Goal: Task Accomplishment & Management: Use online tool/utility

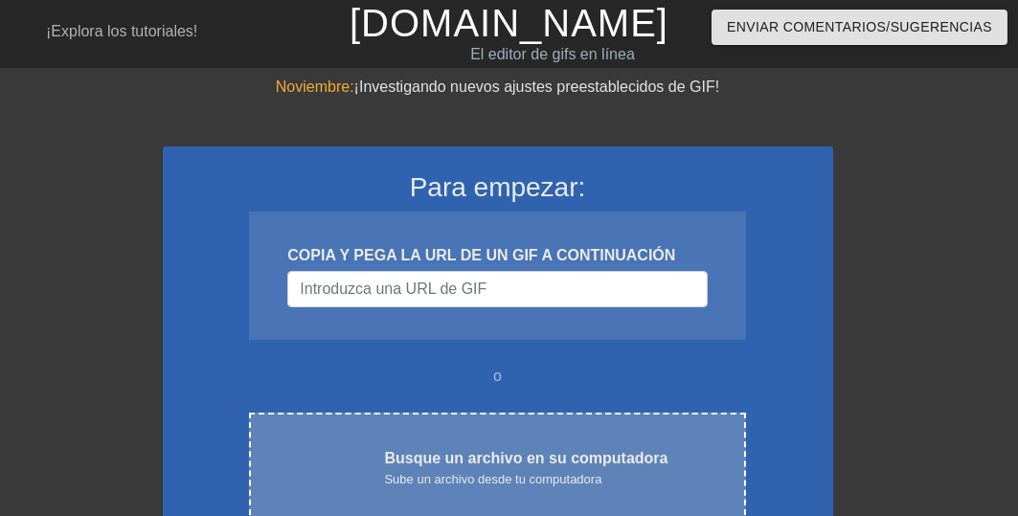
click at [495, 465] on font "Busque un archivo en su computadora" at bounding box center [525, 458] width 283 height 16
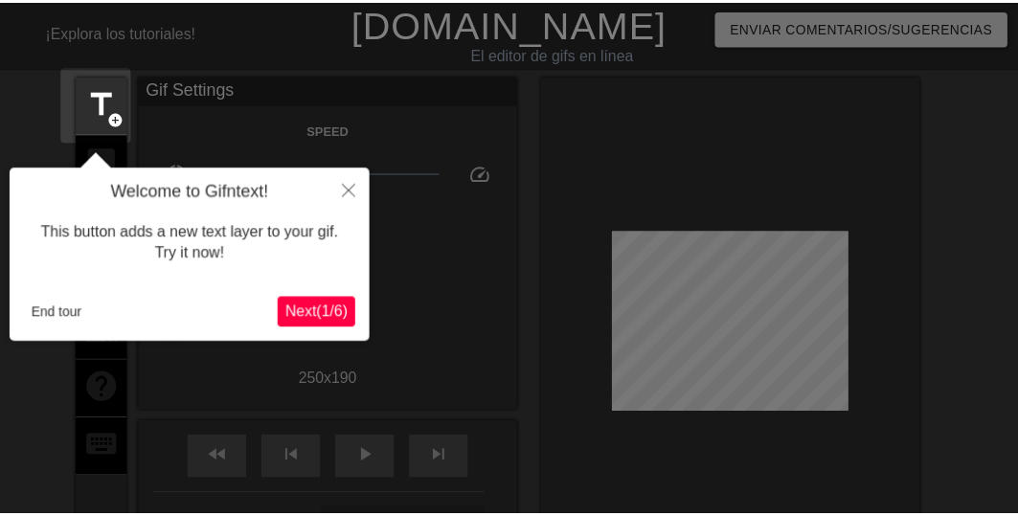
scroll to position [47, 0]
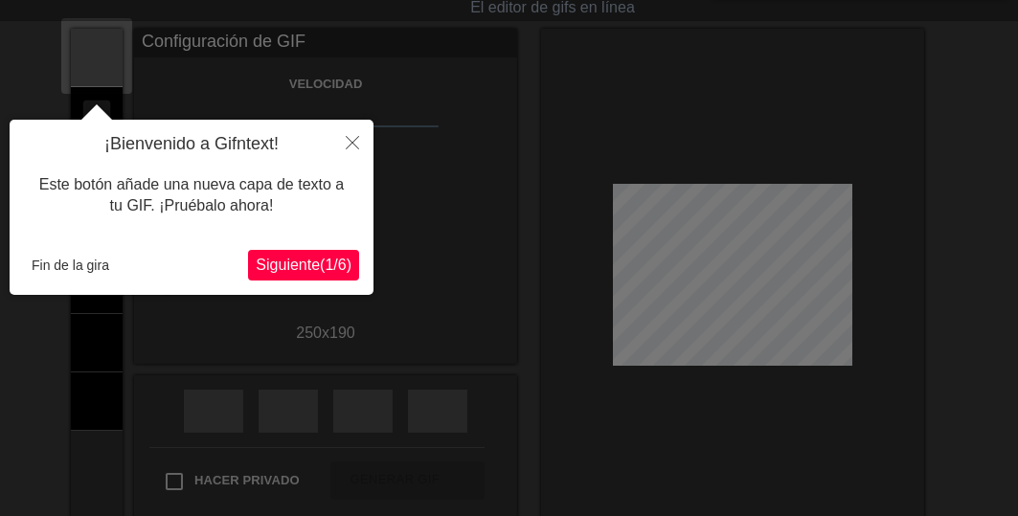
click at [263, 262] on font "Siguiente" at bounding box center [288, 265] width 64 height 16
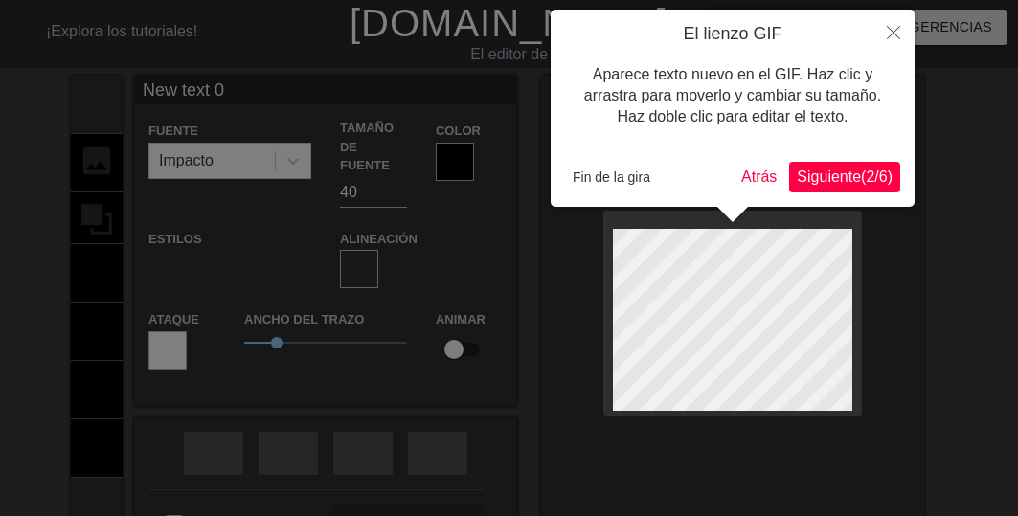
scroll to position [2, 2]
type input "New text"
type textarea "New text"
type input "New text"
type textarea "New text"
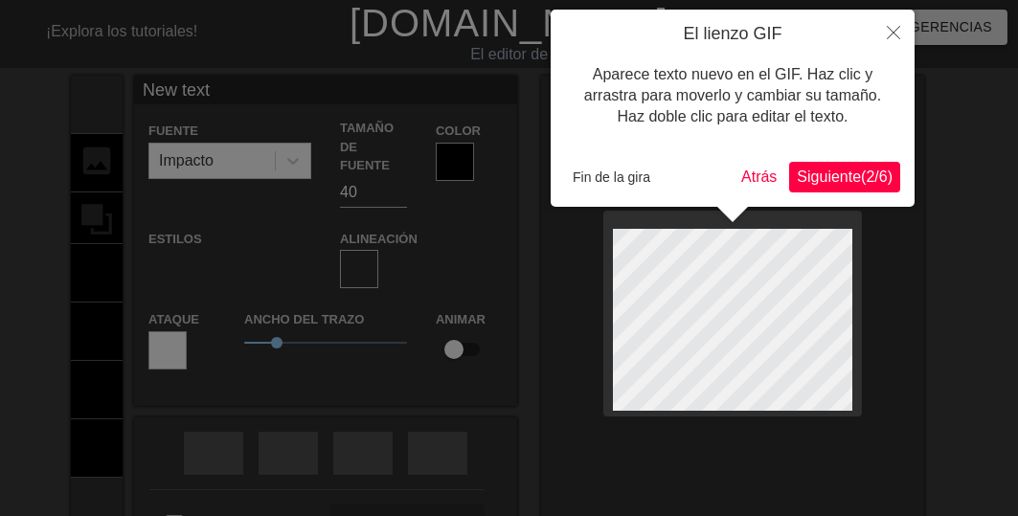
type input "New tex"
type textarea "New te"
type input "New t"
type textarea "New t"
type input "New"
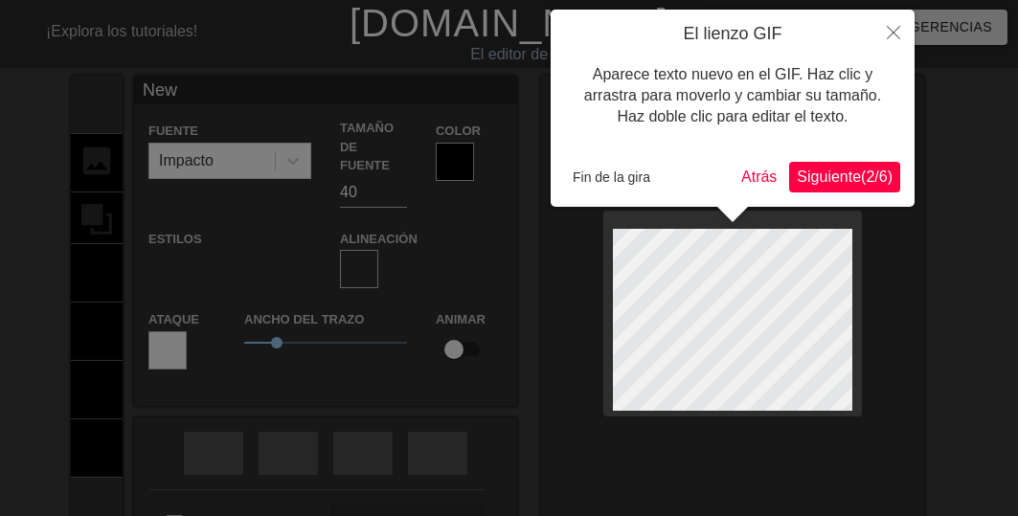
type textarea "New"
type input "Ne"
type textarea "N"
type input "B"
type textarea "B"
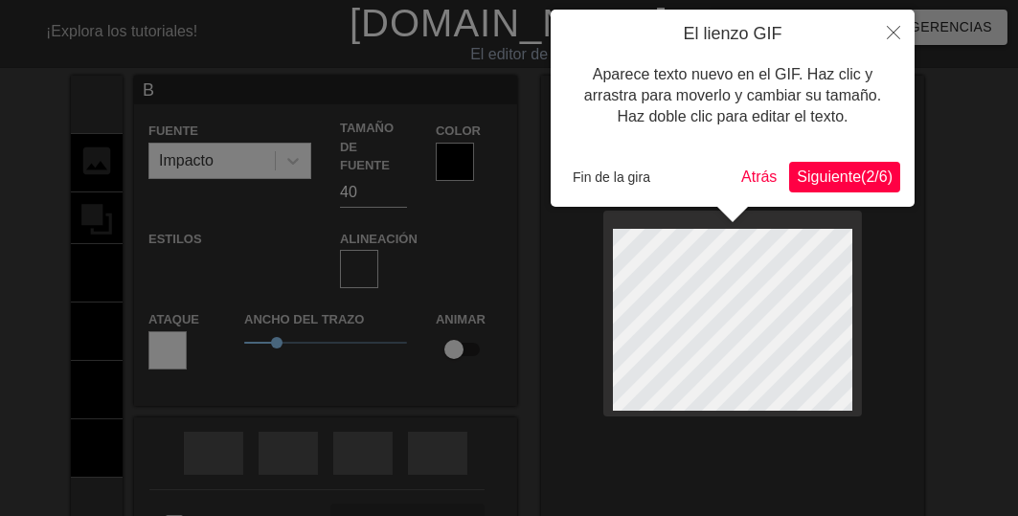
type input "Bu"
type textarea "Bu"
type input "Bue"
type textarea "Bue"
type input "Buen"
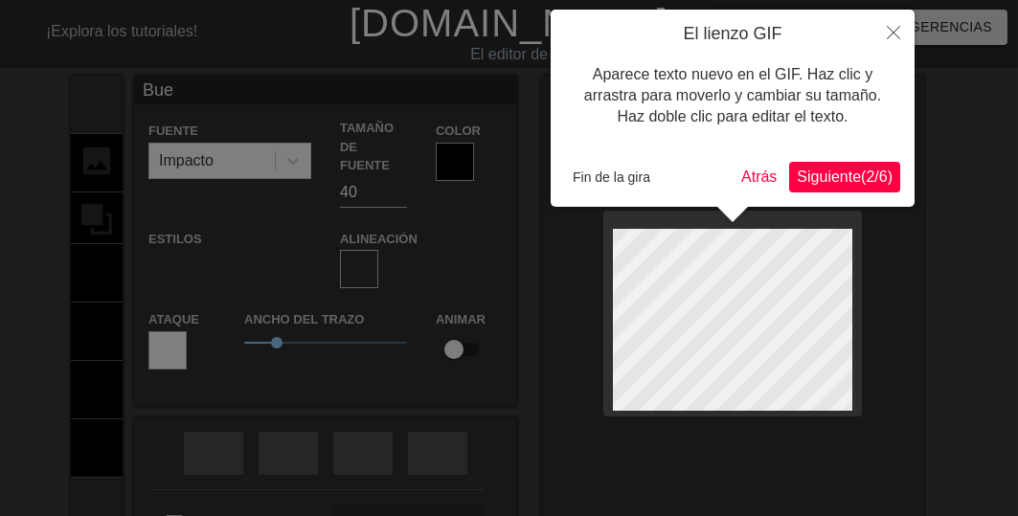
type textarea "Buen"
type input "Bueno"
type textarea "Bueno"
type input "Buenos"
type textarea "Buenos"
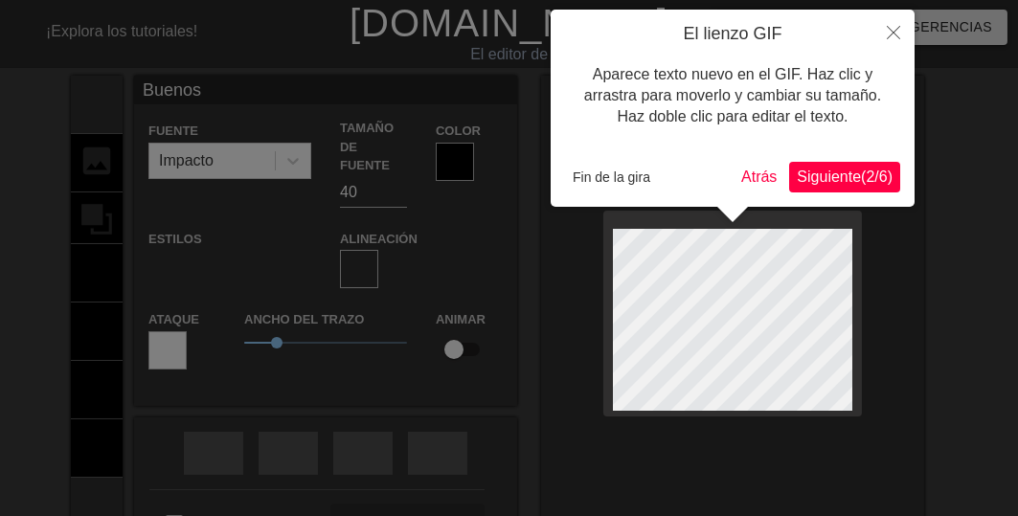
type input "Buenos"
type textarea "Buenos"
type input "Buenos d"
type textarea "Buenos d"
type input "Buenos dí"
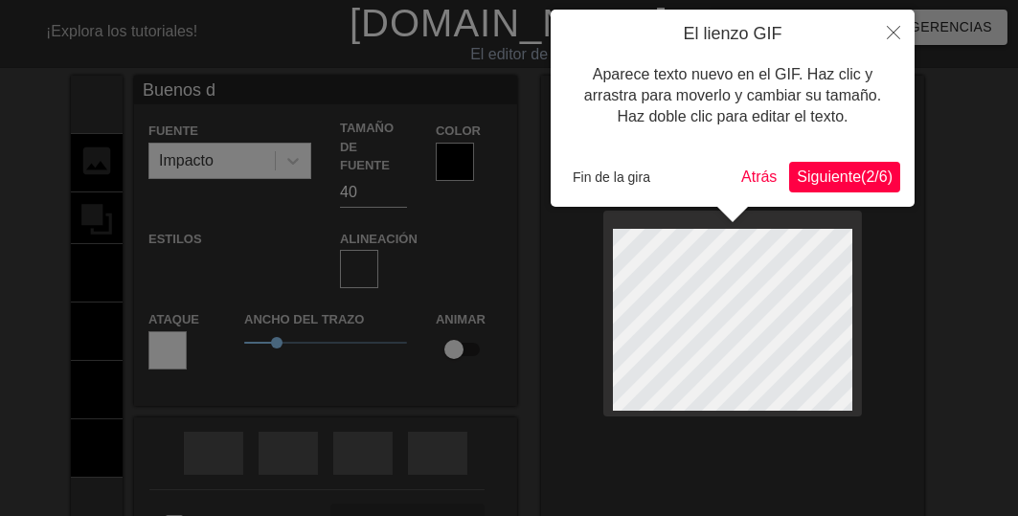
type textarea "Buenos dí"
type input "Buenos día"
type textarea "Buenos día"
type input "Buenos días"
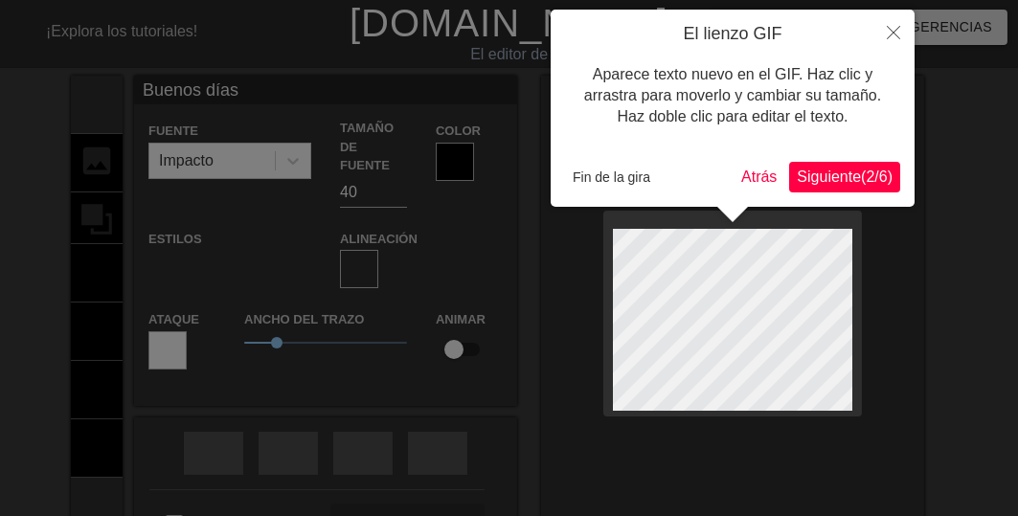
type textarea "Buenos días"
click at [605, 181] on font "Fin de la gira" at bounding box center [611, 176] width 78 height 15
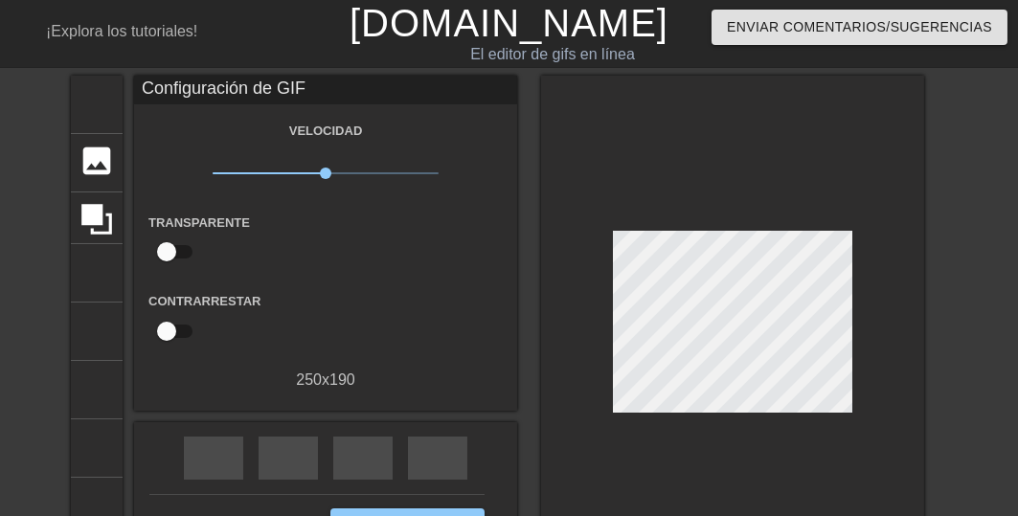
drag, startPoint x: 966, startPoint y: 309, endPoint x: 905, endPoint y: 345, distance: 70.8
click at [972, 309] on div "título añadir_círculo imagen añadir_círculo cultivo tamaño de la foto seleccion…" at bounding box center [509, 327] width 1018 height 503
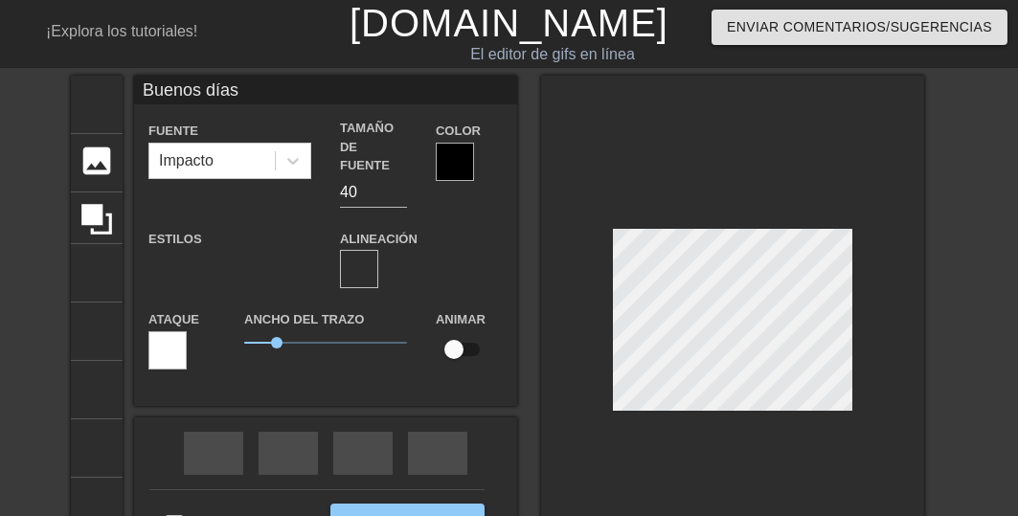
click at [735, 404] on div at bounding box center [732, 325] width 383 height 498
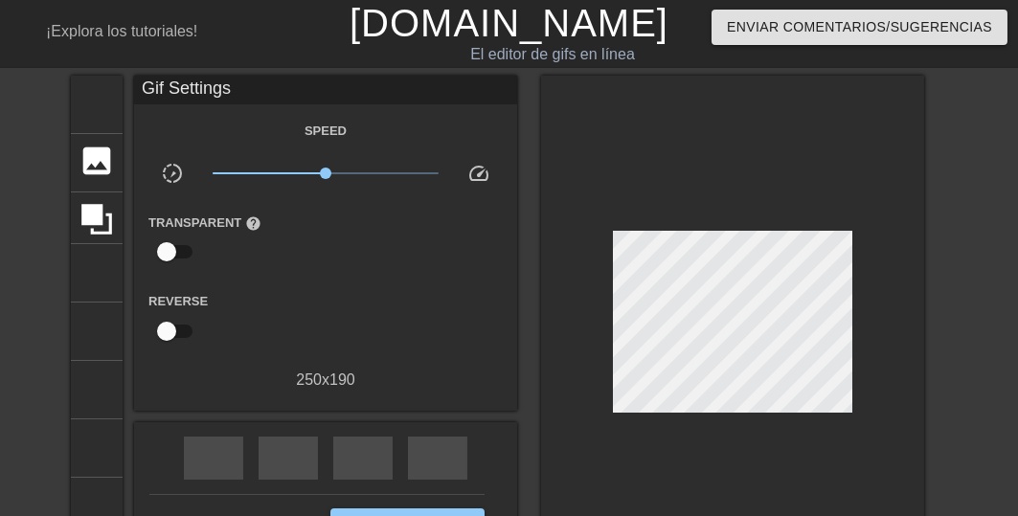
click at [957, 257] on div "título añadir_círculo imagen añadir_círculo cultivo tamaño de la foto seleccion…" at bounding box center [509, 327] width 1018 height 503
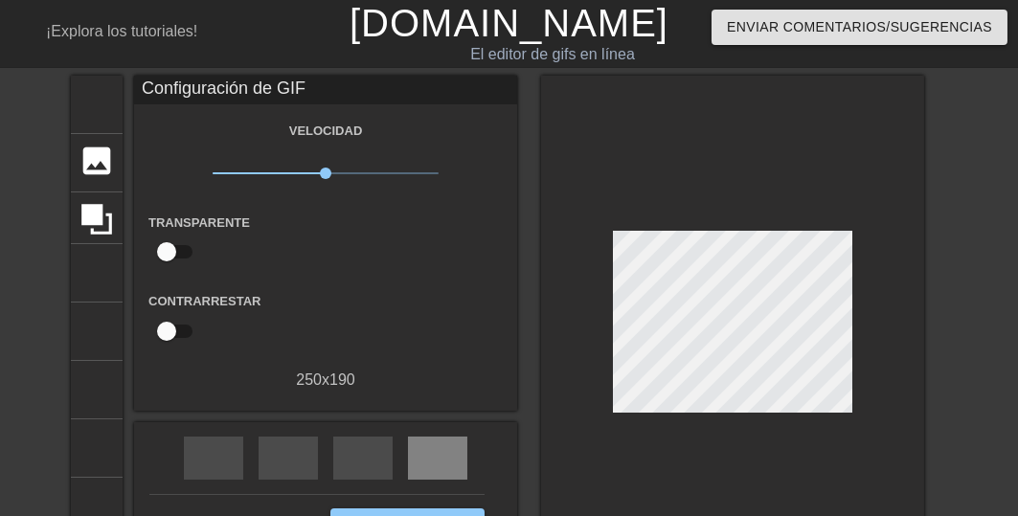
scroll to position [153, 0]
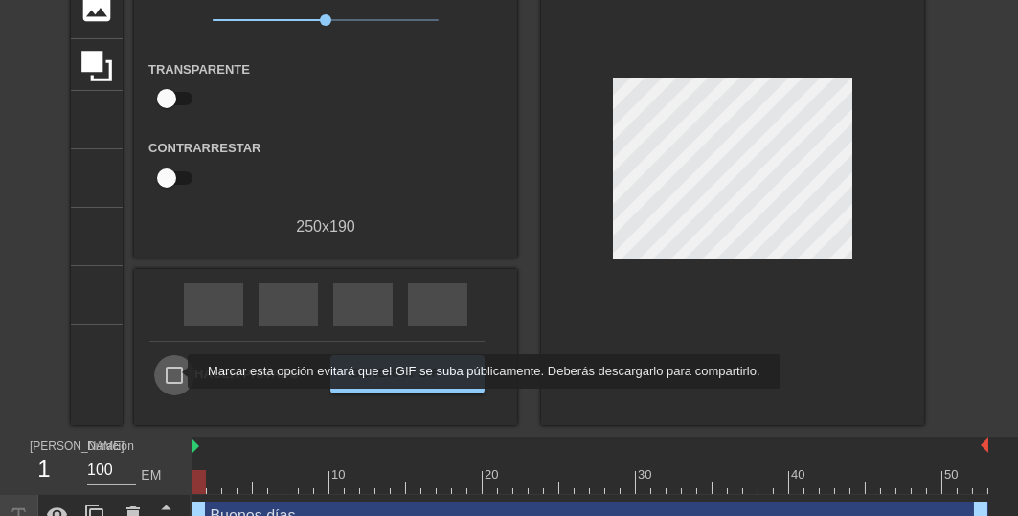
click at [175, 371] on input "Hacer privado" at bounding box center [174, 375] width 40 height 40
checkbox input "true"
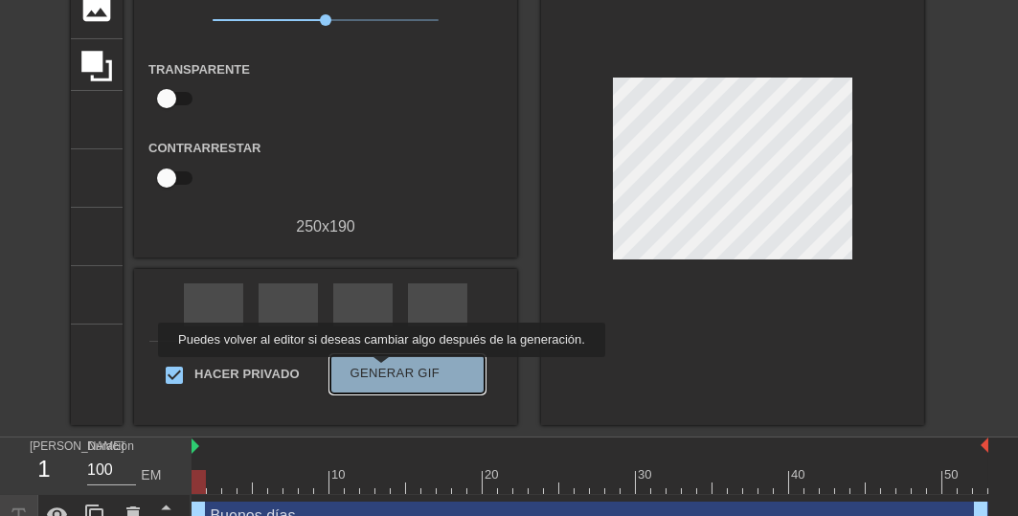
click at [377, 370] on font "Generar GIF" at bounding box center [395, 373] width 90 height 14
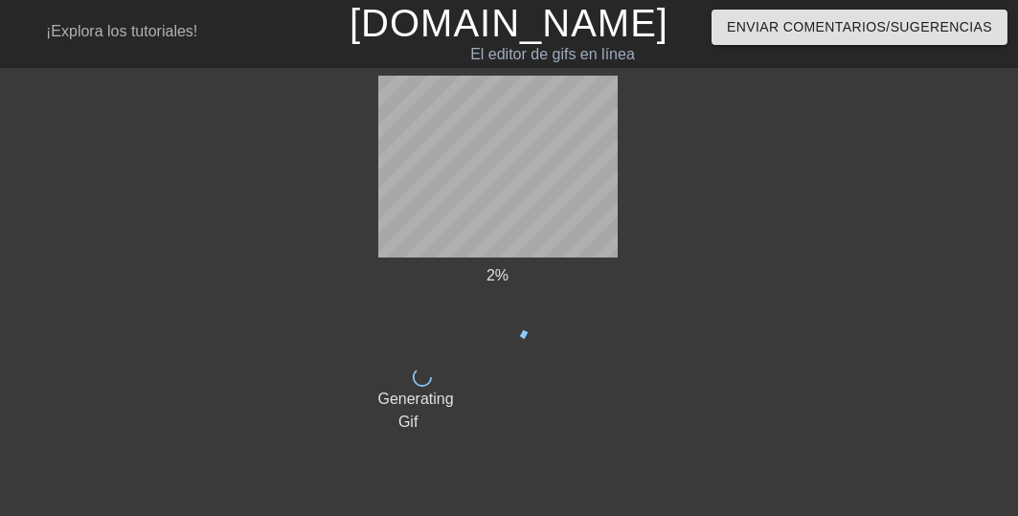
scroll to position [0, 0]
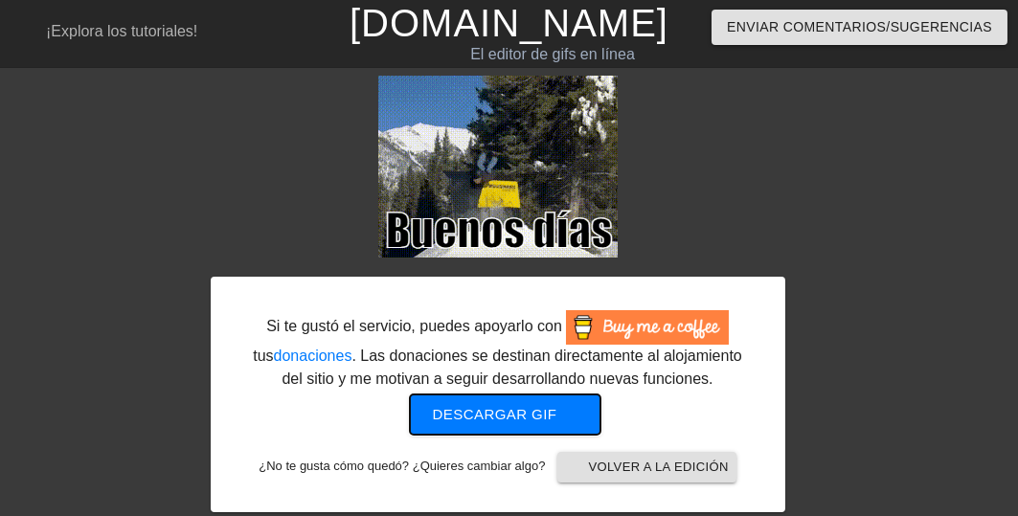
click at [459, 413] on font "Descargar gif" at bounding box center [495, 414] width 124 height 16
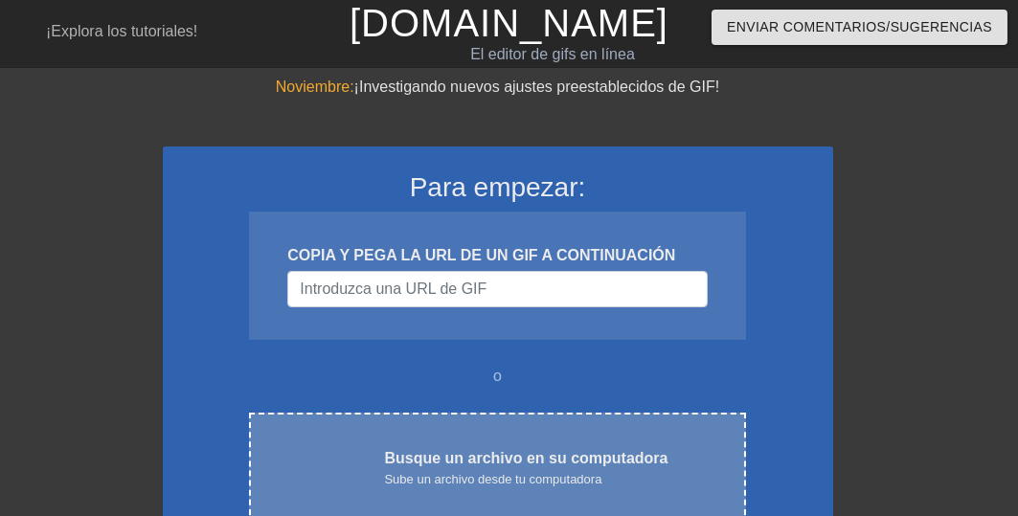
scroll to position [153, 0]
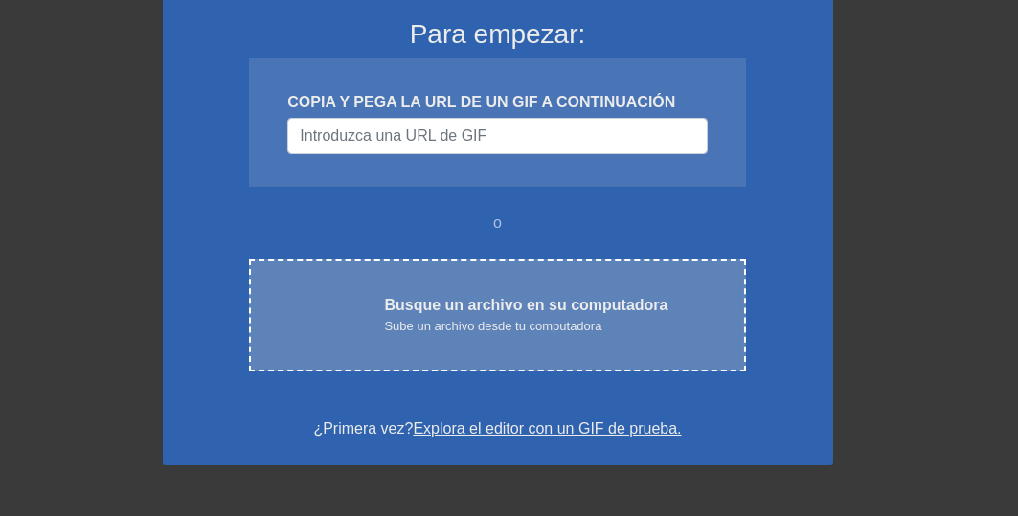
click at [460, 309] on font "Busque un archivo en su computadora" at bounding box center [525, 305] width 283 height 16
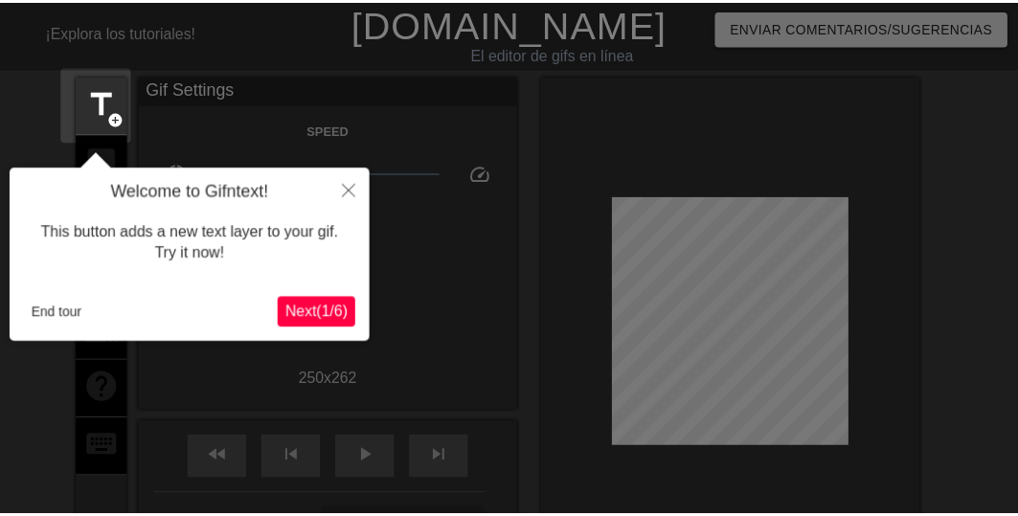
scroll to position [47, 0]
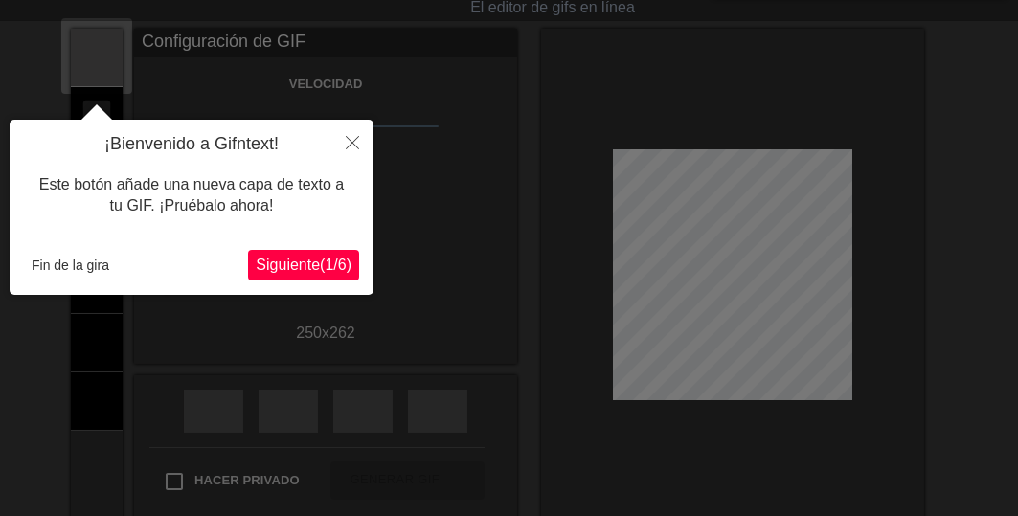
click at [282, 268] on font "Siguiente" at bounding box center [288, 265] width 64 height 16
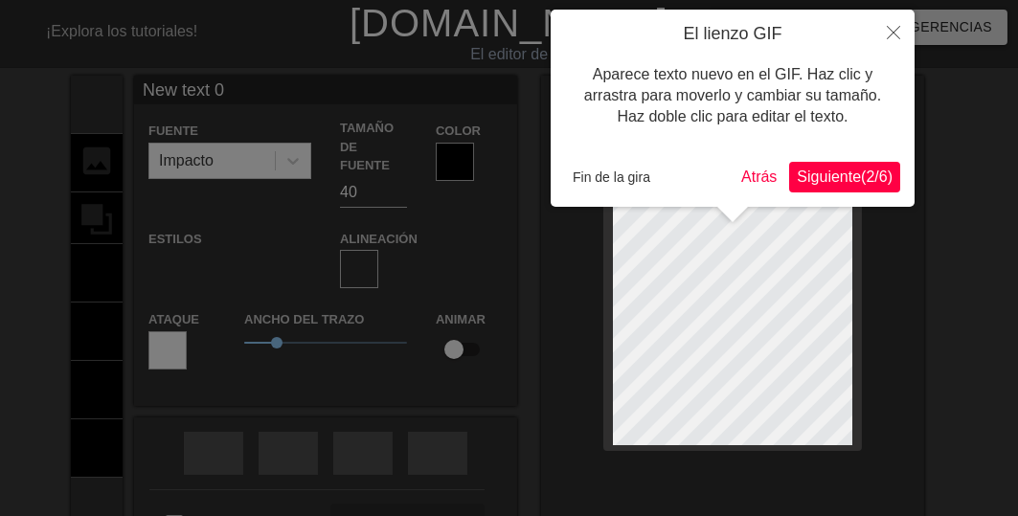
scroll to position [3, 4]
type input "New text"
type textarea "New text"
type input "New text"
type textarea "New text"
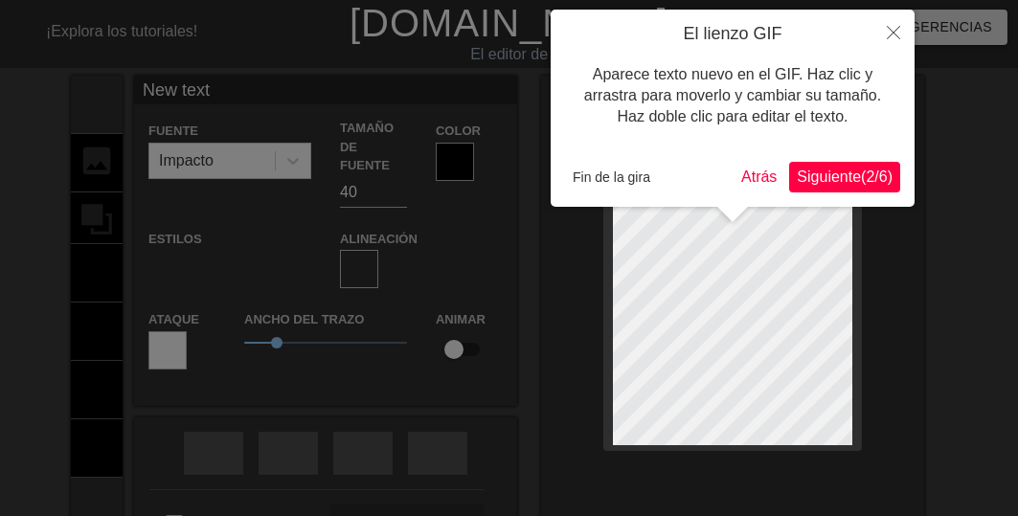
type input "New tex"
type textarea "New tex"
type input "New te"
type textarea "New te"
type input "New t"
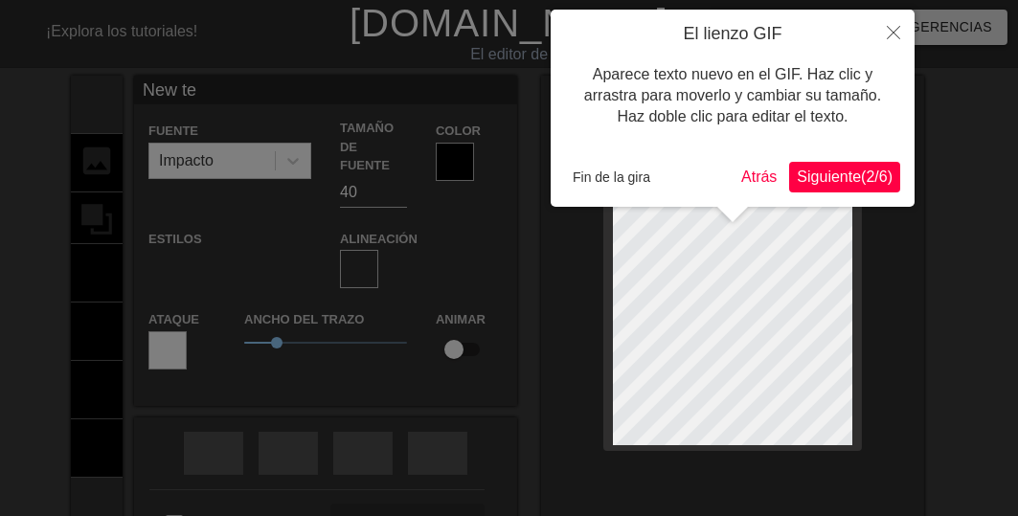
type textarea "New t"
type input "New"
type textarea "Ne"
type input "N"
type textarea "N"
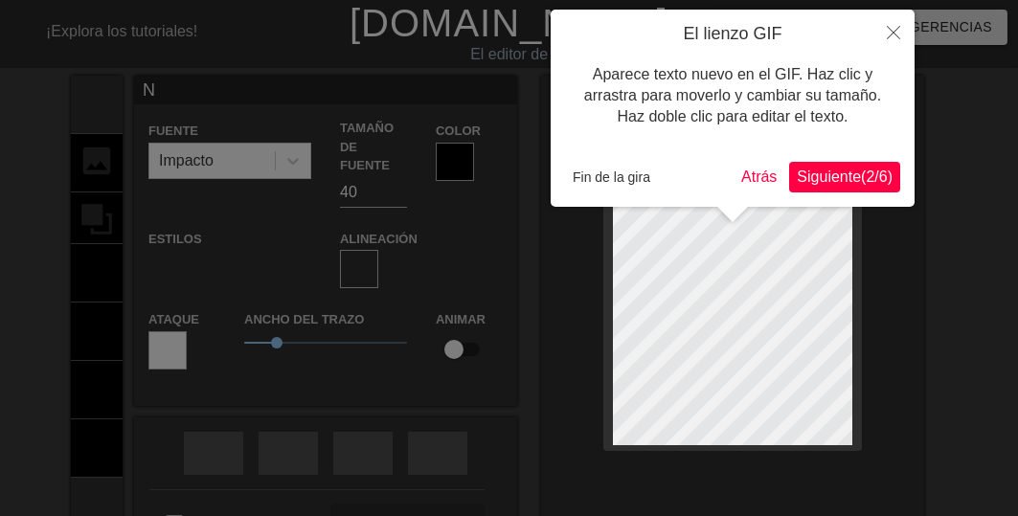
scroll to position [3, 2]
type input "M"
type textarea "M"
type input "My"
type textarea "My"
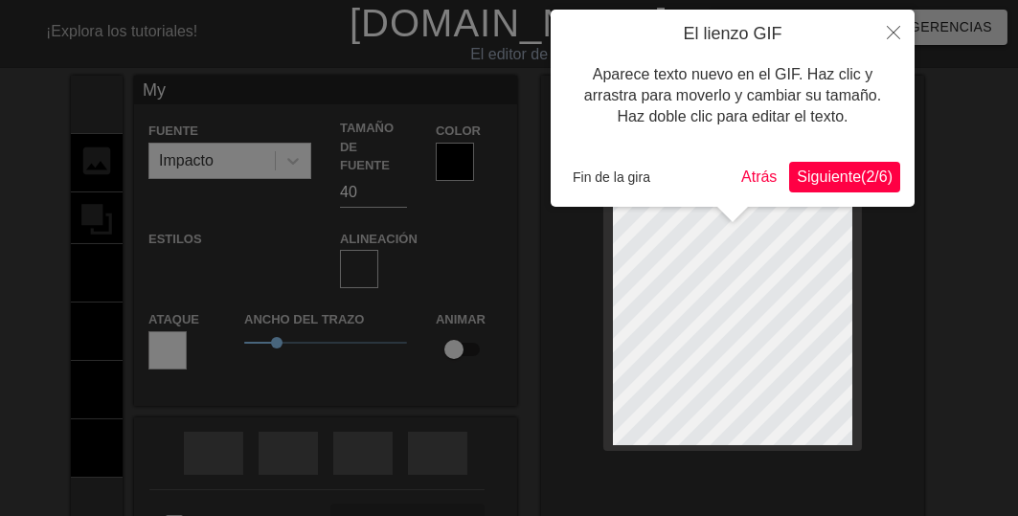
type input "Myt"
type textarea "Myt"
type input "Myt"
type textarea "Myt"
type input "Myt"
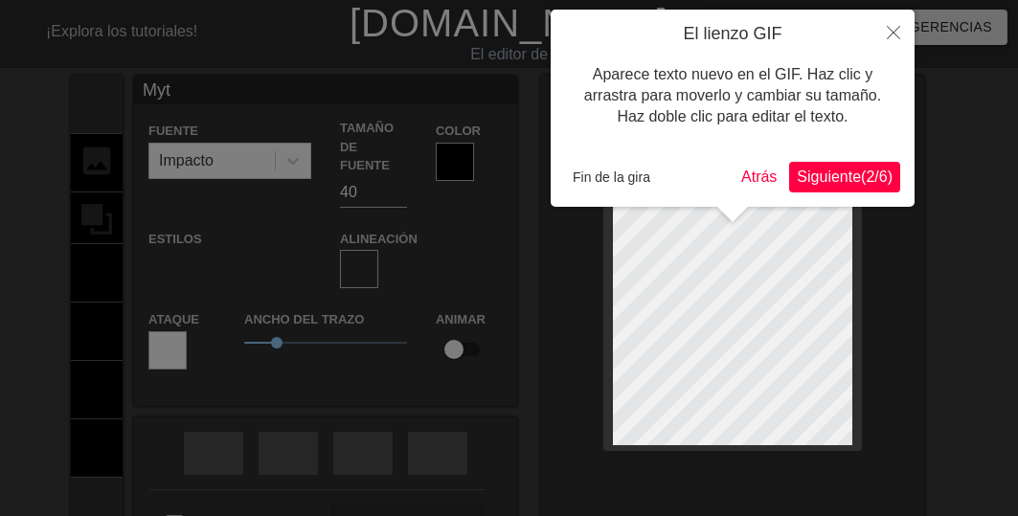
type textarea "Myt"
type input "My"
type textarea "My"
type input "M"
type textarea "M"
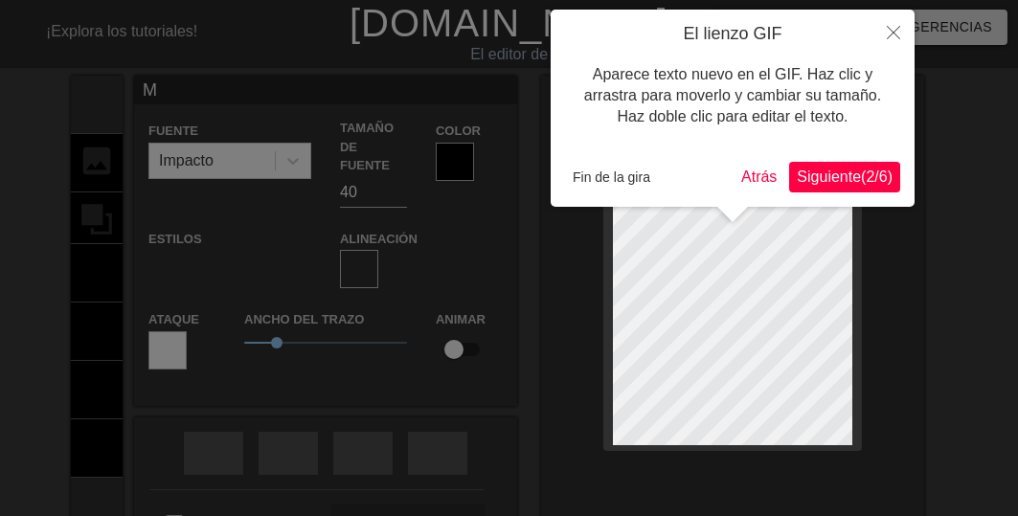
type input "Mu"
type textarea "Mu"
type input "Muy"
type textarea "Muy"
type input "Muy"
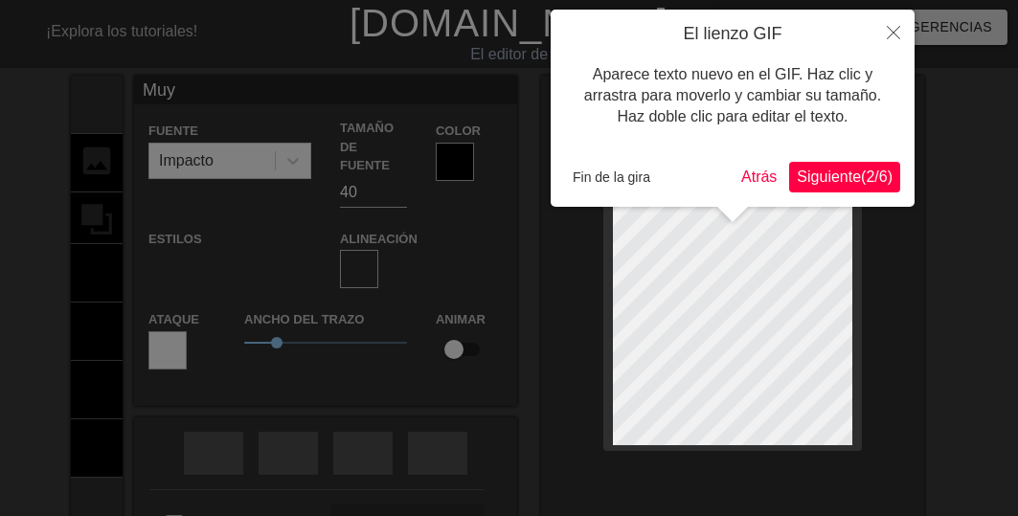
type textarea "Muy"
type input "Muy b"
type textarea "Muy b"
type input "Muy bu"
type textarea "Muy bu"
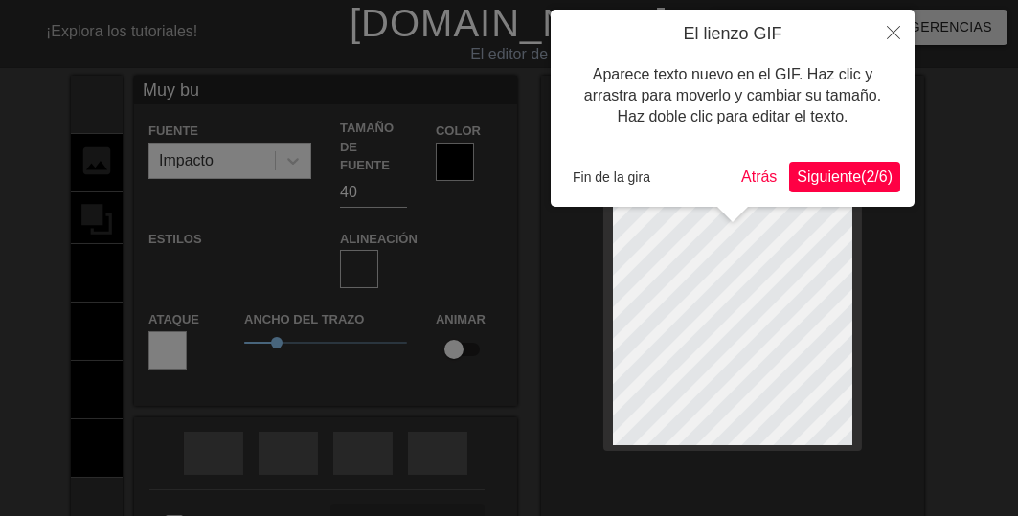
type input "Muy bue"
type textarea "Muy bue"
type input "Muy buen"
type textarea "Muy buen"
type input "Muy bueno"
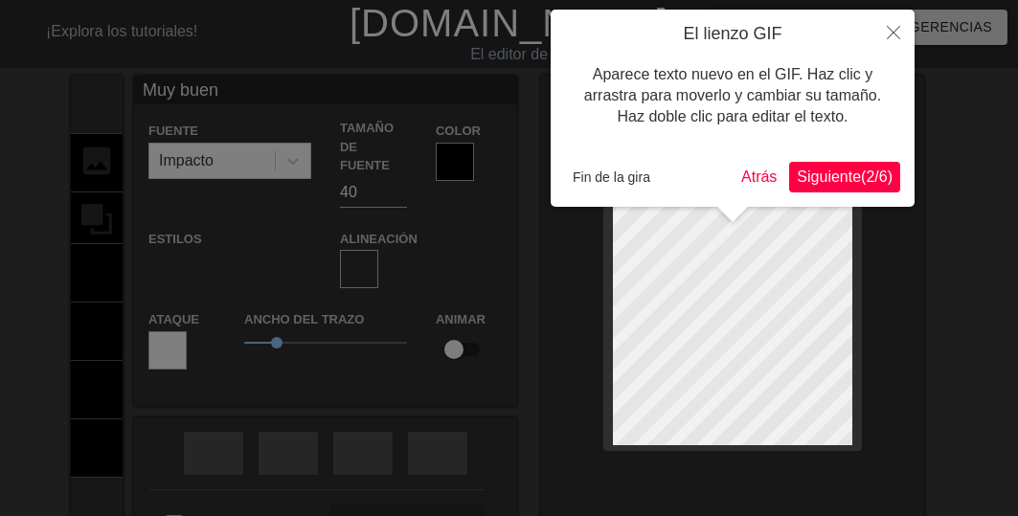
type textarea "Muy bueno"
type input "Muy buenos"
type textarea "Muy buenos"
type input "Muy buenos"
type textarea "Muy buenos"
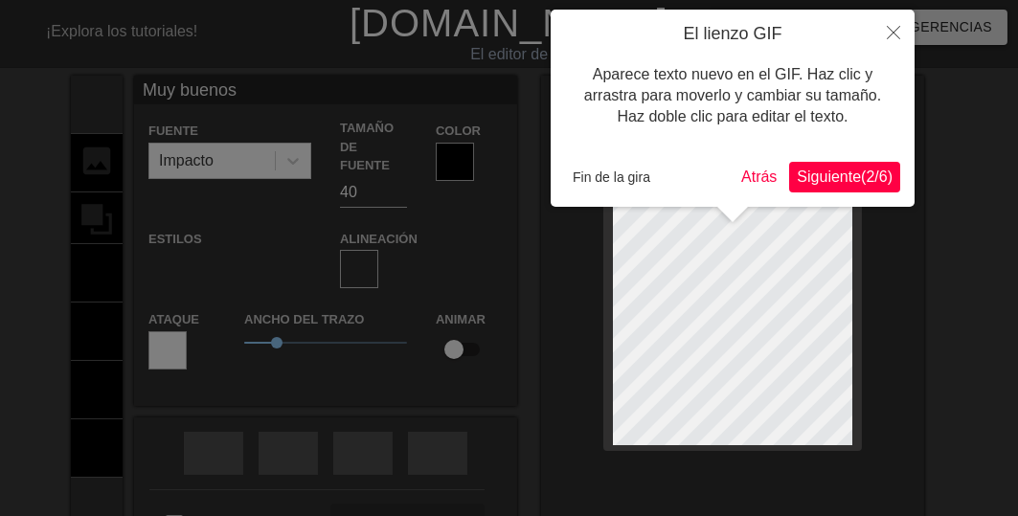
type input "Muy buenosd"
type textarea "Muy buenos d"
type input "Muy buenosdí"
type textarea "Muy buenos dí"
type input "Muy buenosdía"
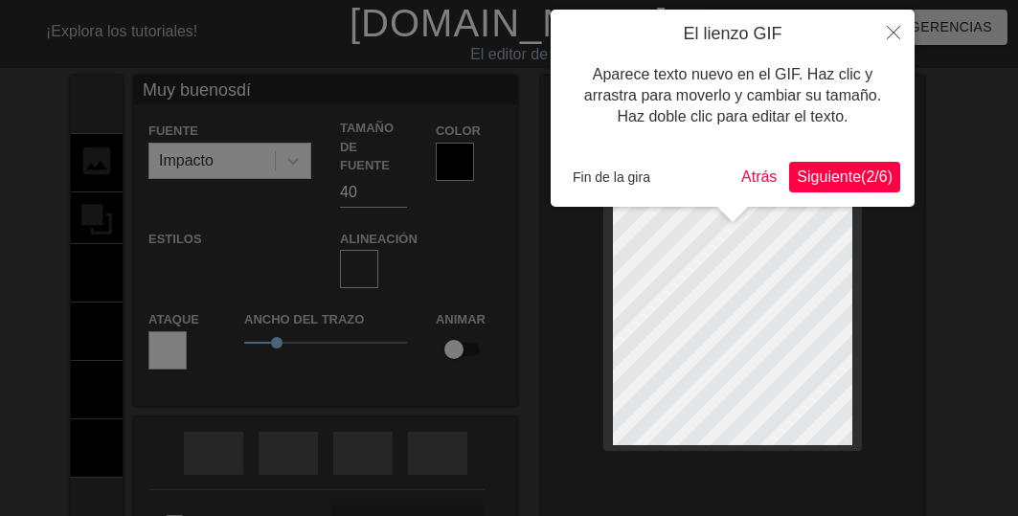
type textarea "Muy buenos día"
type input "Muy buenosdías"
type textarea "Muy buenos días"
click at [631, 185] on font "Fin de la gira" at bounding box center [611, 176] width 78 height 15
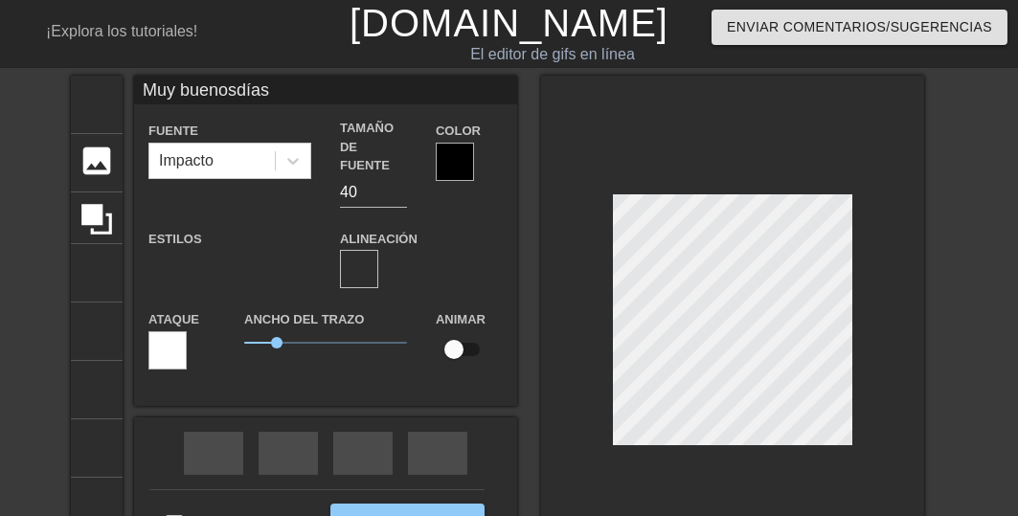
scroll to position [4, 2]
type input "Muy buenosdías"
type textarea "Muy buenos días"
type input "Muy buenosdías"
type textarea "Muy buenos días"
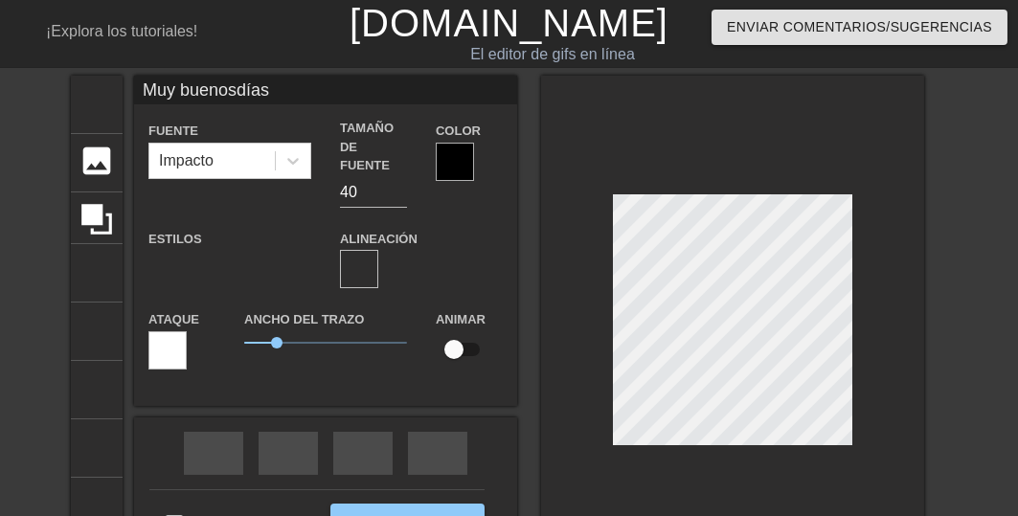
type input "Muy buenosdías"
type textarea "Muy buenos días"
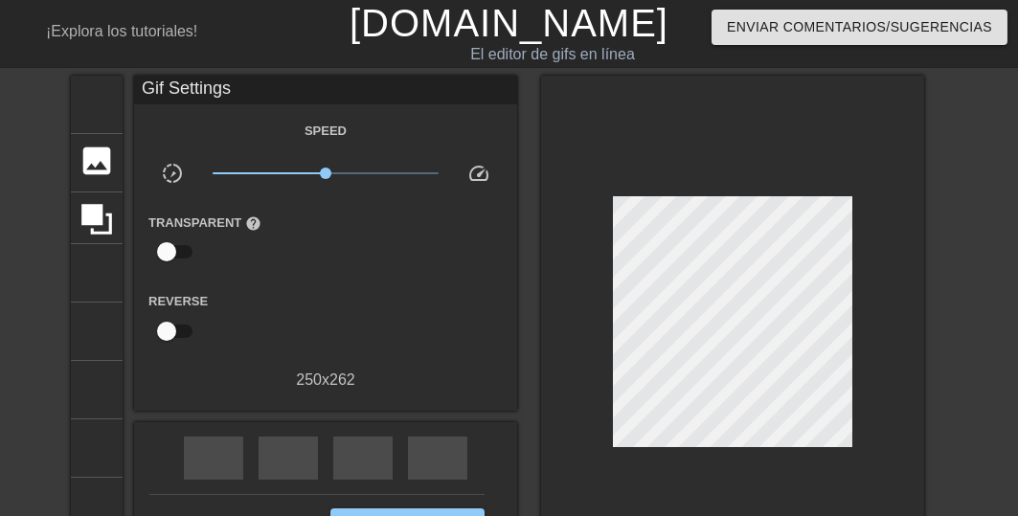
click at [990, 317] on div "título añadir_círculo imagen añadir_círculo cultivo tamaño de la foto seleccion…" at bounding box center [509, 327] width 1018 height 503
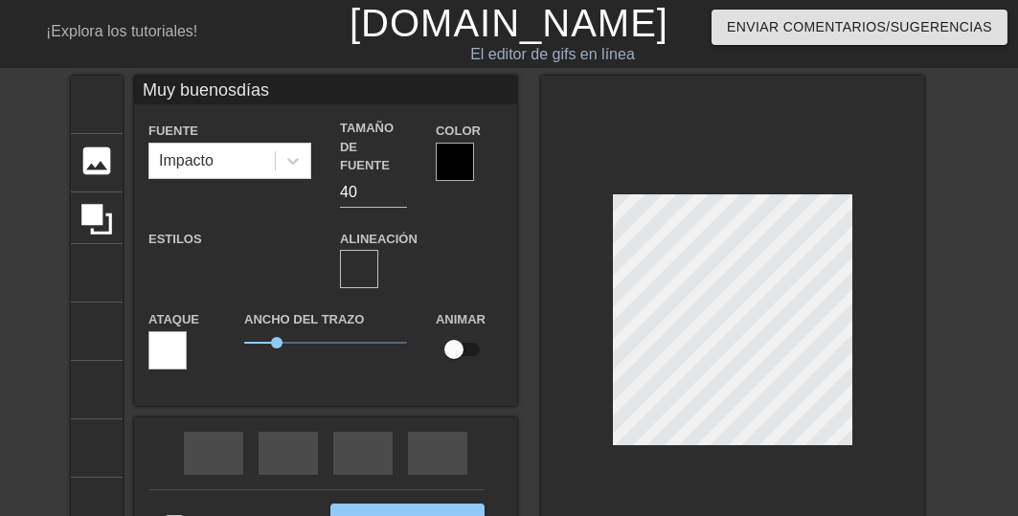
click at [732, 441] on div at bounding box center [732, 325] width 383 height 498
click at [452, 150] on div at bounding box center [455, 162] width 38 height 38
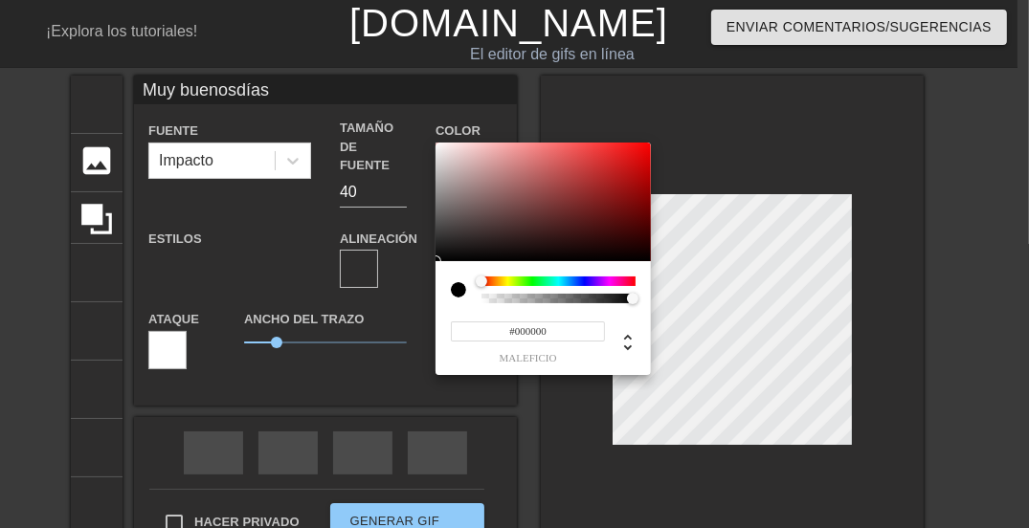
click at [613, 275] on div "#000000 maleficio" at bounding box center [543, 318] width 215 height 114
type input "Muy buenosdías"
type input "#C01818"
click at [624, 172] on div at bounding box center [543, 202] width 215 height 119
type input "Muy buenosdías"
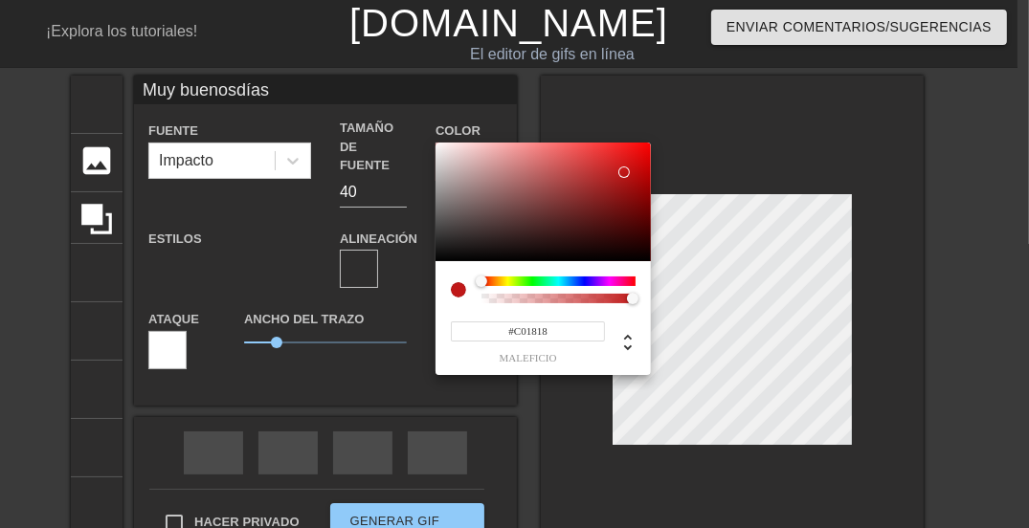
type input "#150202"
click at [631, 252] on div at bounding box center [543, 202] width 215 height 119
type input "Muy buenosdías"
type input "#380606"
click at [628, 235] on div at bounding box center [543, 202] width 215 height 119
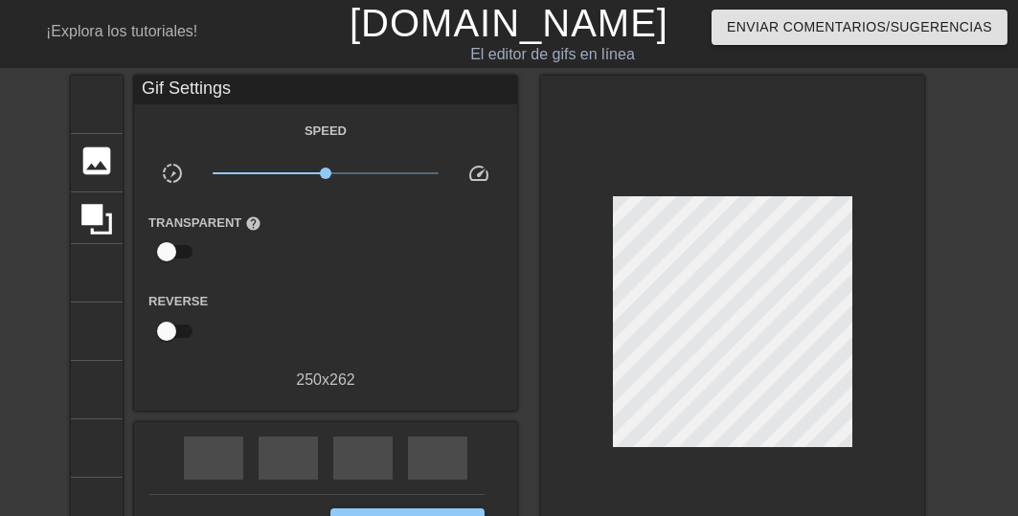
scroll to position [153, 0]
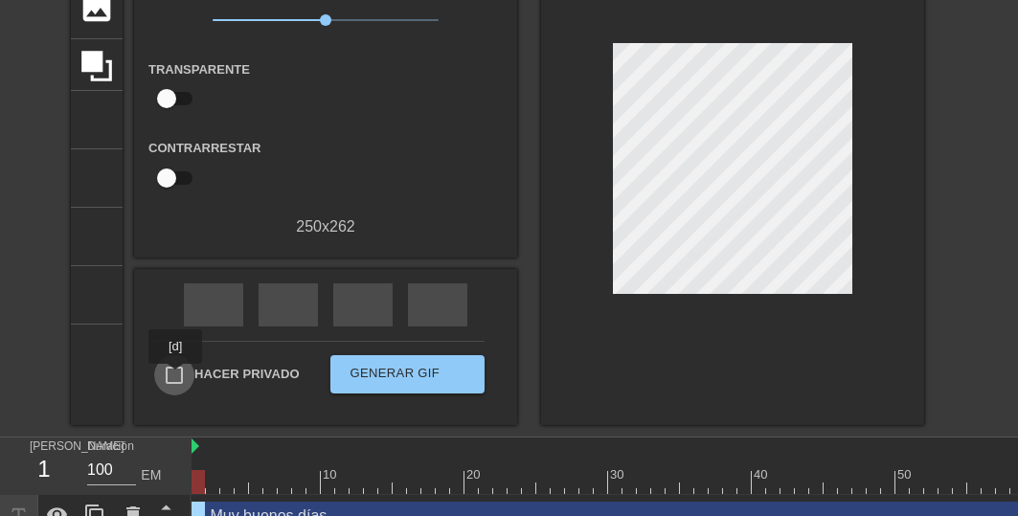
click at [176, 377] on input "Hacer privado" at bounding box center [174, 375] width 40 height 40
checkbox input "true"
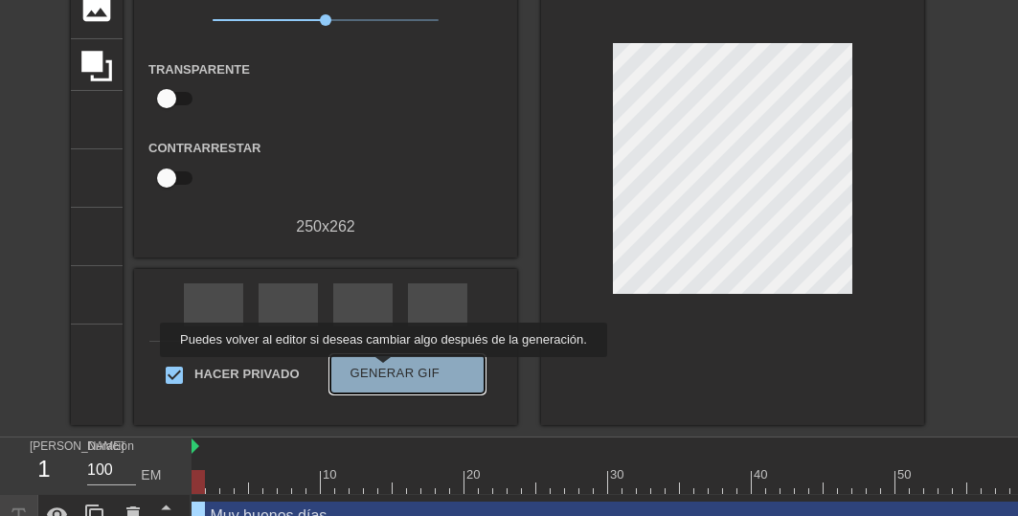
click at [379, 370] on font "Generar GIF" at bounding box center [395, 373] width 90 height 14
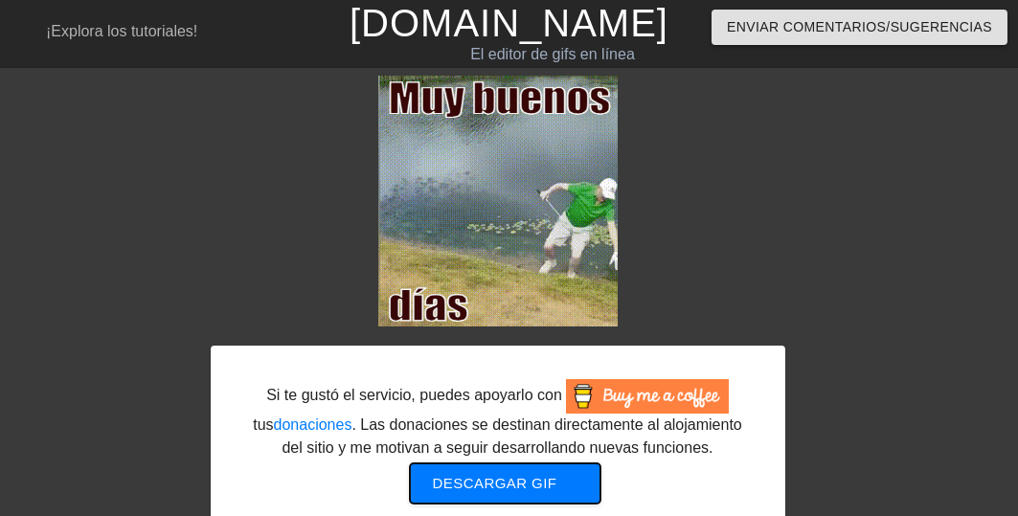
click at [516, 482] on font "Descargar gif" at bounding box center [495, 483] width 124 height 16
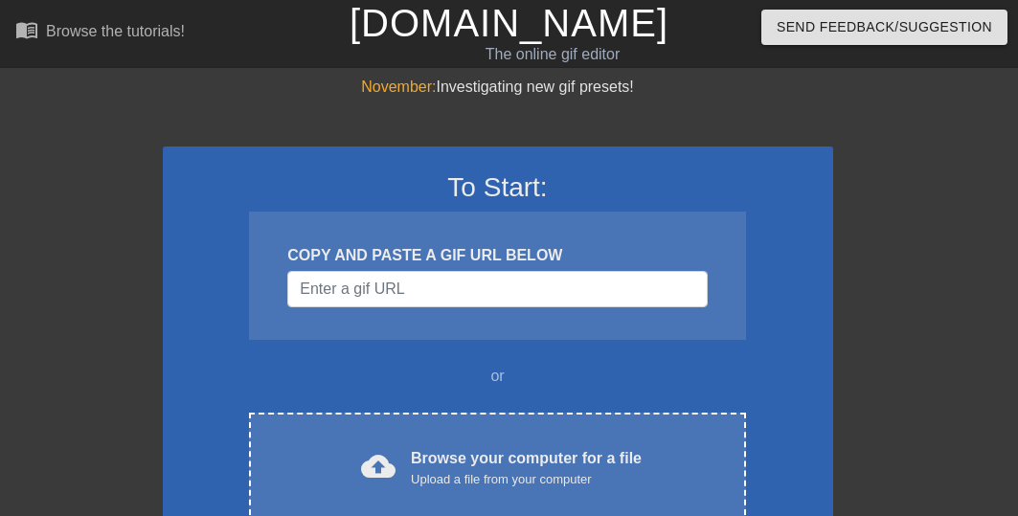
scroll to position [153, 0]
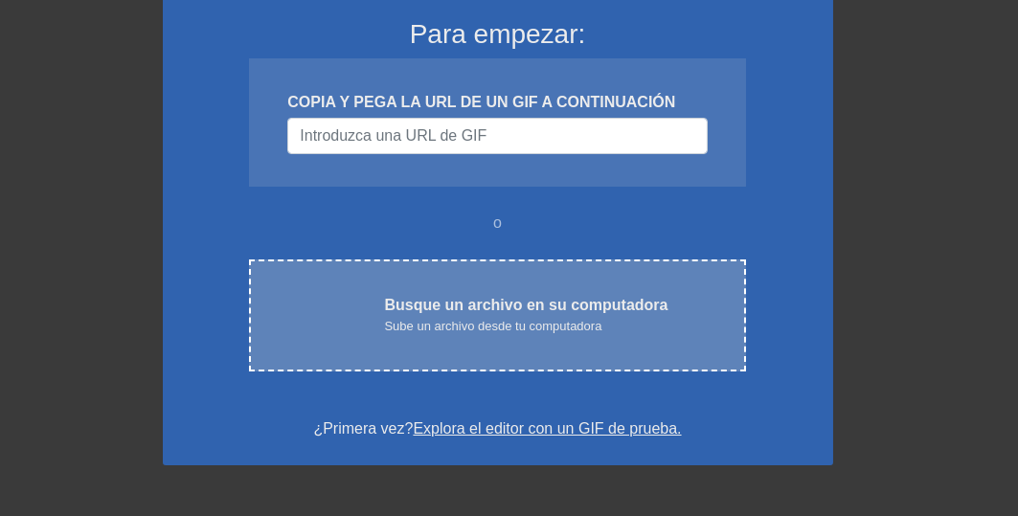
click at [478, 319] on font "Sube un archivo desde tu computadora" at bounding box center [492, 326] width 217 height 14
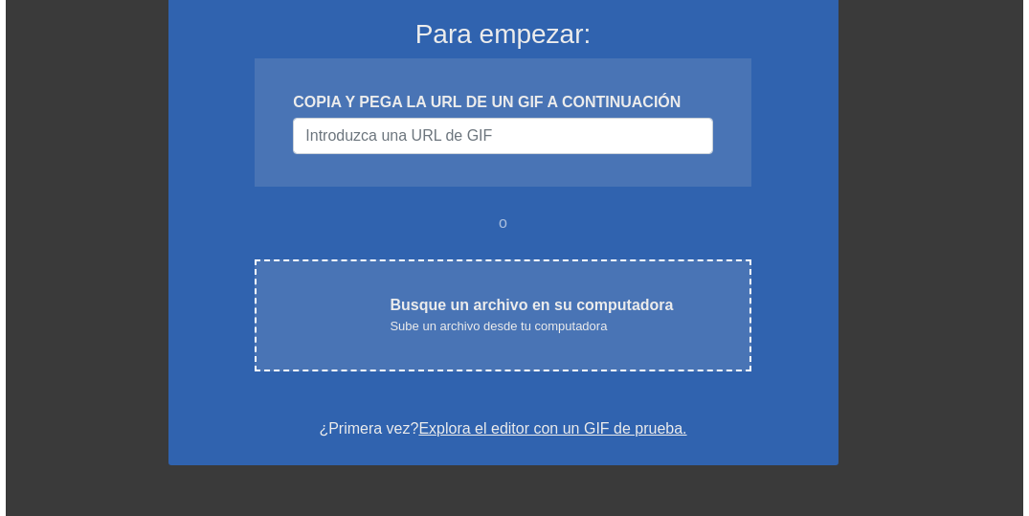
scroll to position [0, 0]
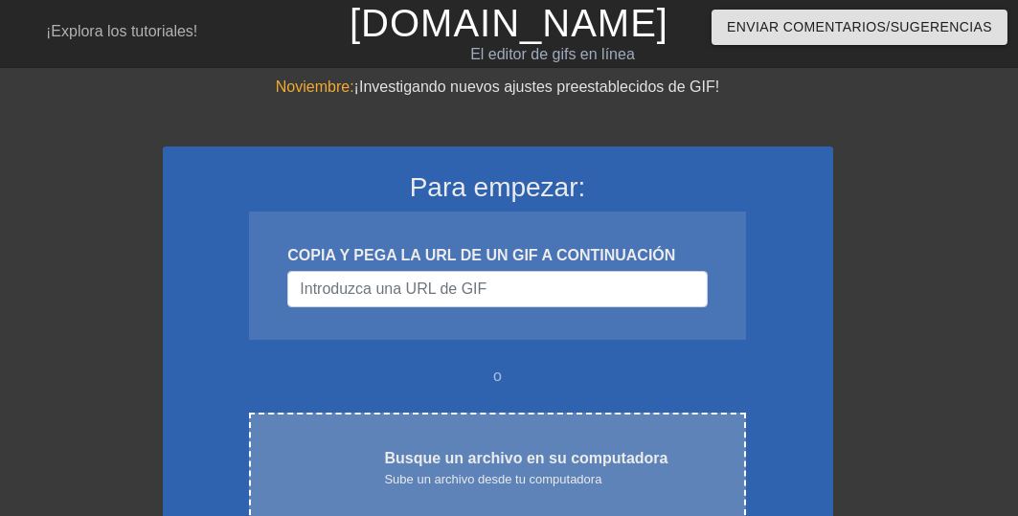
click at [481, 462] on font "Busque un archivo en su computadora" at bounding box center [525, 458] width 283 height 16
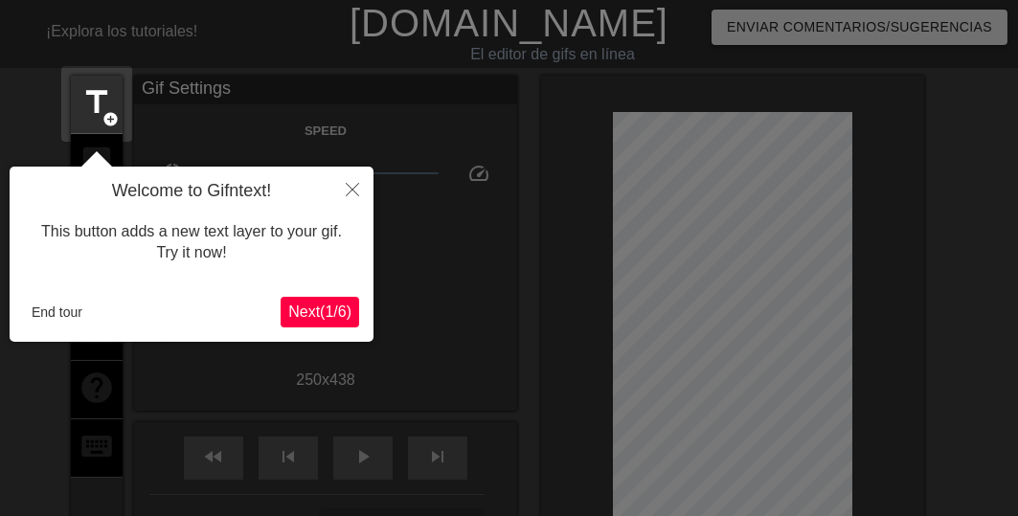
scroll to position [47, 0]
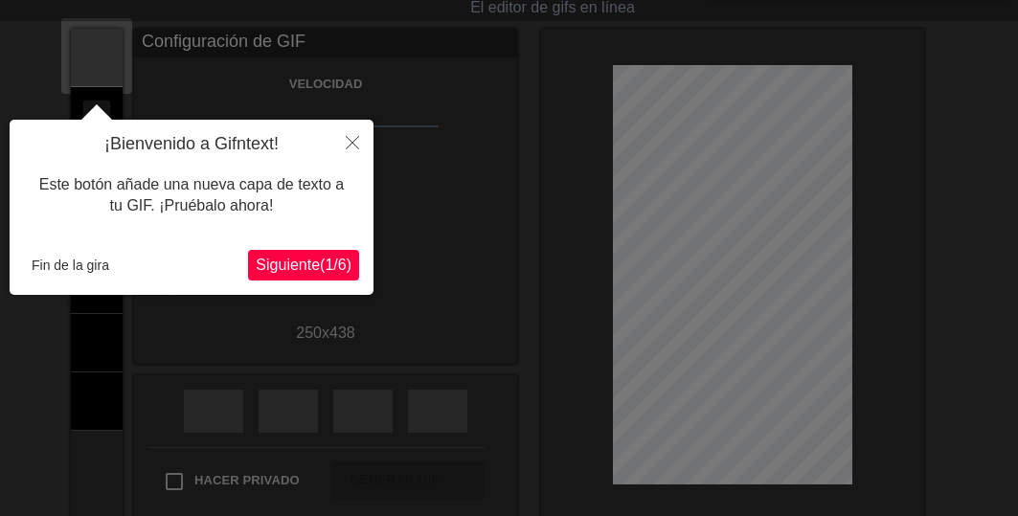
click at [283, 269] on font "Siguiente" at bounding box center [288, 265] width 64 height 16
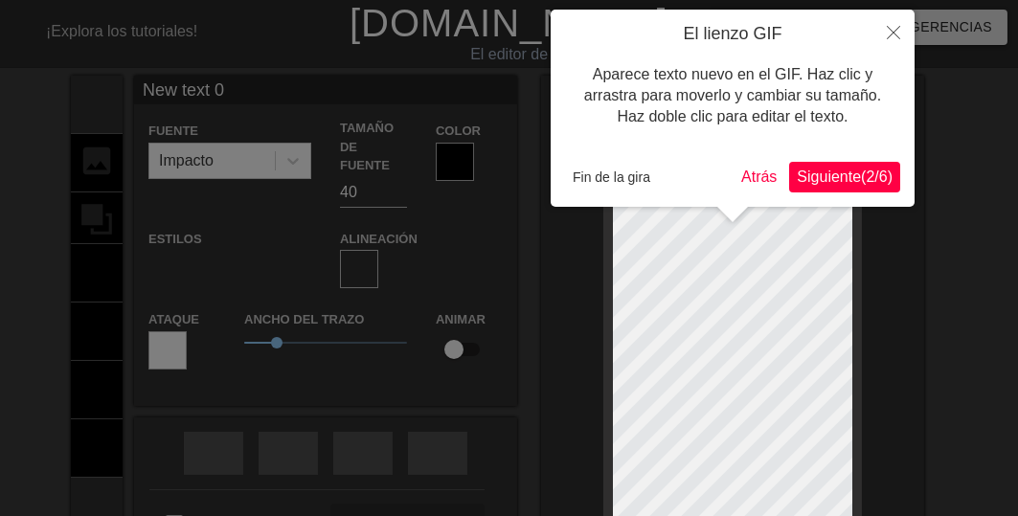
scroll to position [3, 2]
type input "New text"
type textarea "New text"
type input "New text"
type textarea "New t"
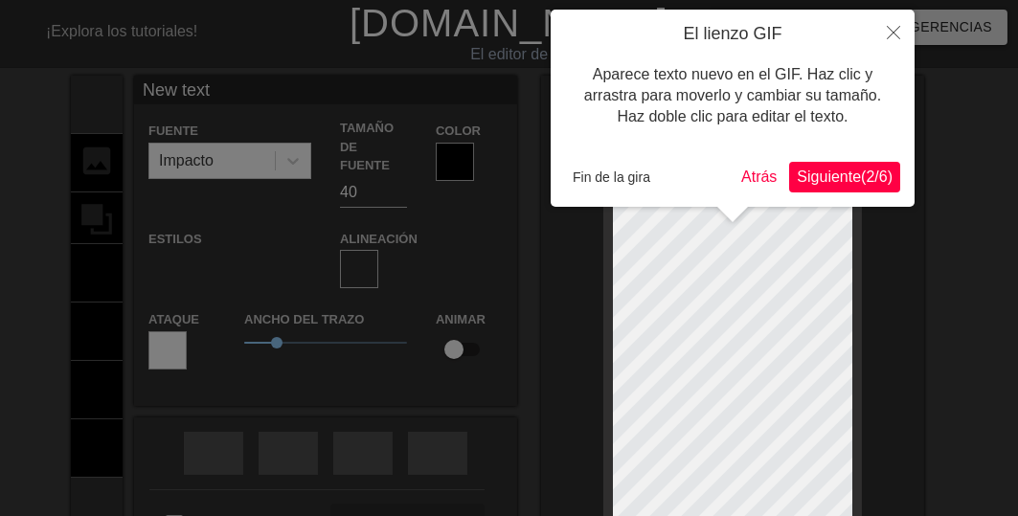
type input "New"
type textarea "New"
type input "New"
type textarea "New"
type input "Ne"
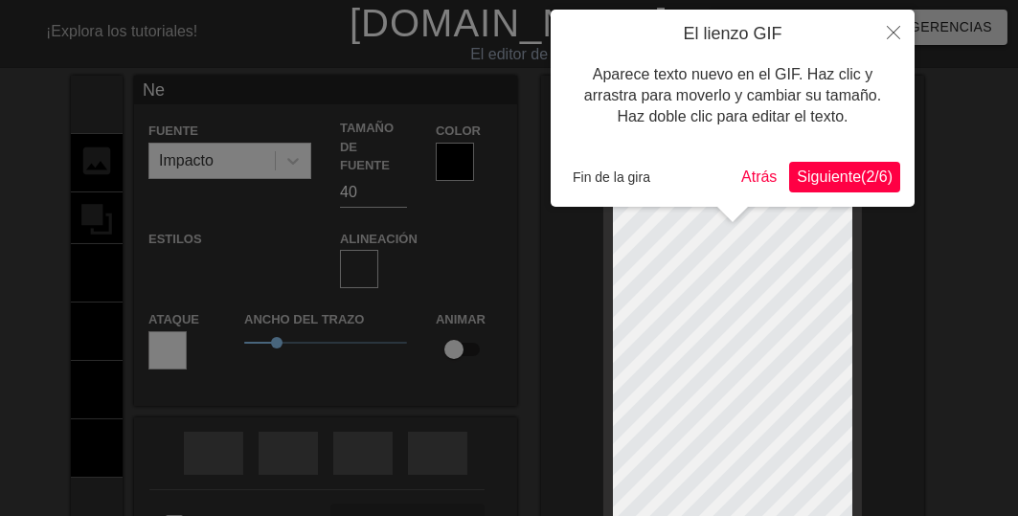
type textarea "N"
type input "B"
type textarea "B"
type input "Bu"
type textarea "Bu"
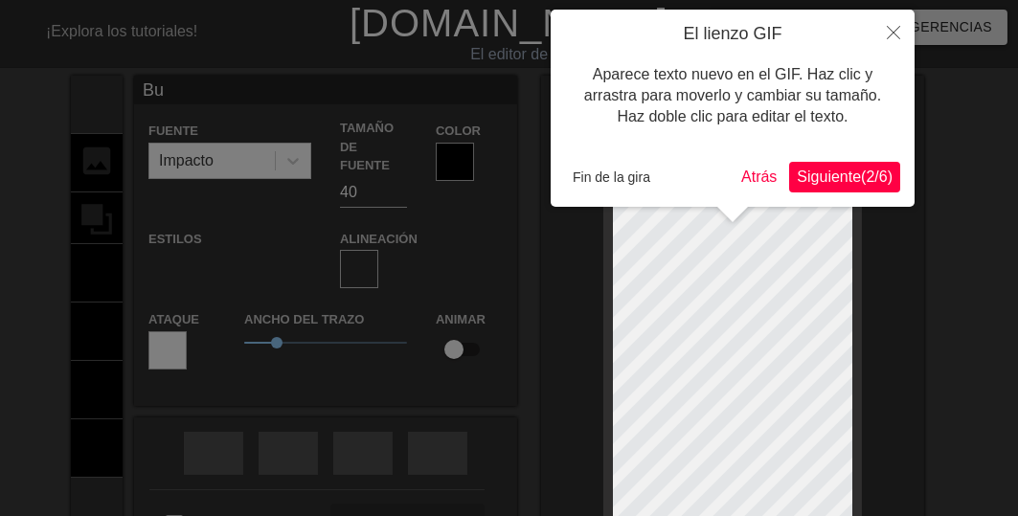
type input "Bue"
type textarea "Bue"
type input "Buen"
type textarea "Buen"
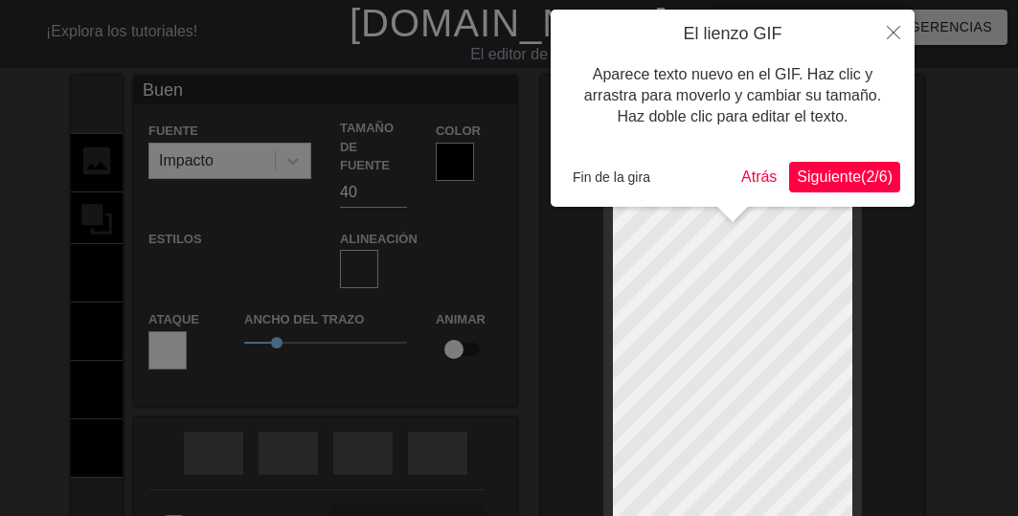
type input "Buení"
type textarea "Buení"
type input "Buenís"
type textarea "Buenís"
type input "Buenísi"
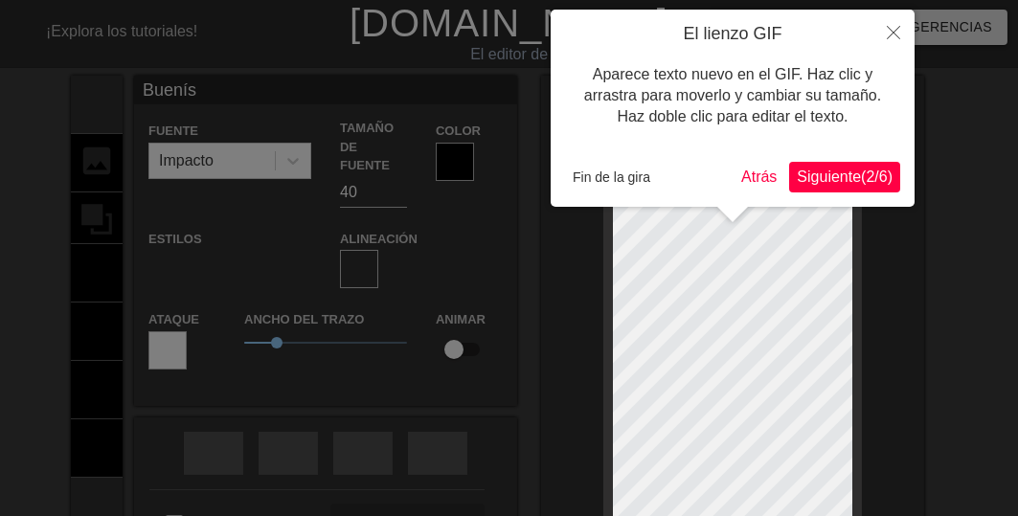
type textarea "Buenísi"
type input "Buenísim"
type textarea "Buenísim"
type input "Buenísimo"
type textarea "Buenísimo"
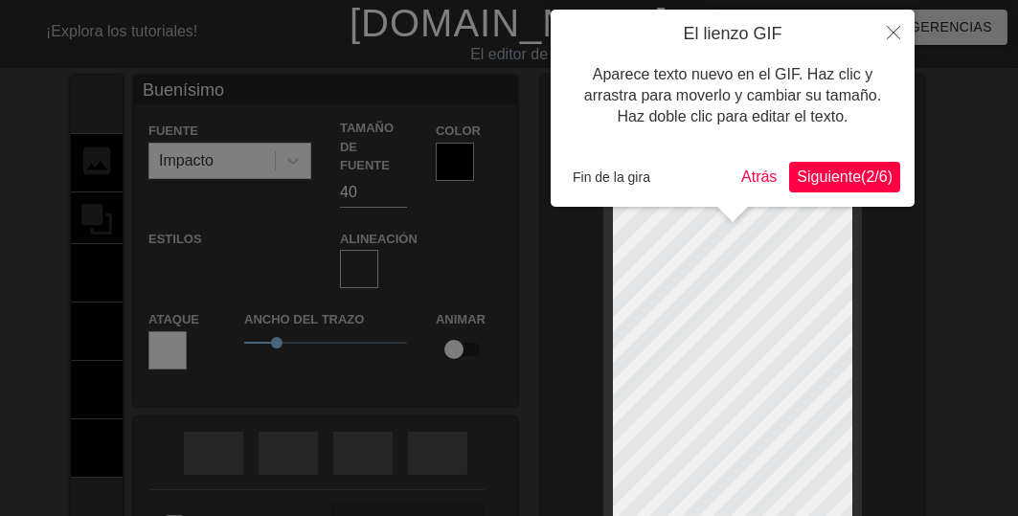
type input "Buenísimos"
type textarea "Buenísimos"
type input "Buenísimos"
type textarea "Buenísimos"
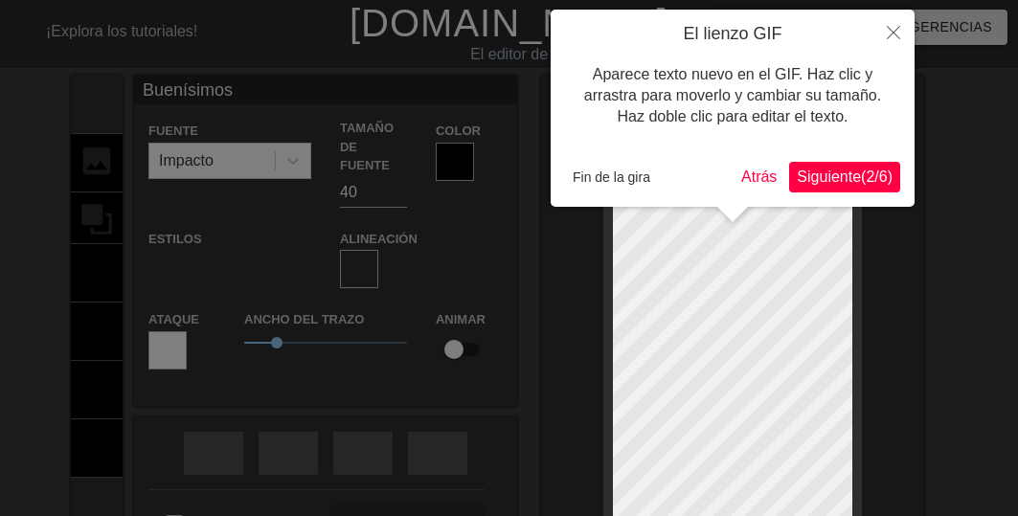
scroll to position [3, 1]
type input "Buenísimosd"
type textarea "Buenísimos d"
type input "Buenísimosdí"
type textarea "Buenísimos dí"
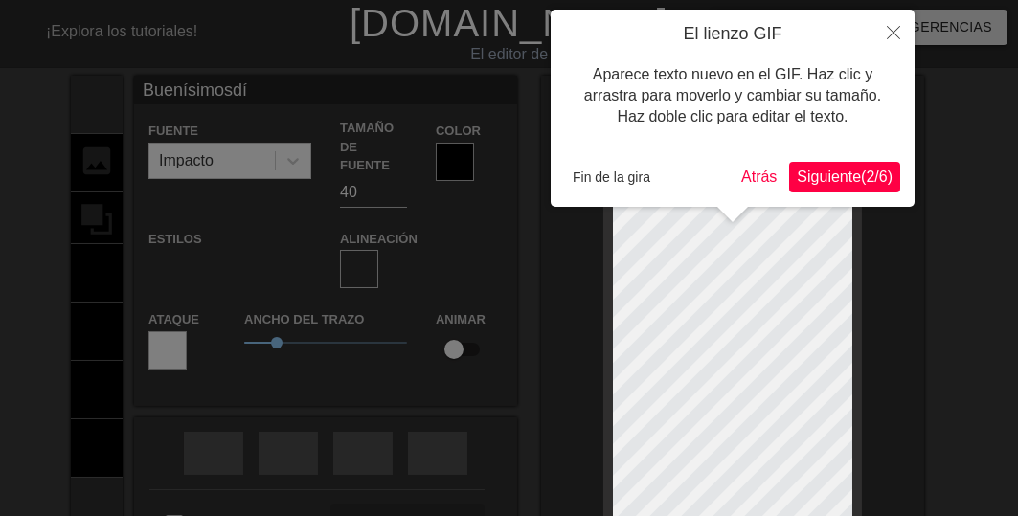
type input "Buenísimosdía"
type textarea "Buenísimos día"
type input "Buenísimosdías"
type textarea "Buenísimos días"
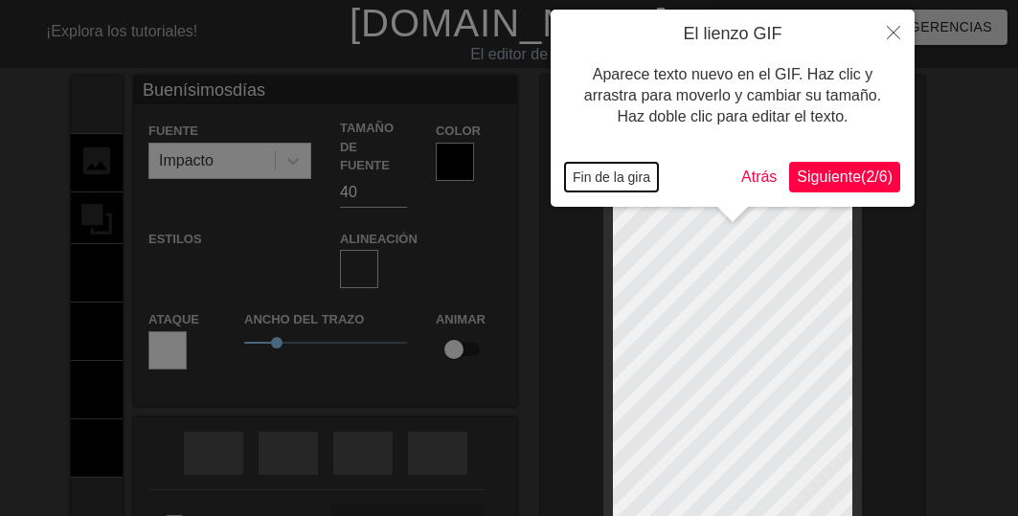
click at [639, 180] on font "Fin de la gira" at bounding box center [611, 176] width 78 height 15
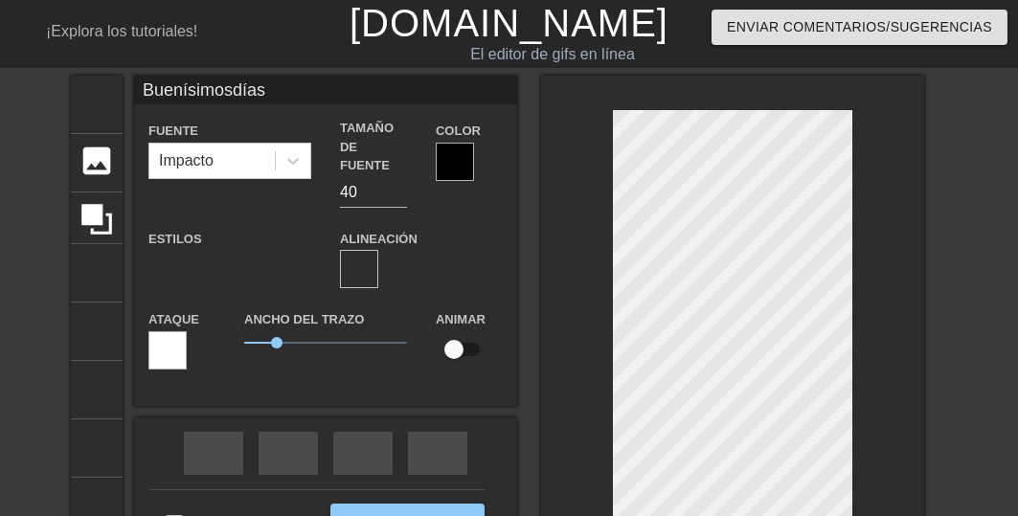
scroll to position [4, 2]
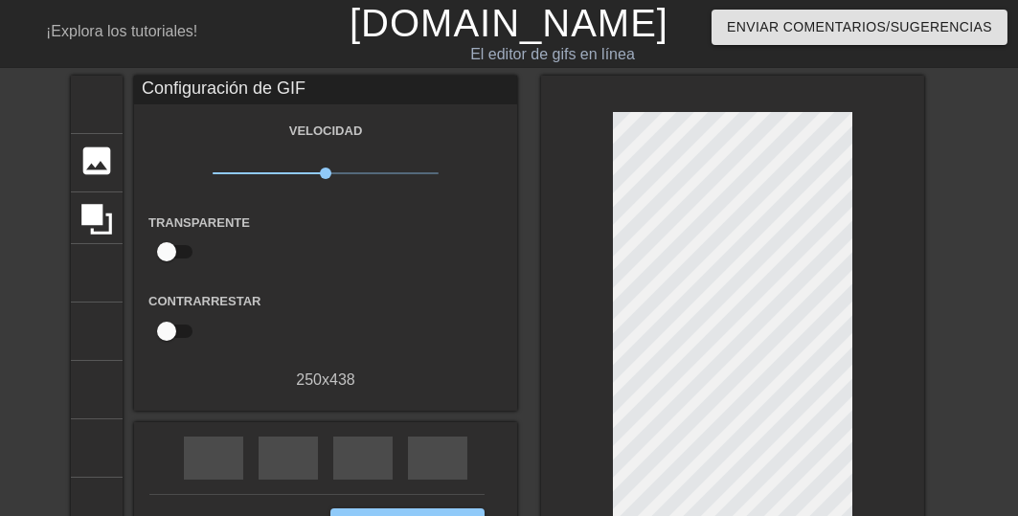
click at [973, 262] on div "título añadir_círculo imagen añadir_círculo cultivo tamaño de la foto seleccion…" at bounding box center [509, 327] width 1018 height 503
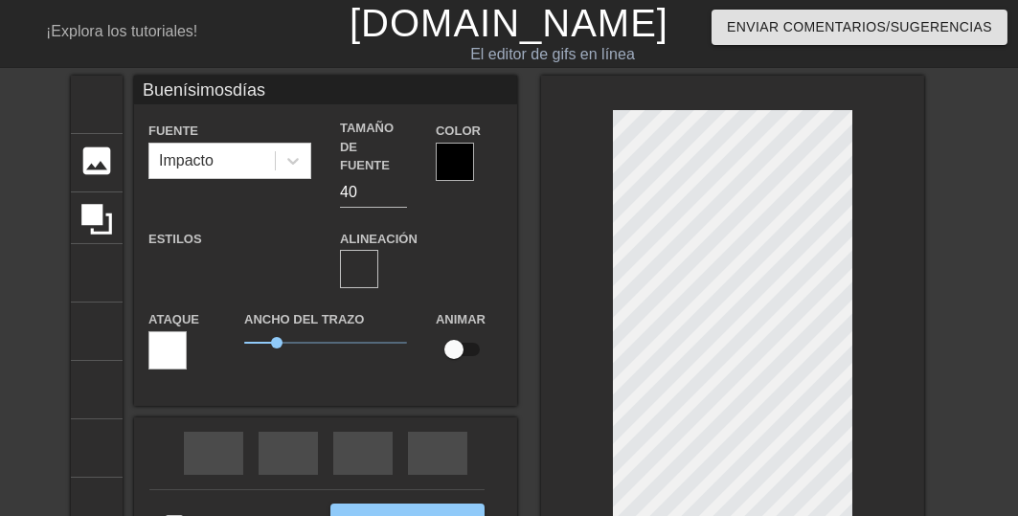
scroll to position [3, 2]
type input "Buenísimosdías"
type textarea "Buenísimos días"
type input "Buenísimosdías"
type textarea "Buenísimos días"
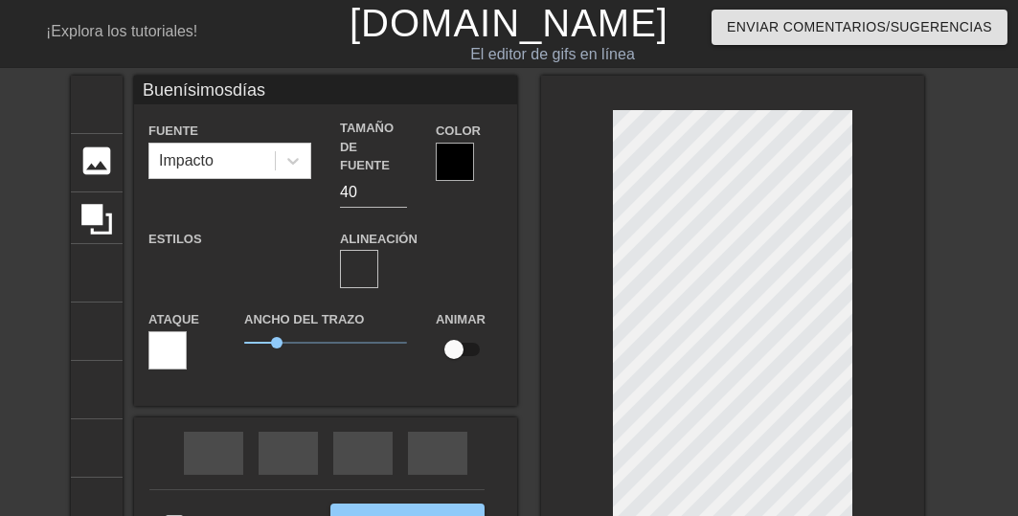
type input "Buenísimosdías"
type textarea "Buenísimos días"
type input "Buenísimosdías"
type textarea "Buenísimos días"
type input "Buenísimosdías"
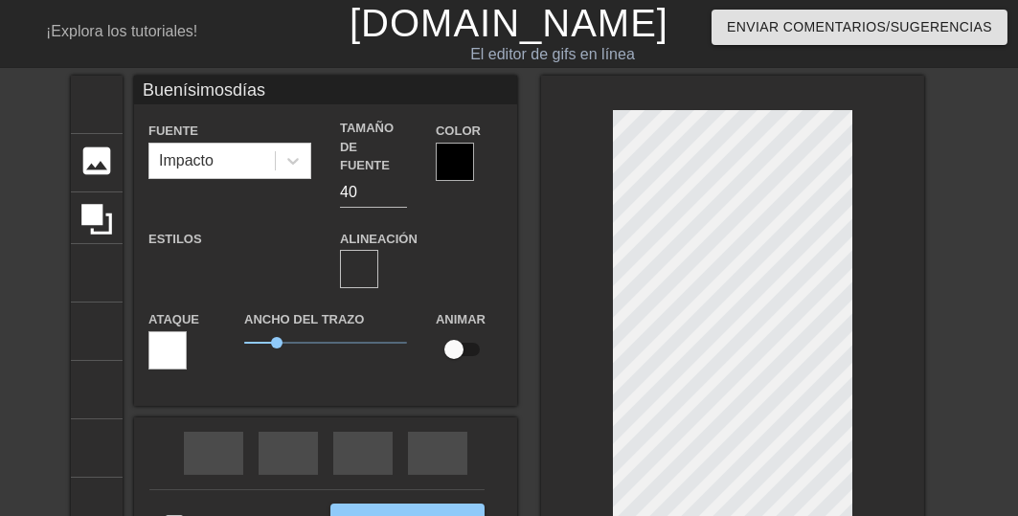
type textarea "Buenísimos días"
type input "Buenísimosdías"
type textarea "Buenísimos días"
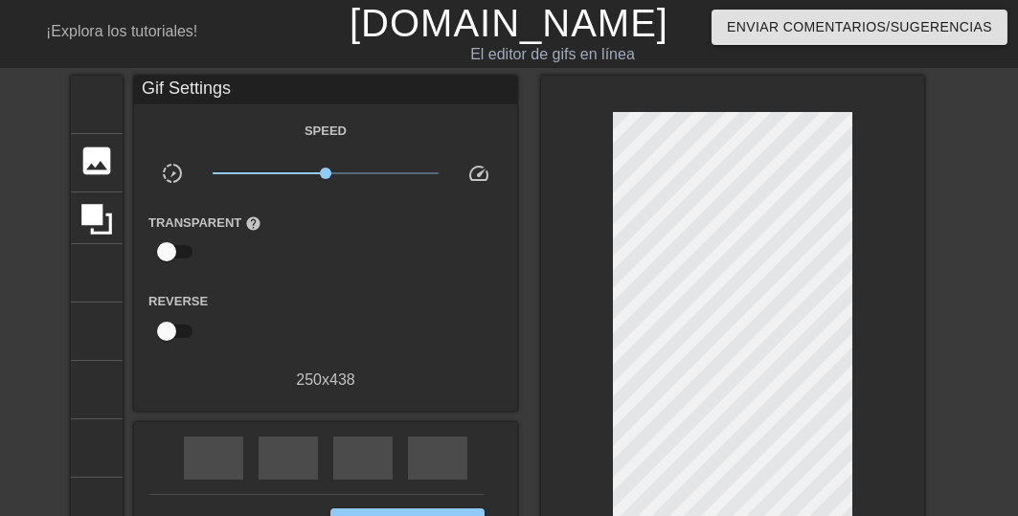
click at [950, 340] on div "título añadir_círculo imagen añadir_círculo cultivo tamaño de la foto seleccion…" at bounding box center [509, 327] width 1018 height 503
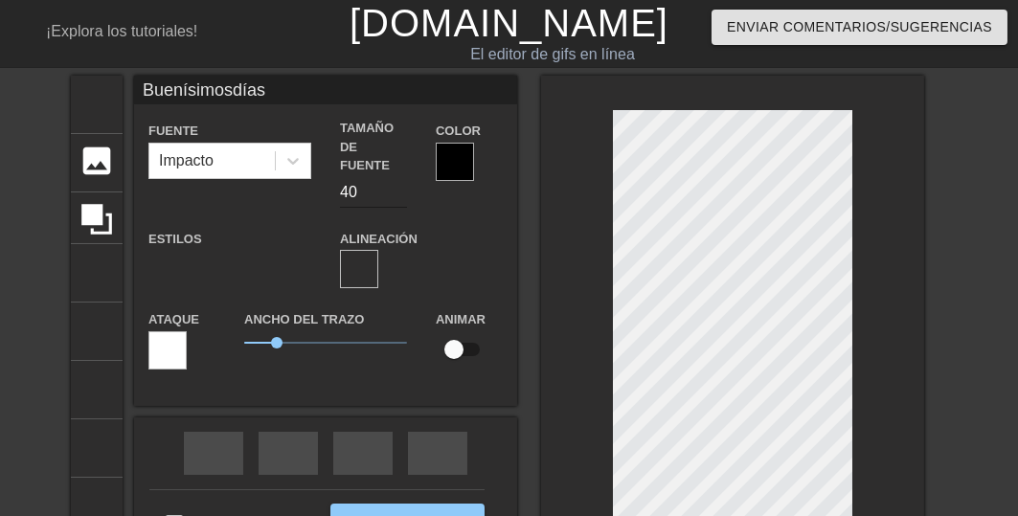
type input "Buenísimosdías"
type input "41"
click at [399, 177] on input "41" at bounding box center [373, 192] width 67 height 31
type input "Buenísimosdías"
type input "42"
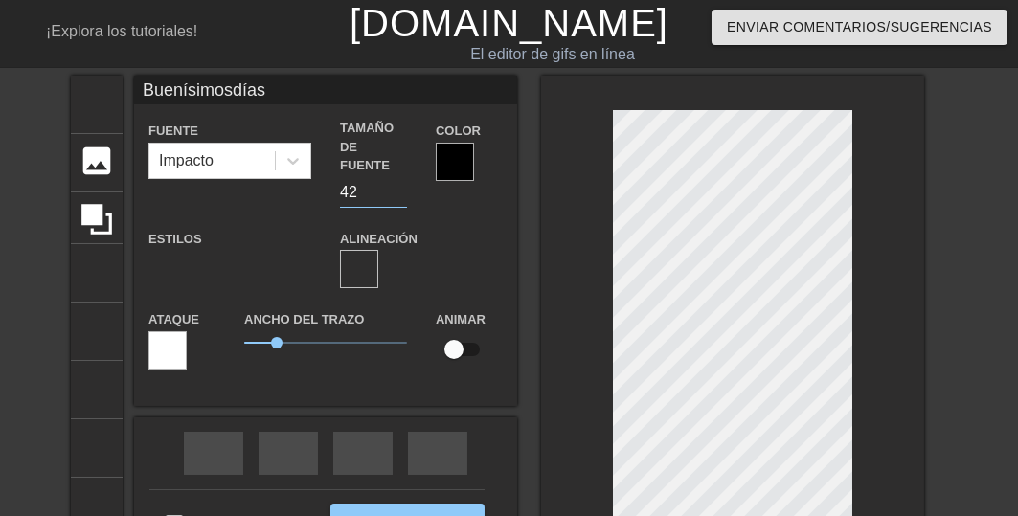
click at [400, 177] on input "42" at bounding box center [373, 192] width 67 height 31
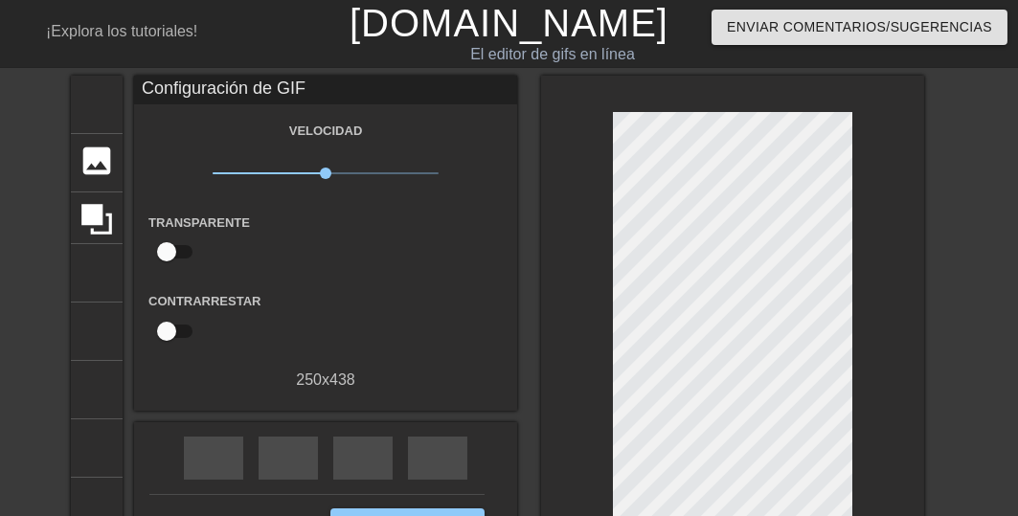
drag, startPoint x: 941, startPoint y: 217, endPoint x: 888, endPoint y: 218, distance: 52.7
click at [939, 220] on div "título añadir_círculo imagen añadir_círculo cultivo tamaño de la foto seleccion…" at bounding box center [509, 327] width 1018 height 503
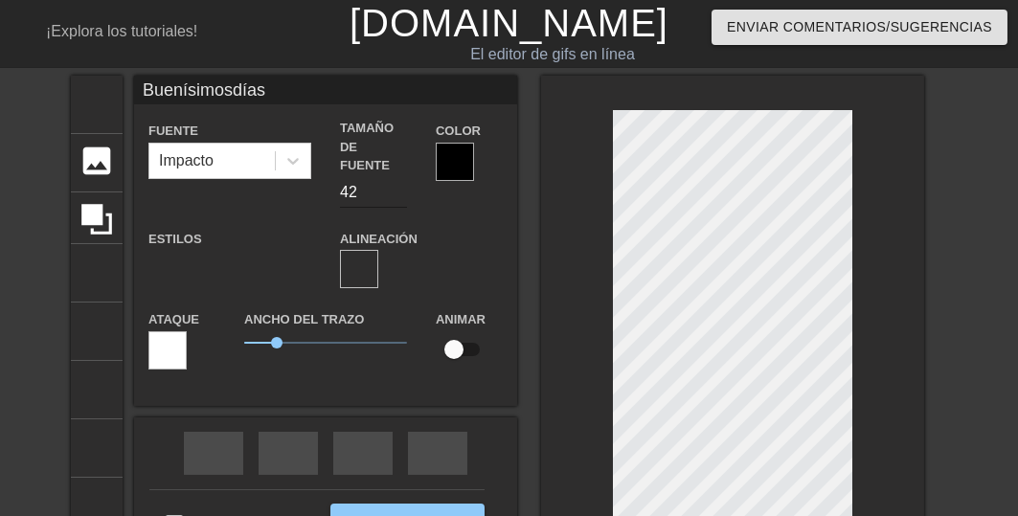
type input "Buenísimosdías"
type input "43"
click at [398, 177] on input "43" at bounding box center [373, 192] width 67 height 31
type input "Buenísimosdías"
type input "44"
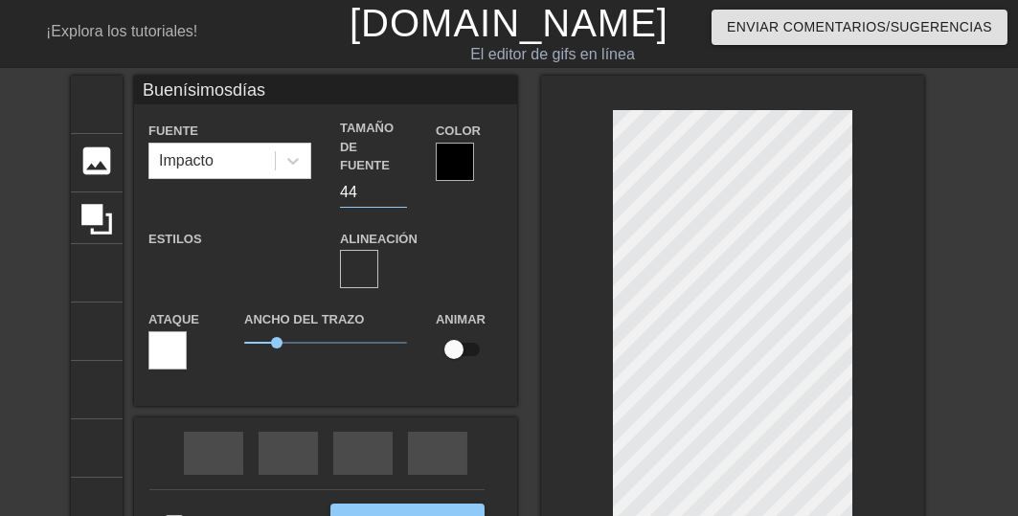
click at [398, 177] on input "44" at bounding box center [373, 192] width 67 height 31
click at [445, 164] on div at bounding box center [455, 162] width 38 height 38
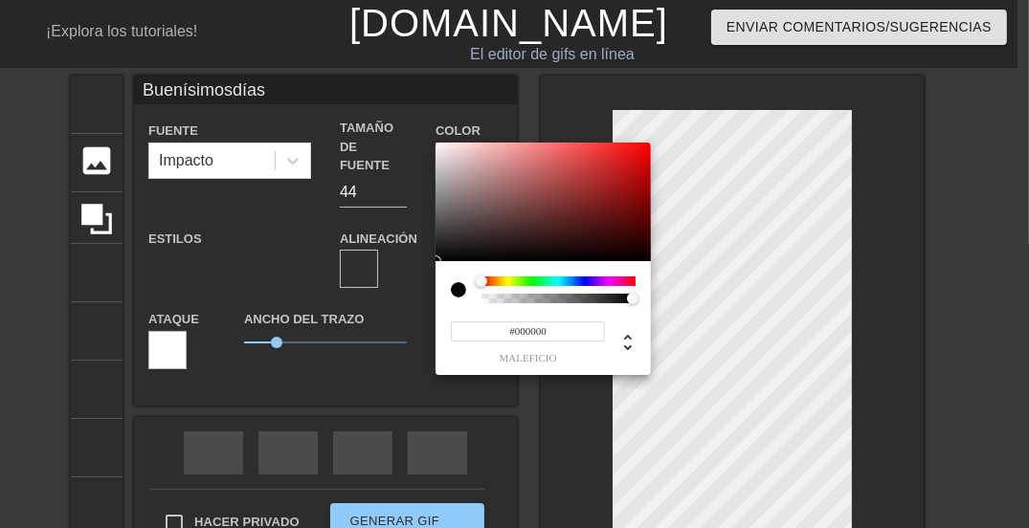
click at [509, 280] on div at bounding box center [558, 282] width 154 height 10
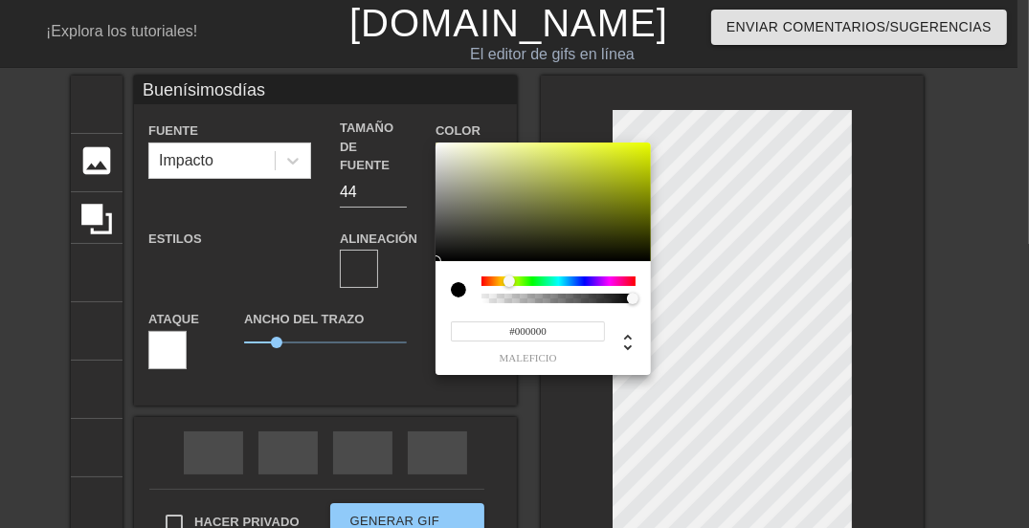
type input "Buenísimosdías"
type input "#5A5F1C"
click at [587, 217] on div at bounding box center [543, 202] width 215 height 119
type input "Buenísimosdías"
type input "#1D1C5F"
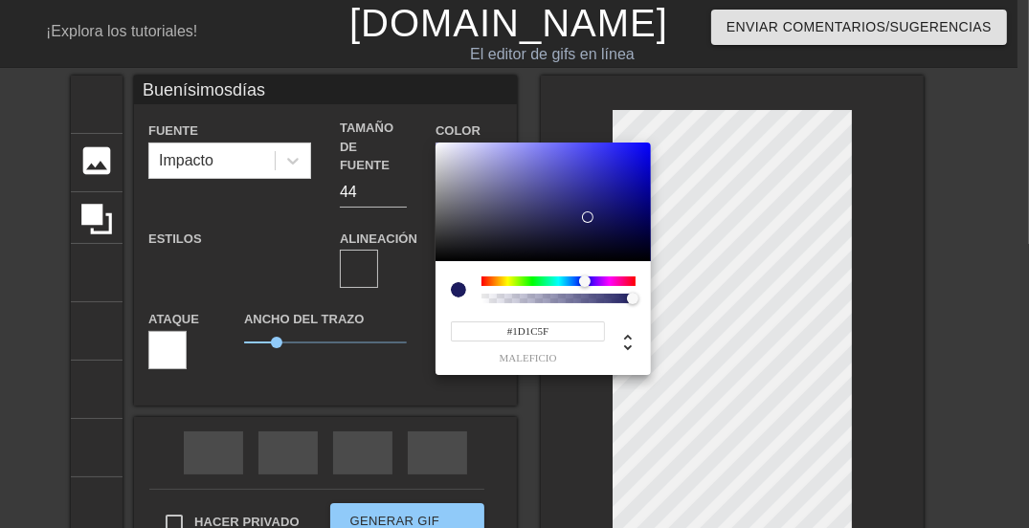
click at [585, 278] on div at bounding box center [558, 282] width 154 height 10
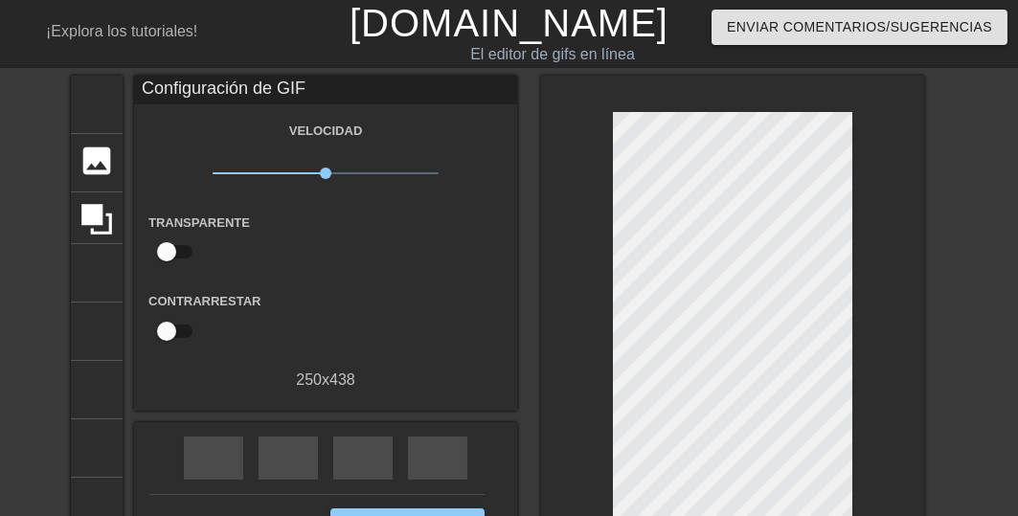
scroll to position [77, 0]
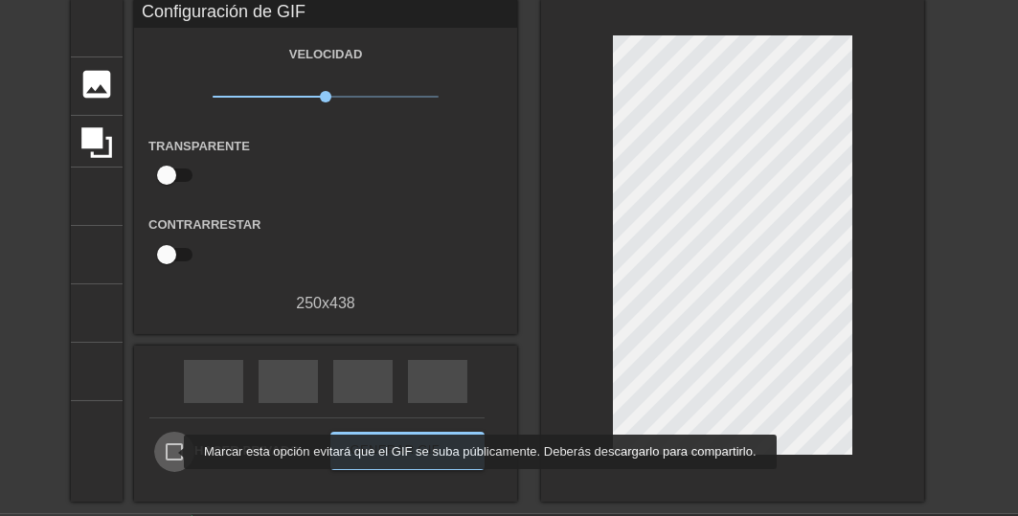
click at [171, 452] on input "Hacer privado" at bounding box center [174, 452] width 40 height 40
checkbox input "true"
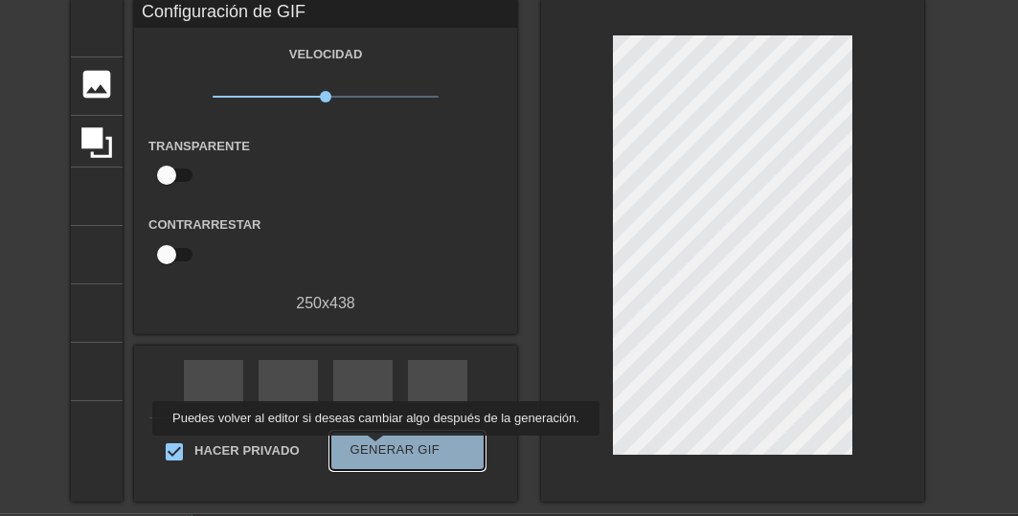
click at [371, 449] on font "Generar GIF" at bounding box center [395, 449] width 90 height 14
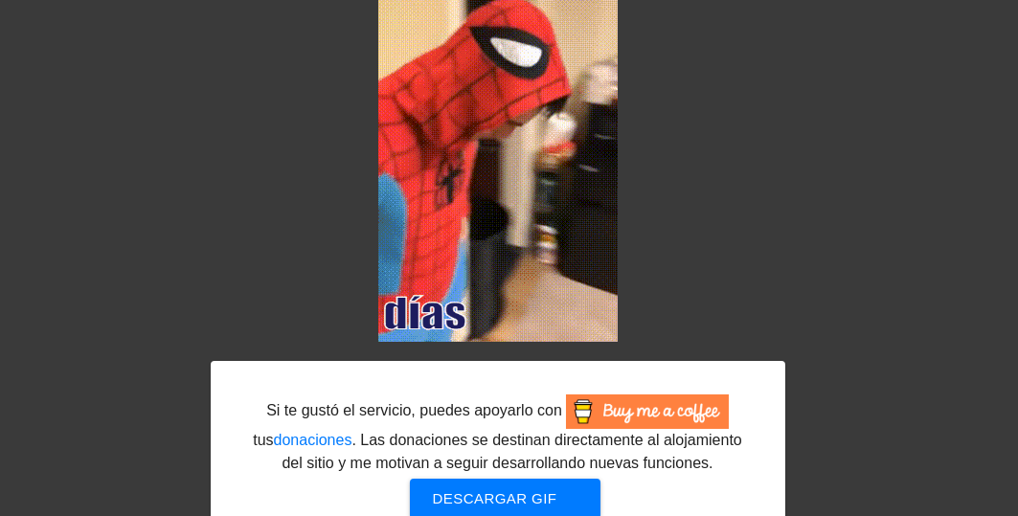
scroll to position [241, 0]
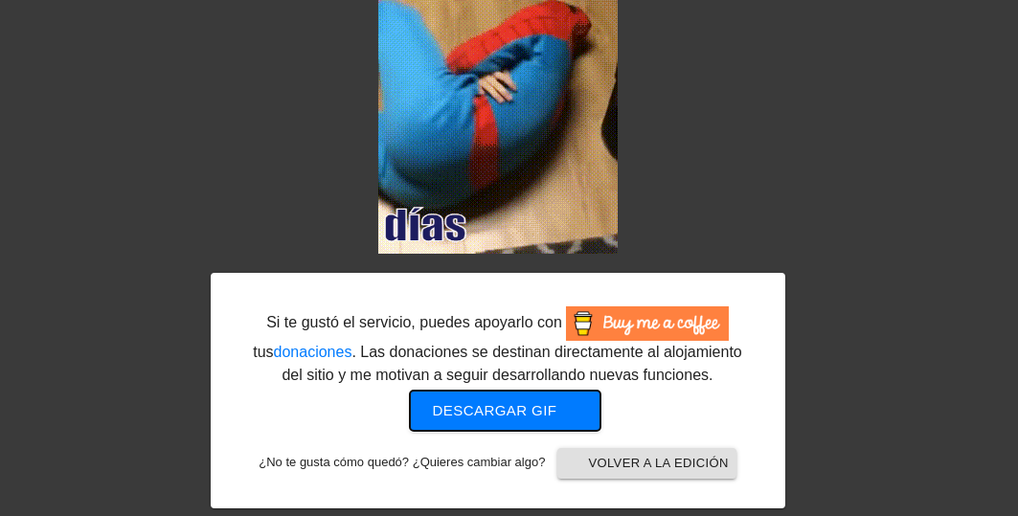
click at [502, 411] on font "Descargar gif" at bounding box center [495, 410] width 124 height 16
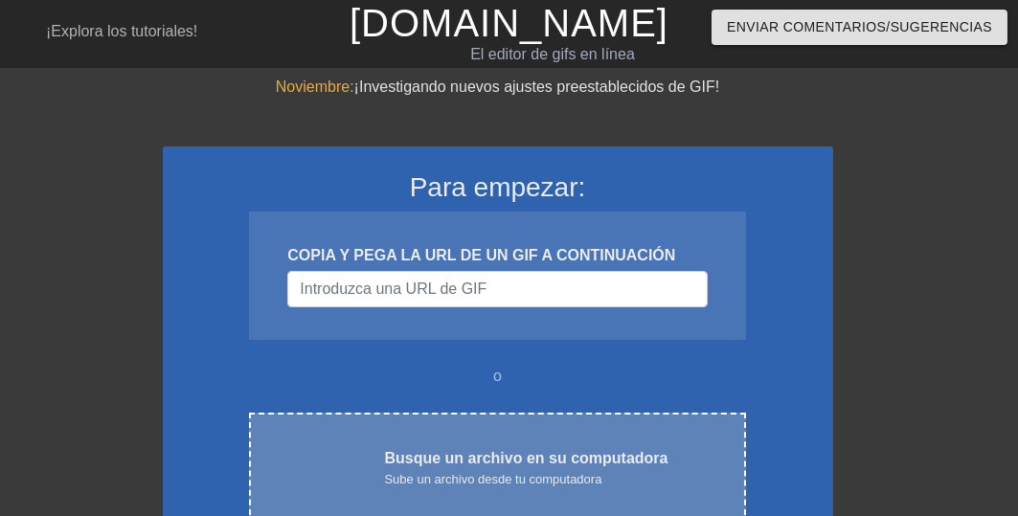
click at [515, 452] on font "Busque un archivo en su computadora" at bounding box center [525, 458] width 283 height 16
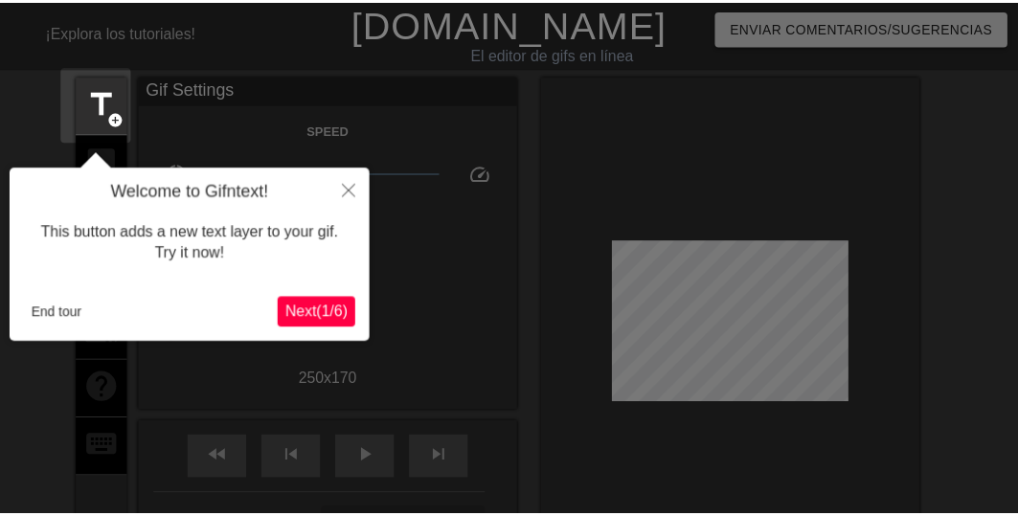
scroll to position [47, 0]
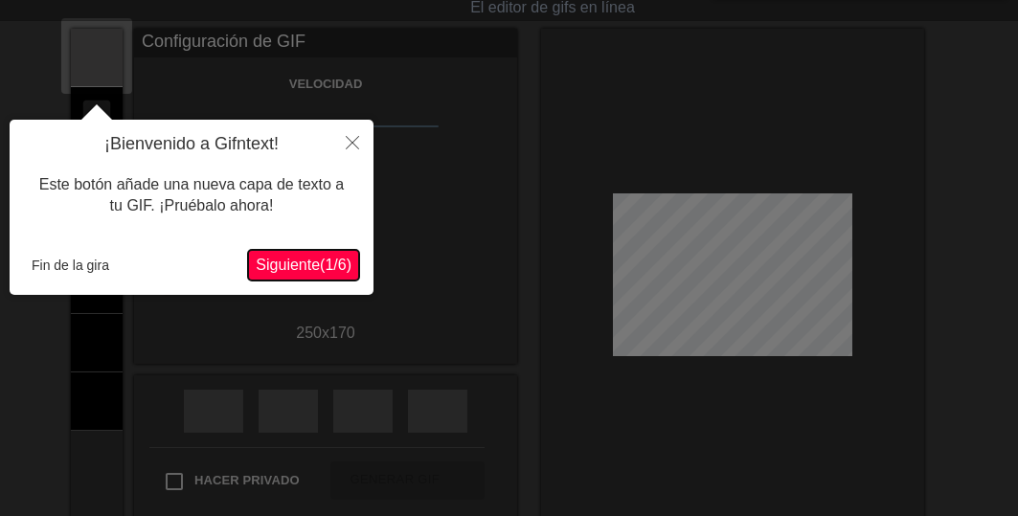
click at [277, 259] on font "Siguiente" at bounding box center [288, 265] width 64 height 16
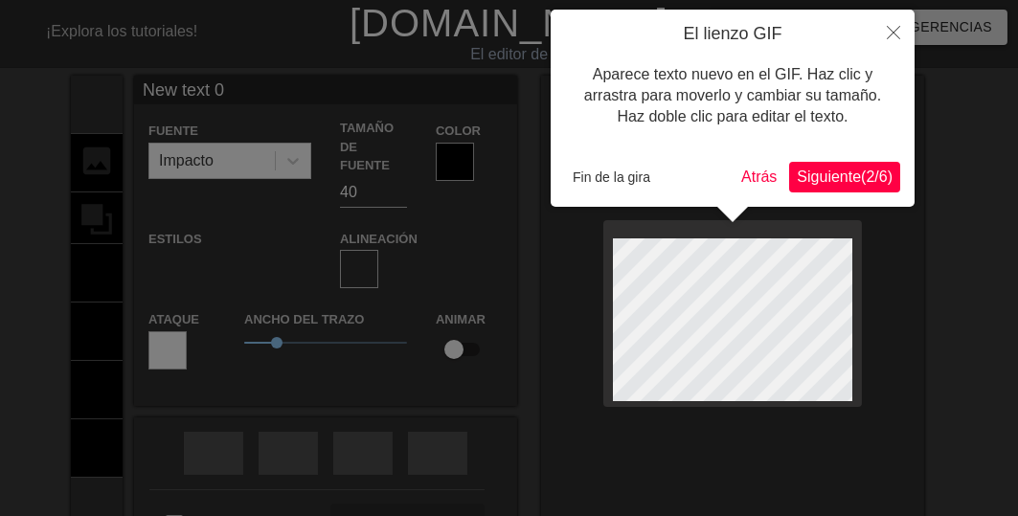
scroll to position [3, 2]
type input "New text"
type textarea "New text"
type input "New text"
type textarea "New text"
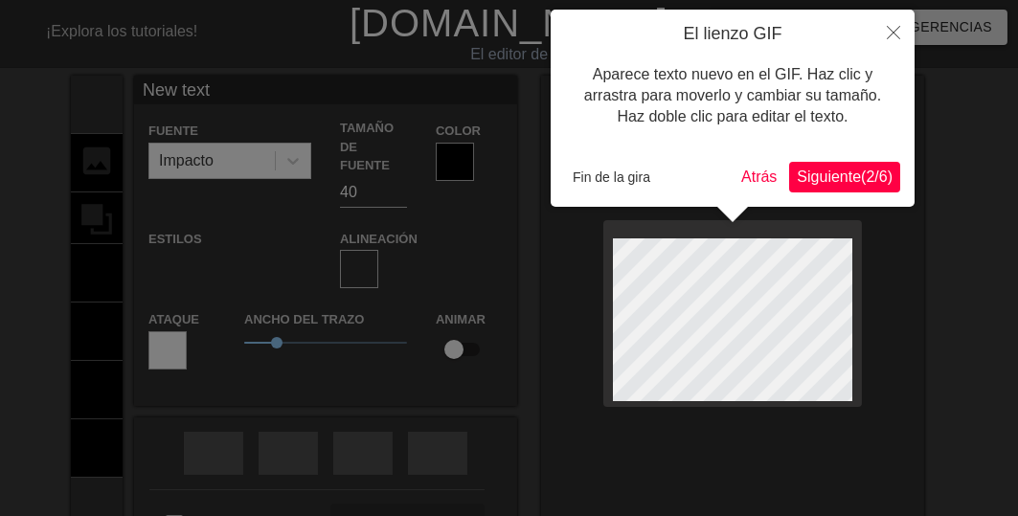
type input "New tex"
type textarea "New tex"
type input "New te"
type textarea "New te"
type input "New t"
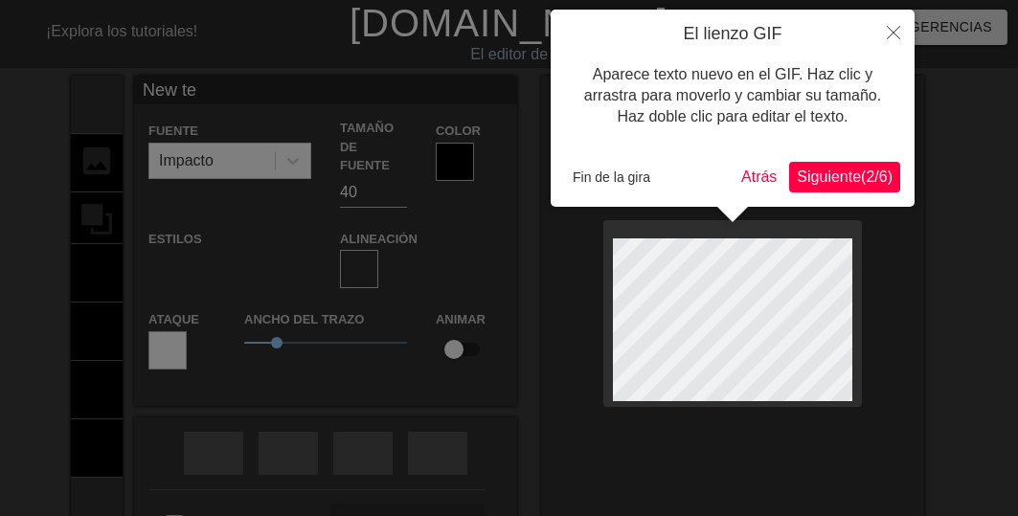
type textarea "New t"
type input "New"
type textarea "New"
type input "New"
type textarea "New"
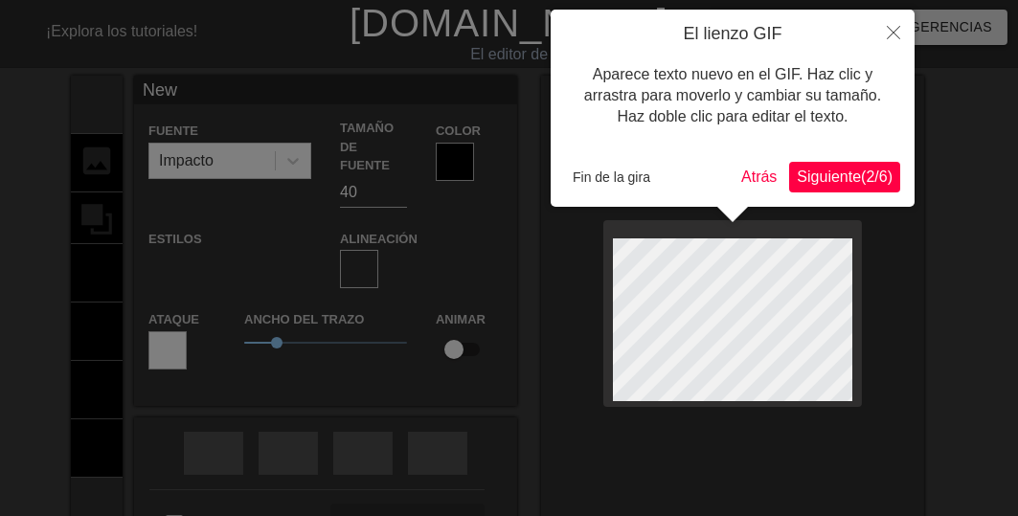
type input "Ne"
type textarea "N"
type input "B"
type textarea "B"
type input "Bu"
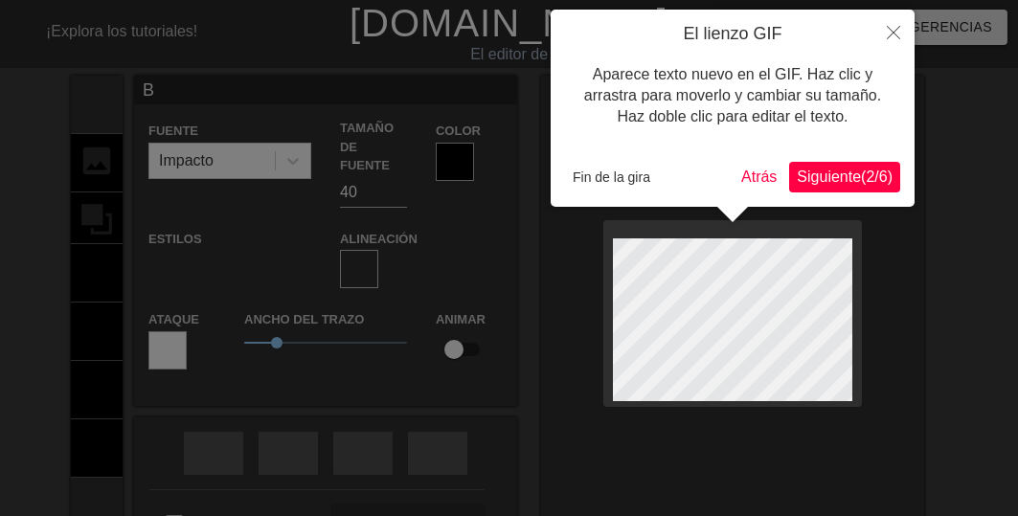
type textarea "Bu"
type input "Bue"
type textarea "Bue"
type input "Buen"
type textarea "Buen"
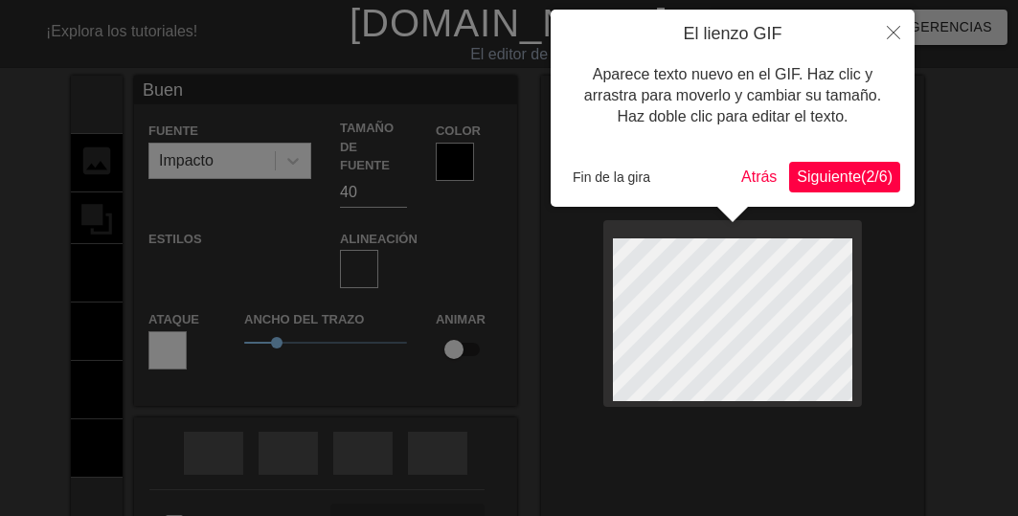
type input "Bueno"
type textarea "Bueno"
type input "Buenos"
type textarea "Buenos"
type input "Buenos"
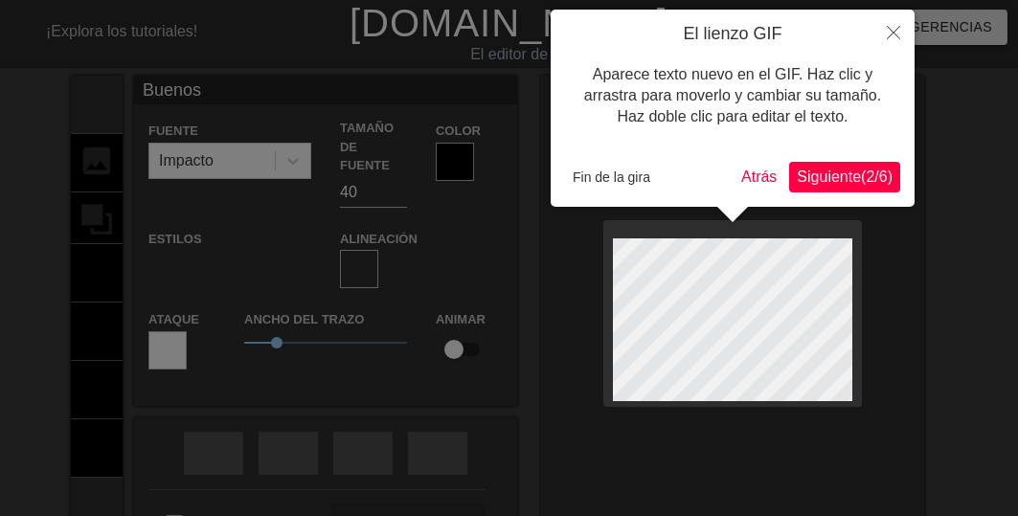
type textarea "Buenos"
type input "Buenos d"
type textarea "Buenos d"
type input "Buenos dí"
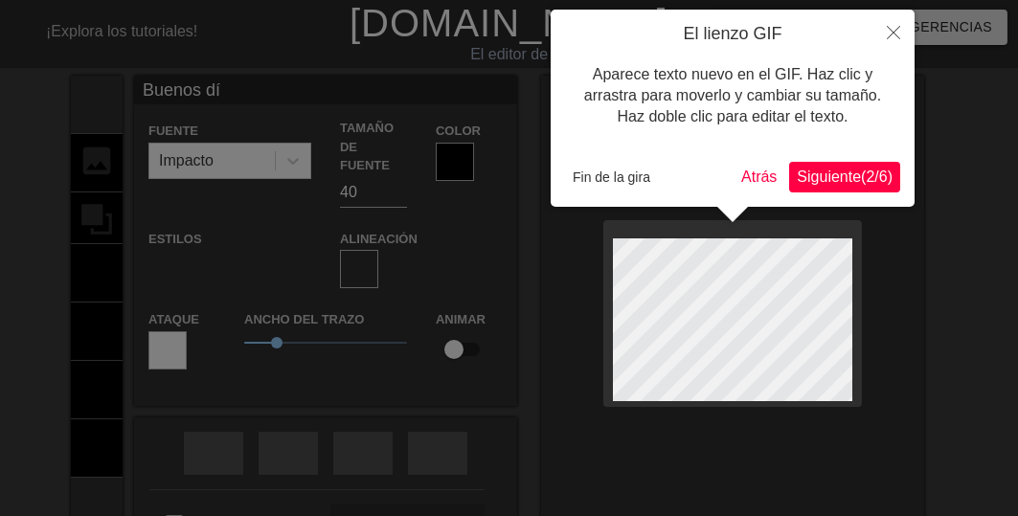
type textarea "Buenos dí"
type input "Buenos día"
type textarea "Buenos día"
type input "Buenos días"
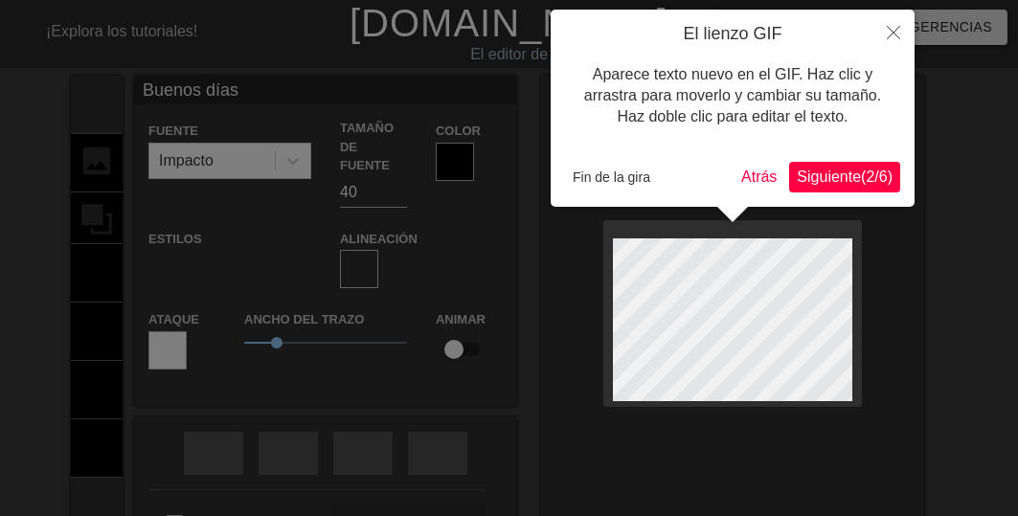
type textarea "Buenos días"
click at [634, 177] on font "Fin de la gira" at bounding box center [611, 176] width 78 height 15
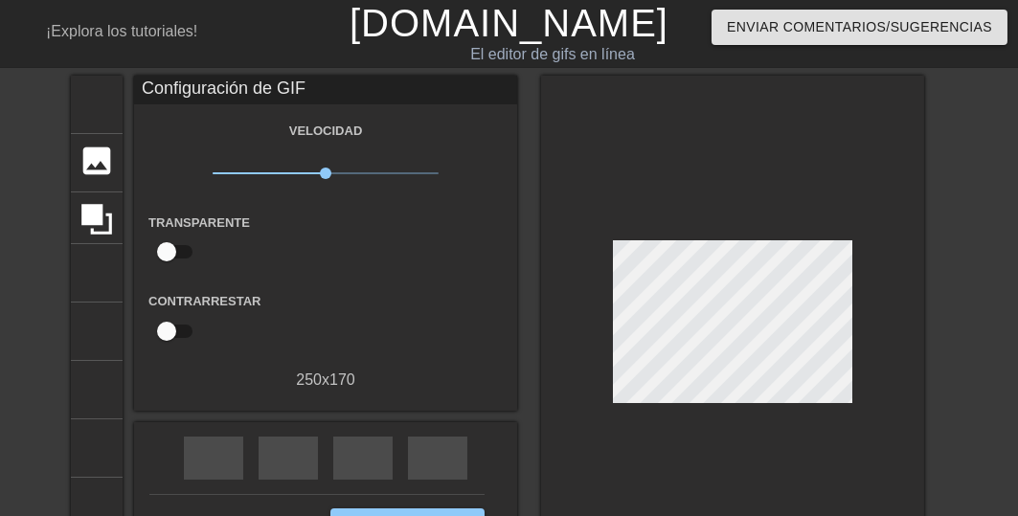
click at [966, 319] on div "título añadir_círculo imagen añadir_círculo cultivo tamaño de la foto seleccion…" at bounding box center [509, 327] width 1018 height 503
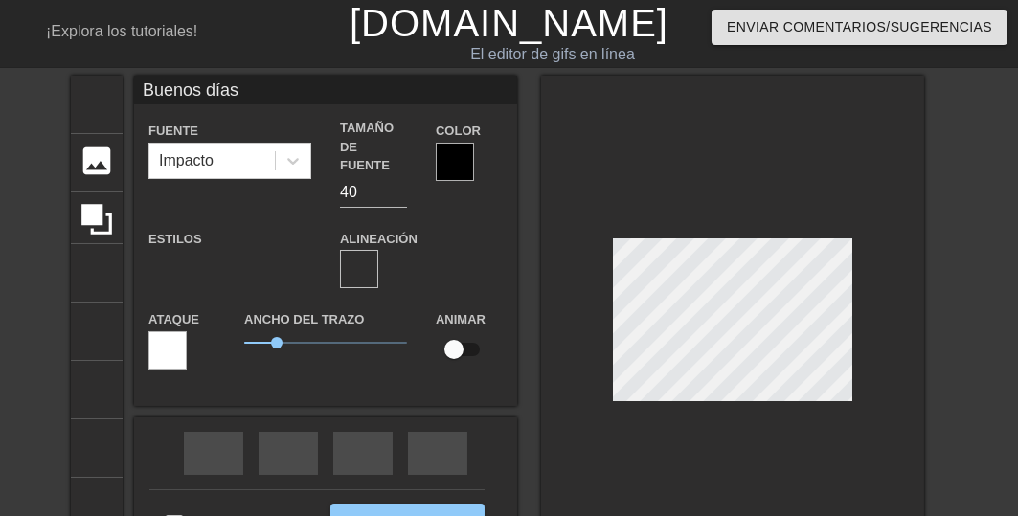
click at [467, 172] on div at bounding box center [455, 162] width 38 height 38
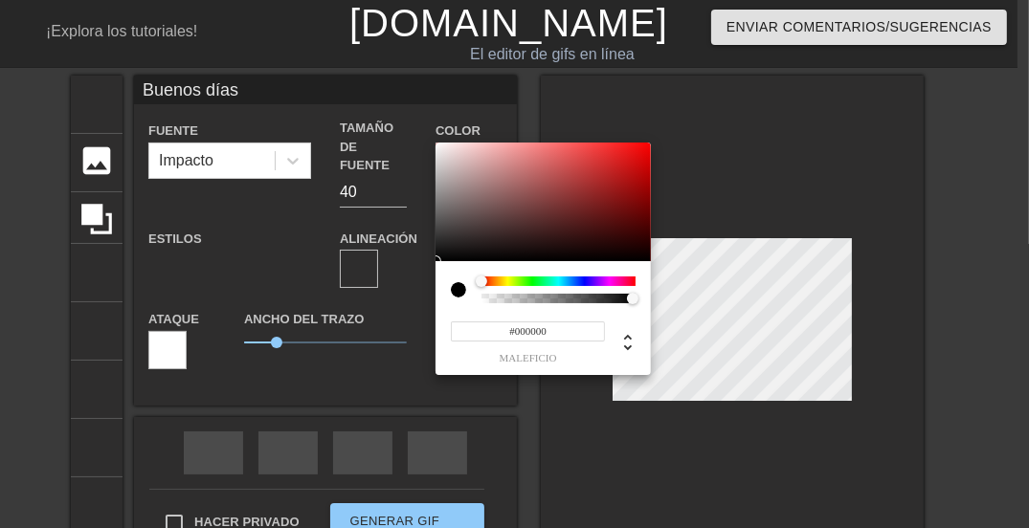
click at [497, 280] on div at bounding box center [558, 282] width 154 height 10
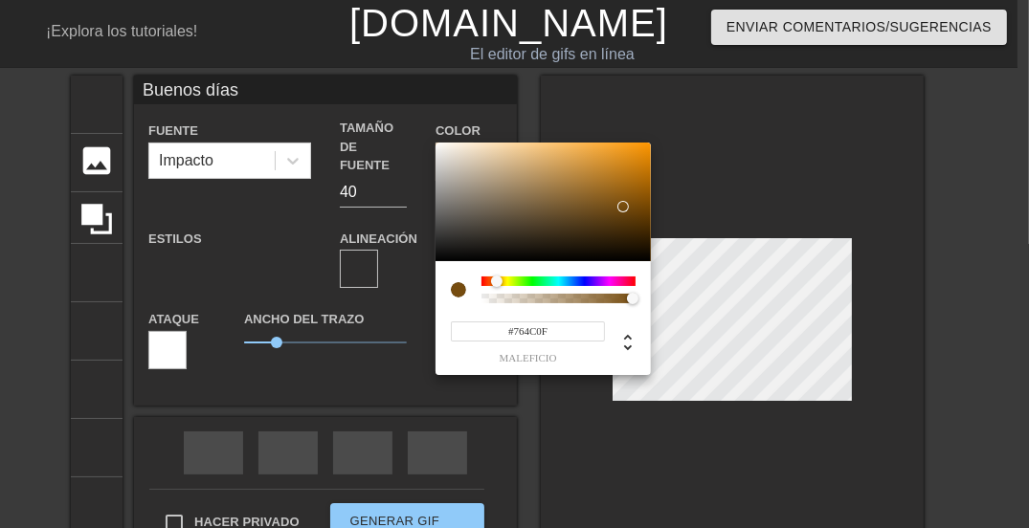
click at [623, 207] on div at bounding box center [543, 202] width 215 height 119
click at [626, 228] on div at bounding box center [543, 202] width 215 height 119
click at [622, 242] on div at bounding box center [543, 202] width 215 height 119
click at [632, 155] on div at bounding box center [543, 202] width 215 height 119
click at [633, 164] on div at bounding box center [638, 169] width 11 height 11
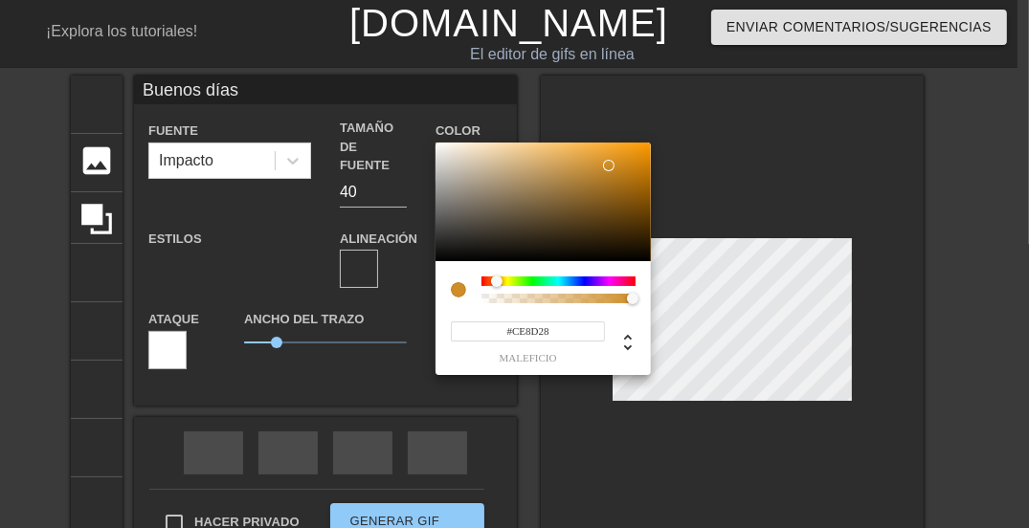
click at [609, 166] on div at bounding box center [543, 202] width 215 height 119
type input "#AF771F"
click at [613, 180] on div at bounding box center [543, 202] width 215 height 119
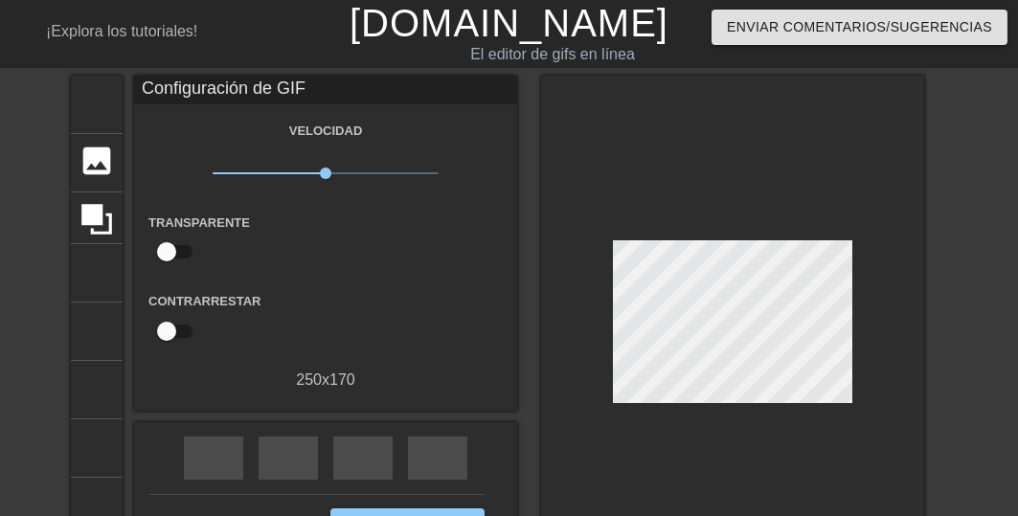
scroll to position [77, 0]
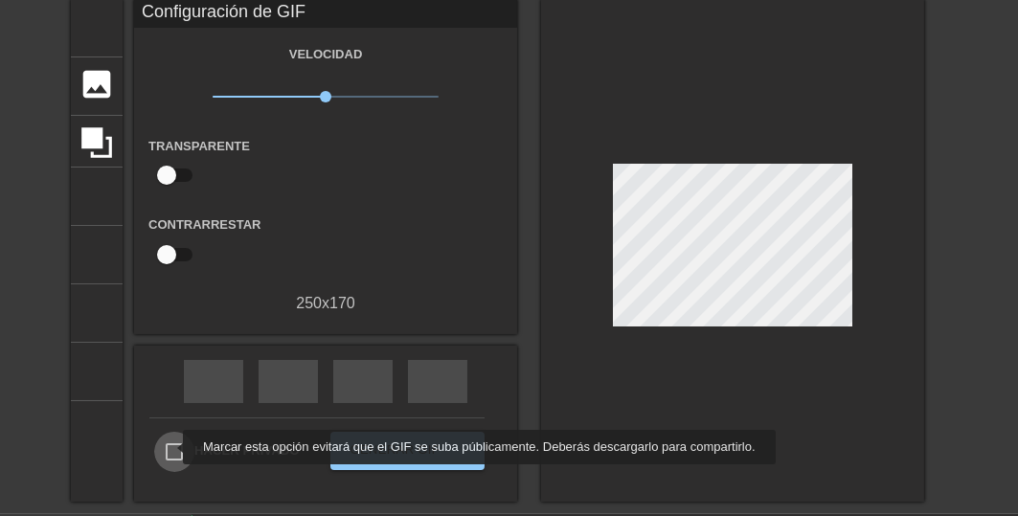
click at [170, 447] on input "Hacer privado" at bounding box center [174, 452] width 40 height 40
checkbox input "true"
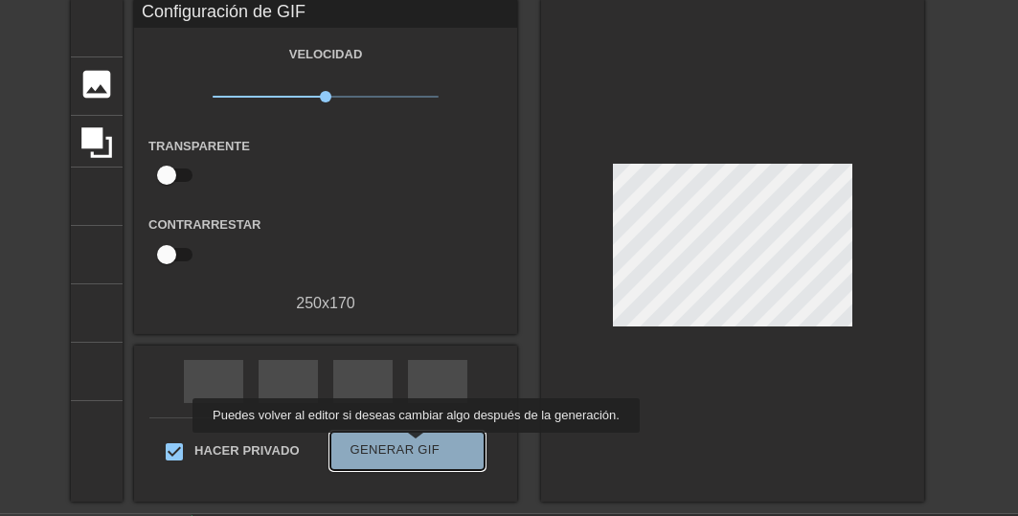
click at [412, 446] on font "Generar GIF" at bounding box center [395, 449] width 90 height 14
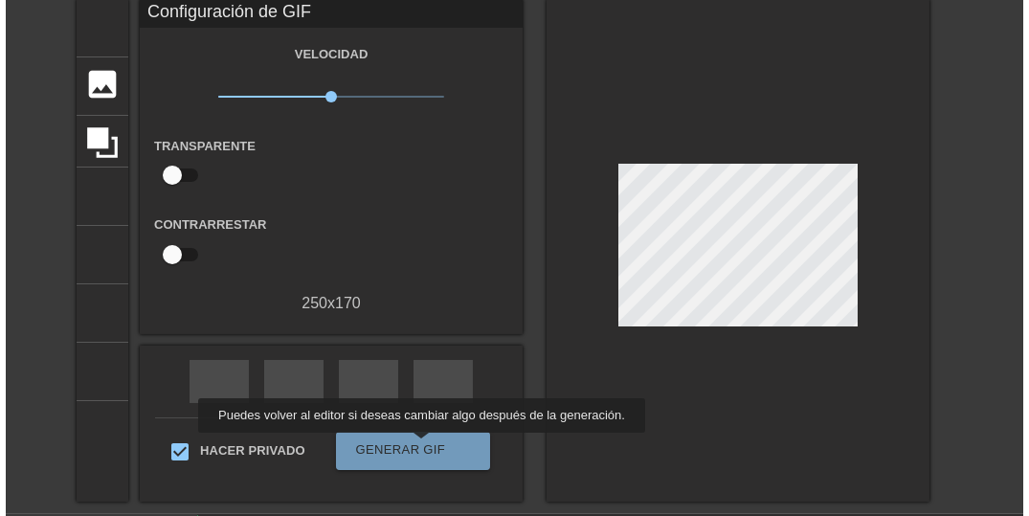
scroll to position [0, 0]
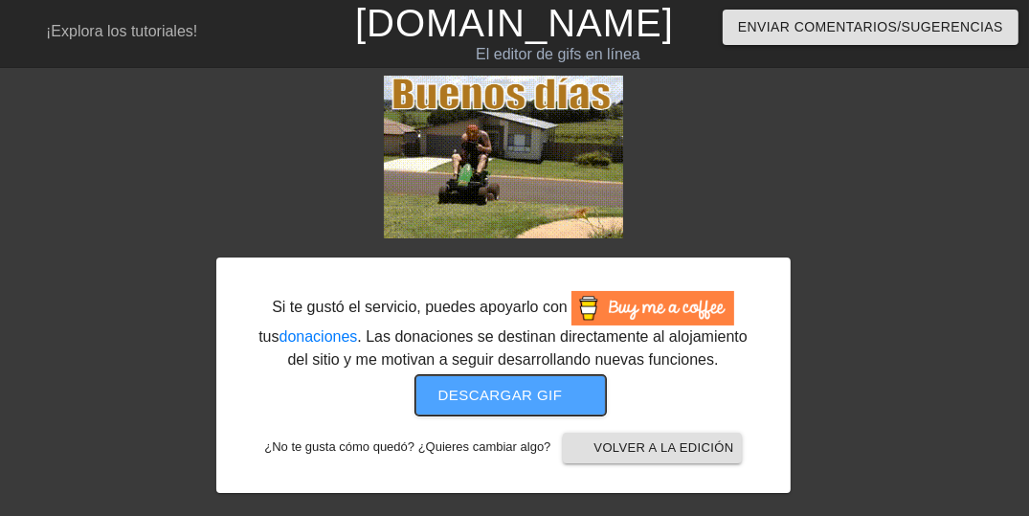
click at [523, 389] on font "Descargar gif" at bounding box center [500, 395] width 124 height 16
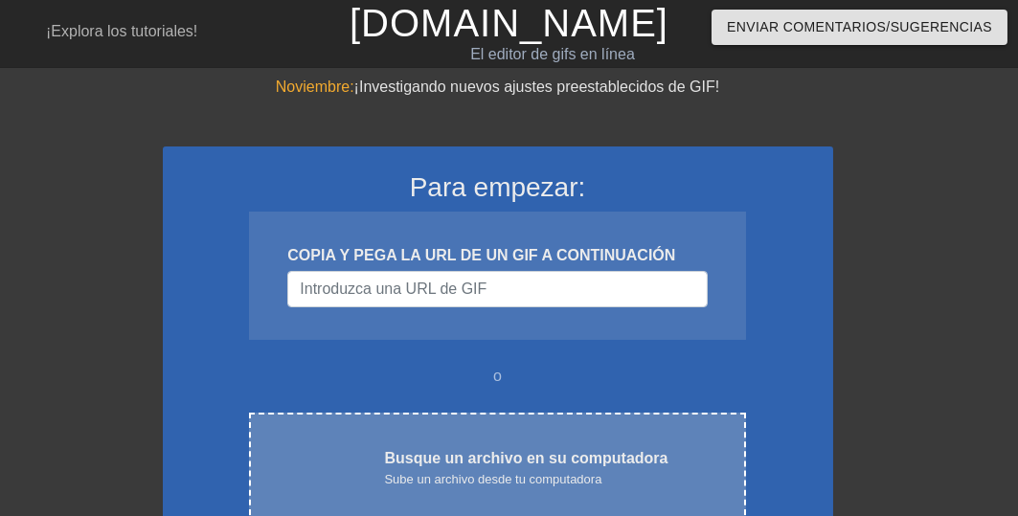
click at [475, 464] on font "Busque un archivo en su computadora" at bounding box center [525, 458] width 283 height 16
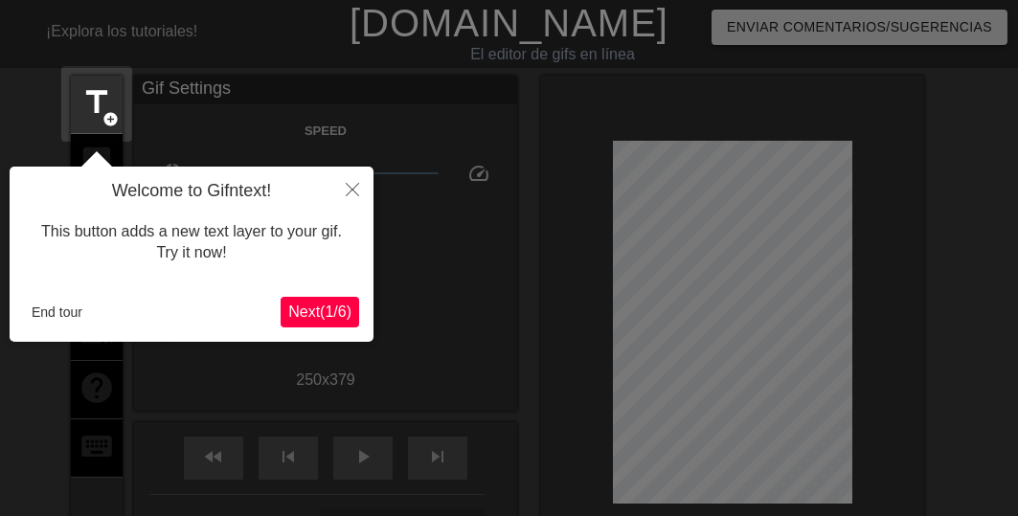
scroll to position [47, 0]
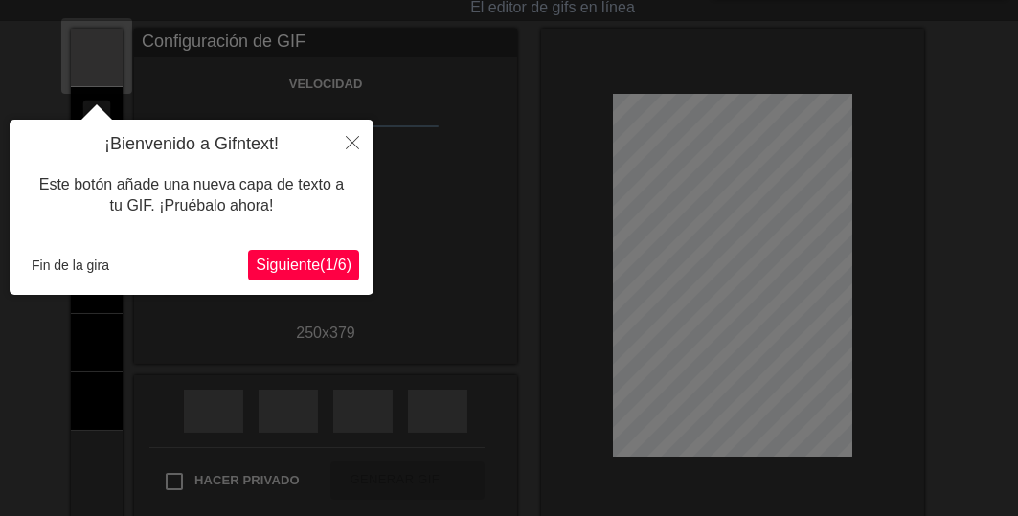
click at [292, 268] on font "Siguiente" at bounding box center [288, 265] width 64 height 16
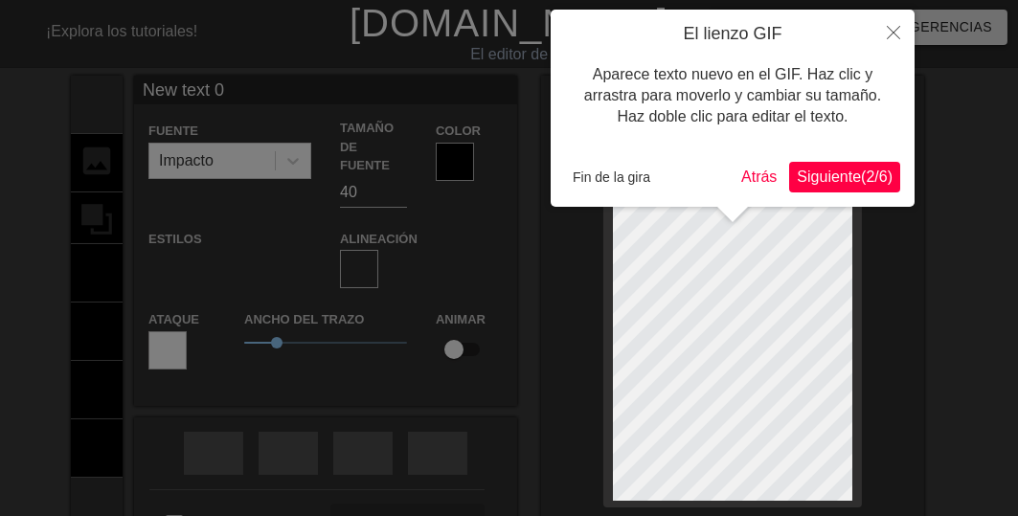
scroll to position [3, 2]
type input "New text"
type textarea "New text"
type input "New text"
type textarea "New text"
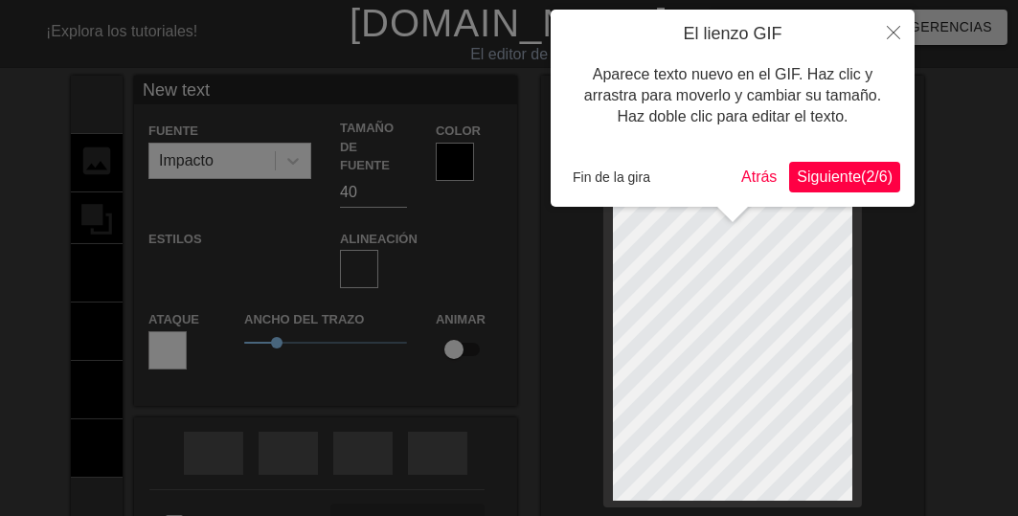
type input "New tex"
type textarea "New tex"
type input "New te"
type textarea "New te"
type input "New t"
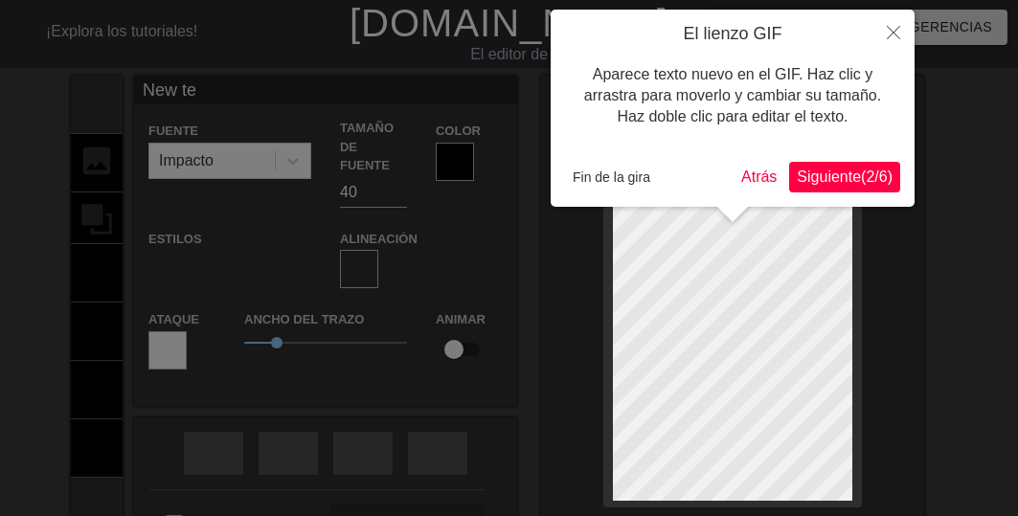
type textarea "New t"
type input "New"
type textarea "New"
type input "New"
type textarea "Ne"
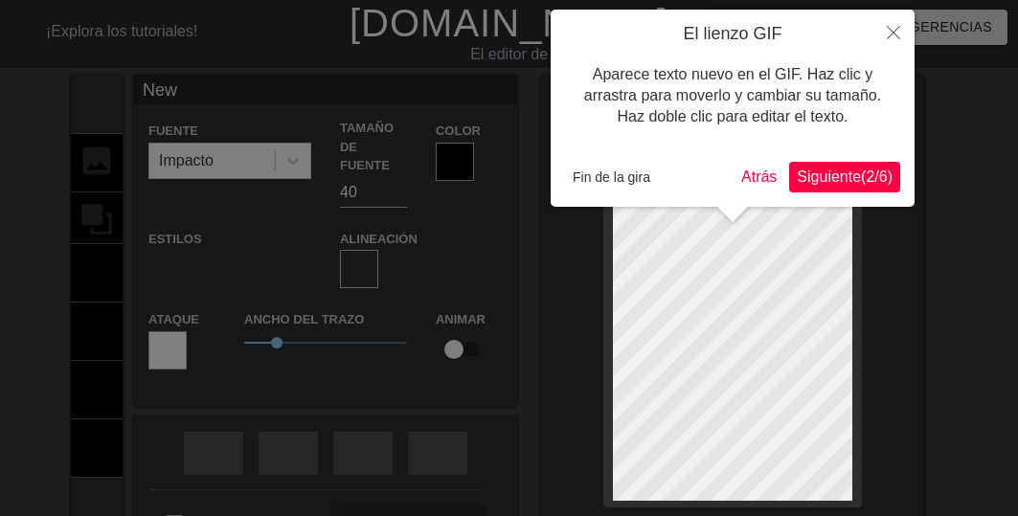
type input "N"
type textarea "N"
type input ";"
type textarea ";"
type input ";u"
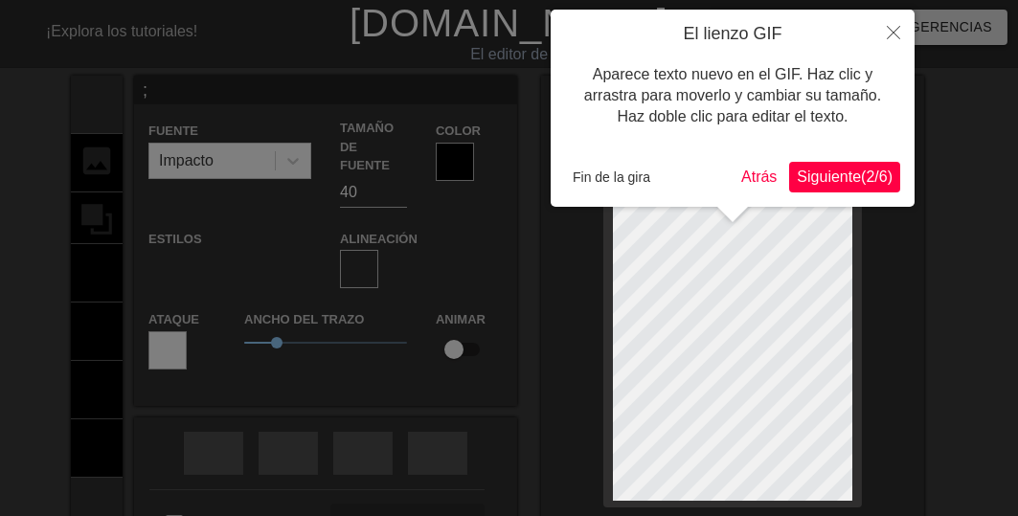
type textarea ";u"
type input ";uy"
type textarea ";uy"
type input ";uy"
type textarea ";uy"
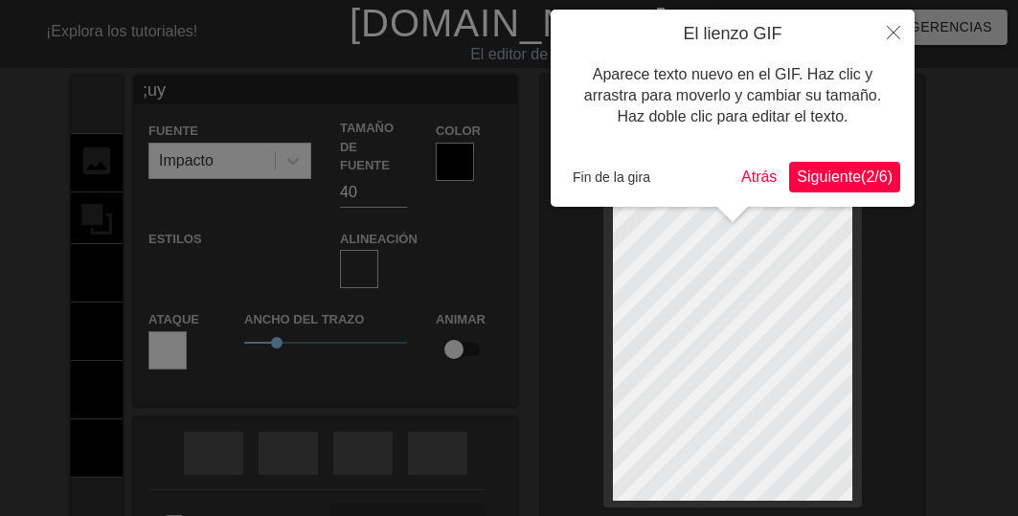
type input ";uy b"
type textarea ";uy b"
type input ";uy bu"
type textarea ";uy bu"
type input ";uy bue"
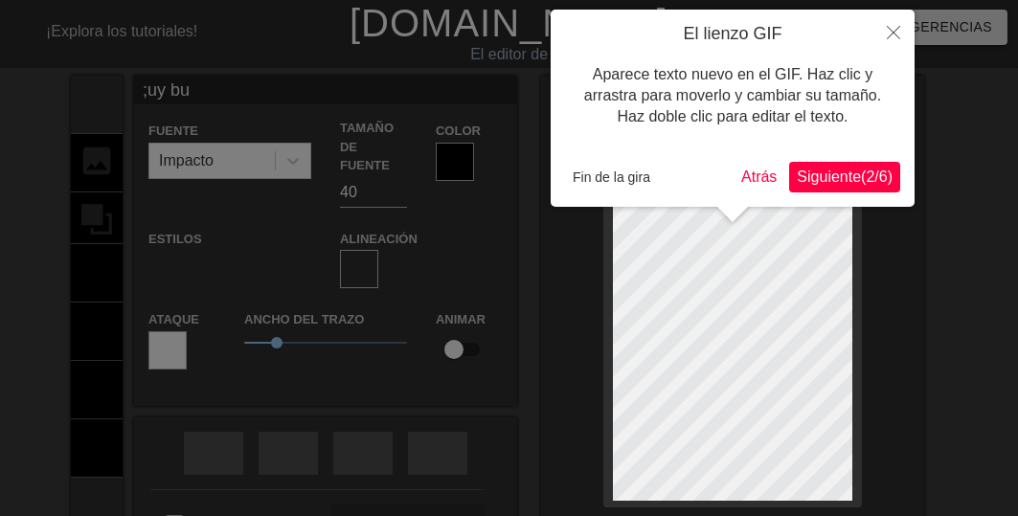
type textarea ";uy bue"
type input ";uy buen"
type textarea ";uy buen"
type input ";[PERSON_NAME]"
type textarea ";[PERSON_NAME]"
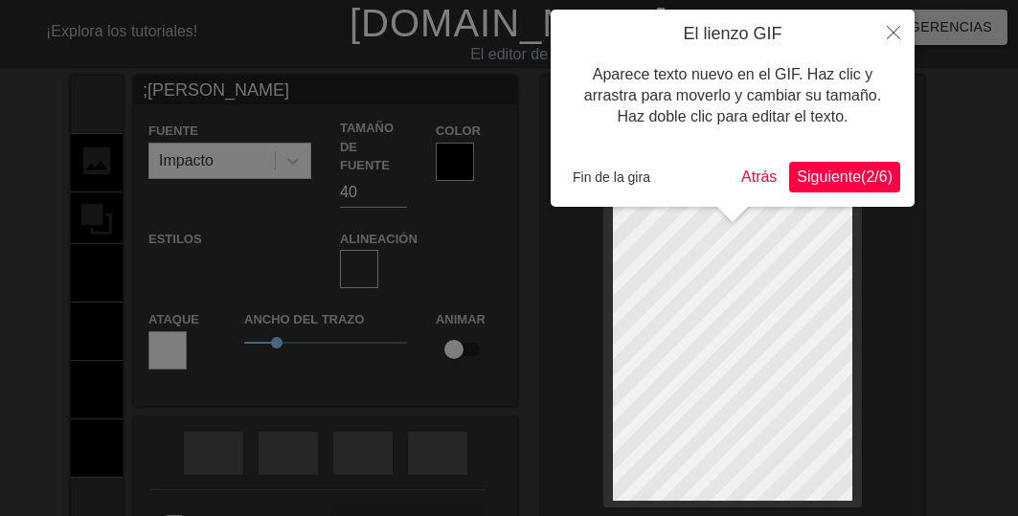
scroll to position [3, 5]
type input ";uy buenos"
type textarea ";uy buenos"
type input ";[PERSON_NAME]"
type textarea ";[PERSON_NAME]"
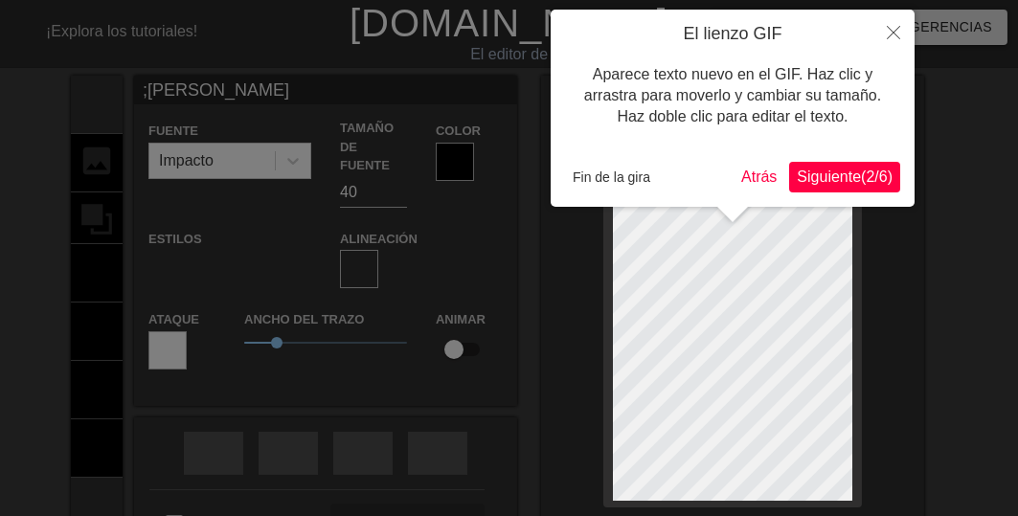
type input ";uy buen"
type textarea ";uy buen"
type input ";uy bue"
type textarea ";uy bue"
type input ";uy bu"
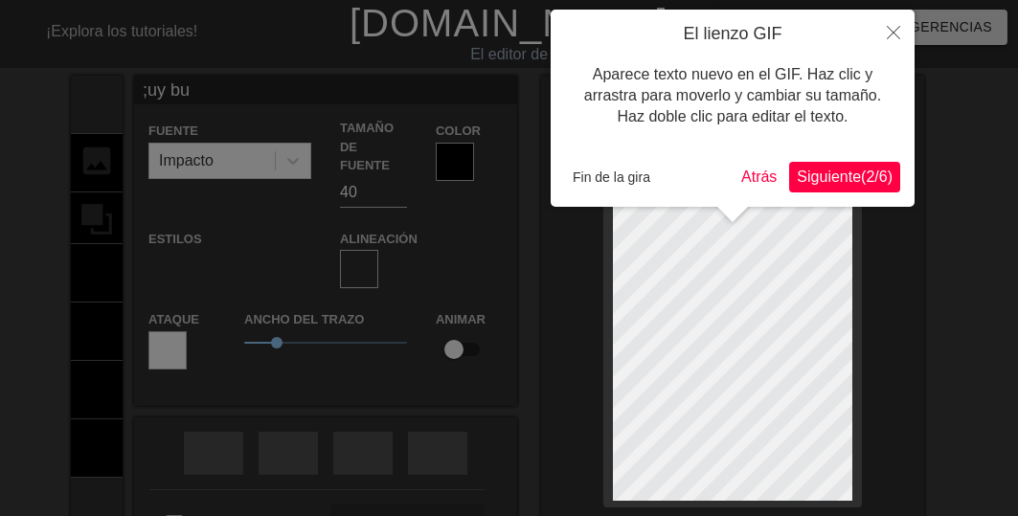
type textarea ";uy bu"
type input ";uy b"
type textarea ";uy"
type input ";uy"
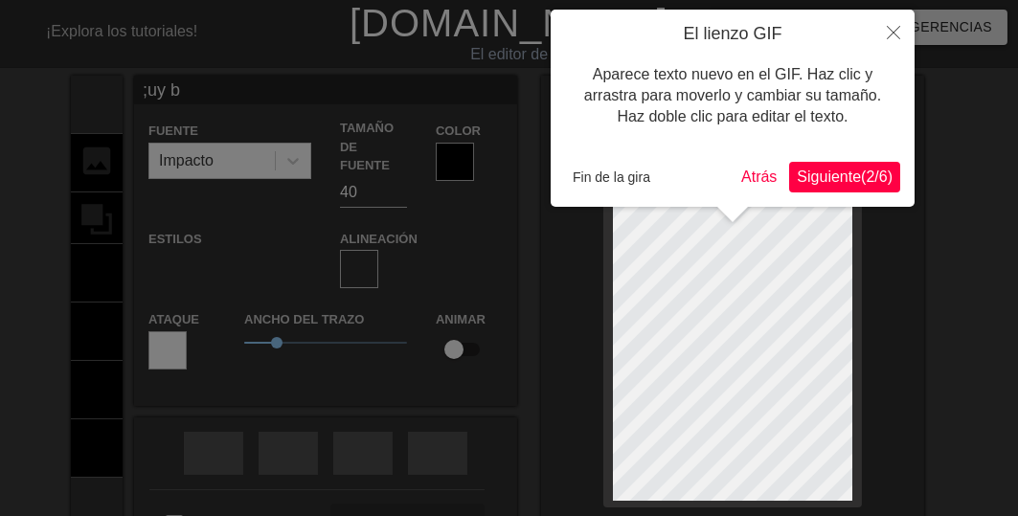
type textarea ";uy"
type input ";u"
type textarea ";u"
type input ";"
type textarea ";"
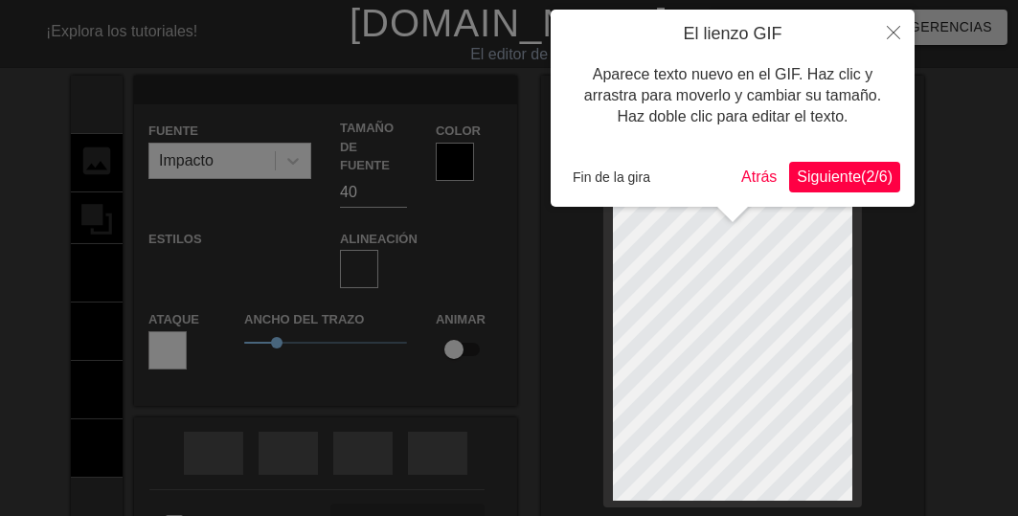
type input "M"
type textarea "M"
type input "Mu"
type textarea "Mu"
type input "Muy"
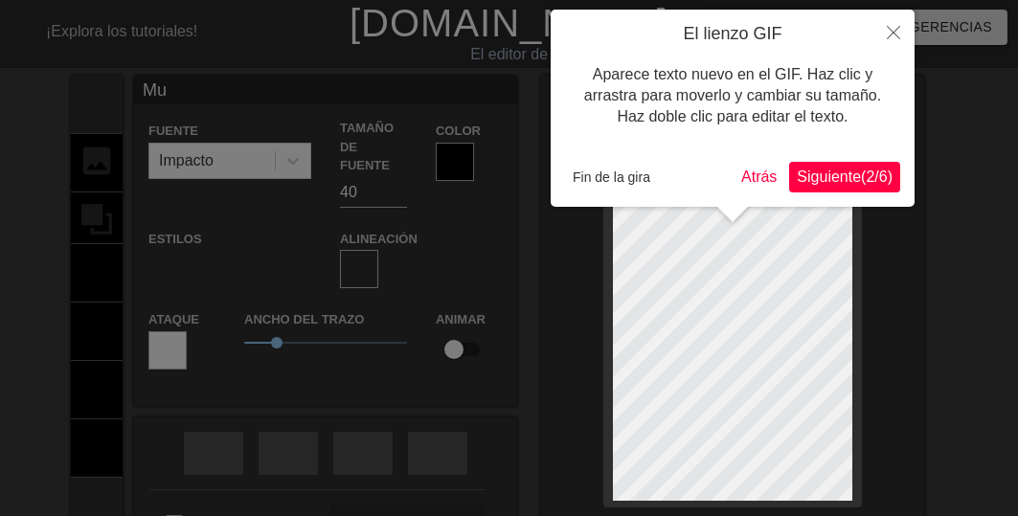
type textarea "Muy"
type input "Muy"
type textarea "Muy"
type input "Muy b"
type textarea "Muy b"
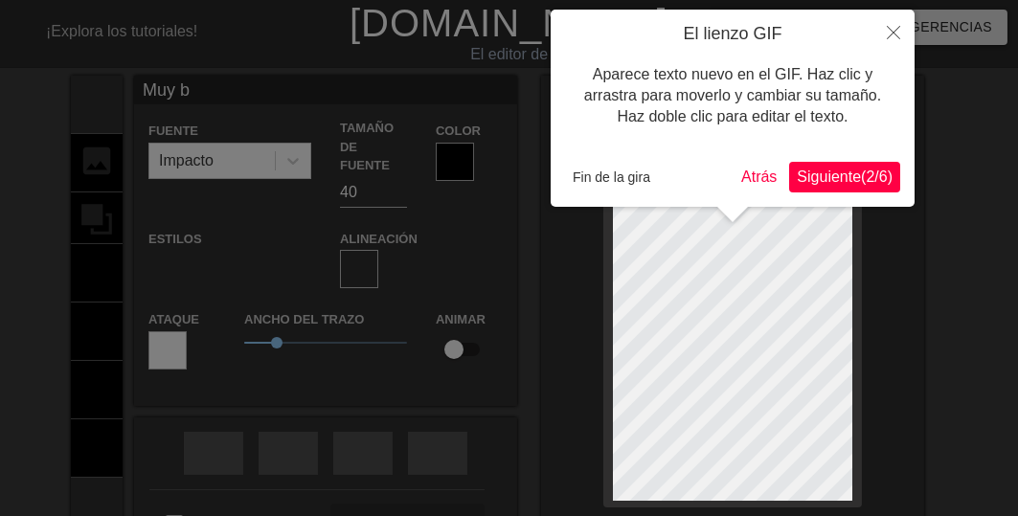
type input "Muy bu"
type textarea "Muy bu"
type input "Muy bue"
type textarea "Muy bue"
type input "Muy buen"
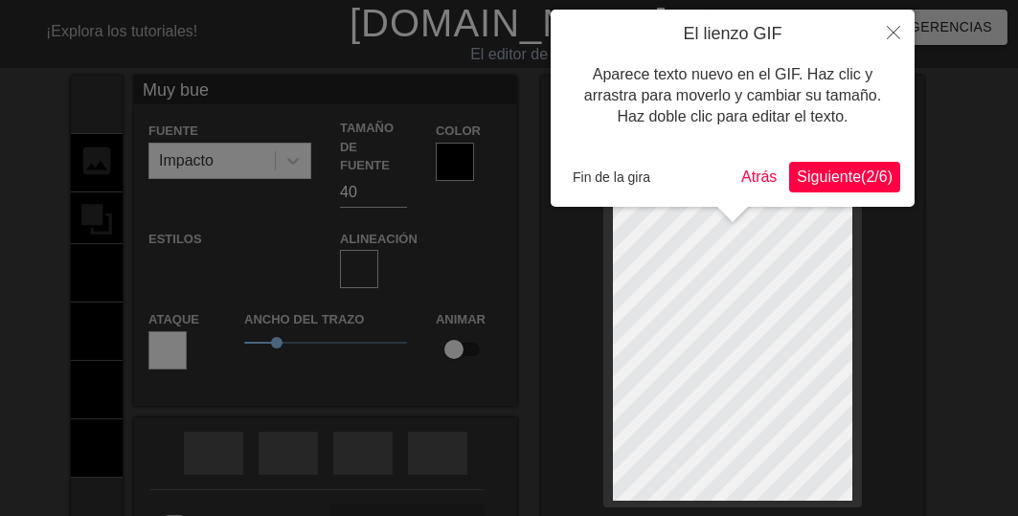
type textarea "Muy buen"
type input "Muy bueno"
type textarea "Muy bueno"
type input "Muy buenos"
type textarea "Muy buenos"
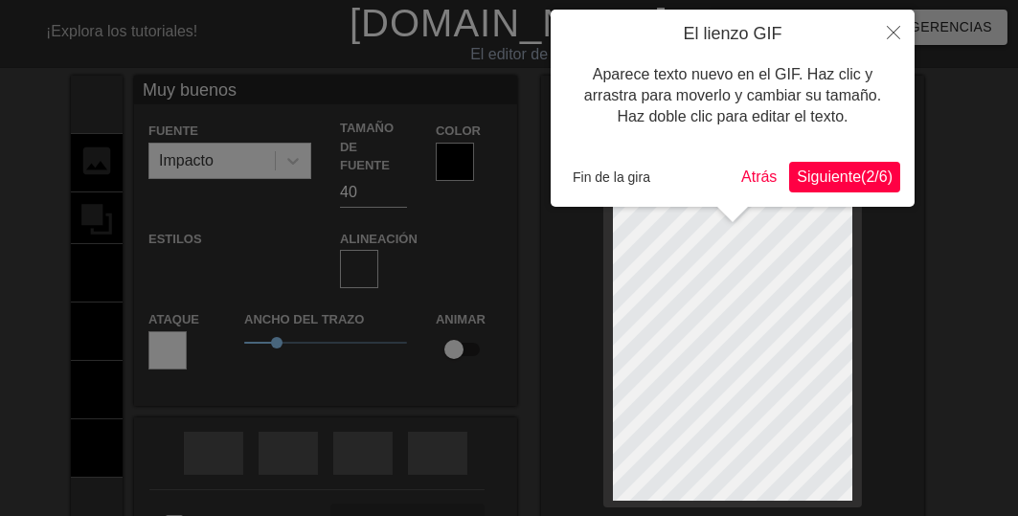
scroll to position [1, 6]
type input "Muy buenos"
type textarea "Muy buenos"
type input "Muy buenosd"
type textarea "Muy buenos d"
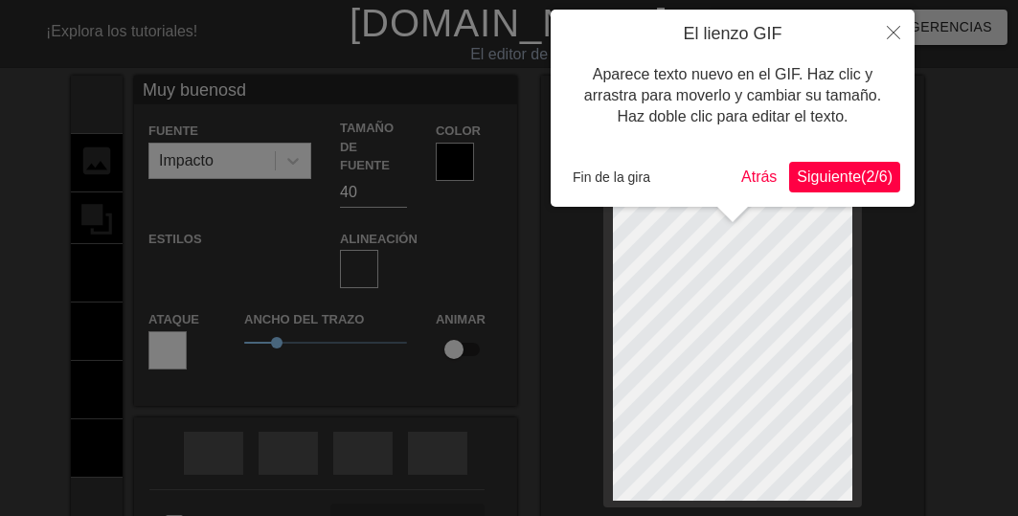
type input "Muy buenosdí"
type textarea "Muy buenos dí"
type input "Muy buenosdía"
type textarea "Muy buenos día"
type input "Muy buenosdías"
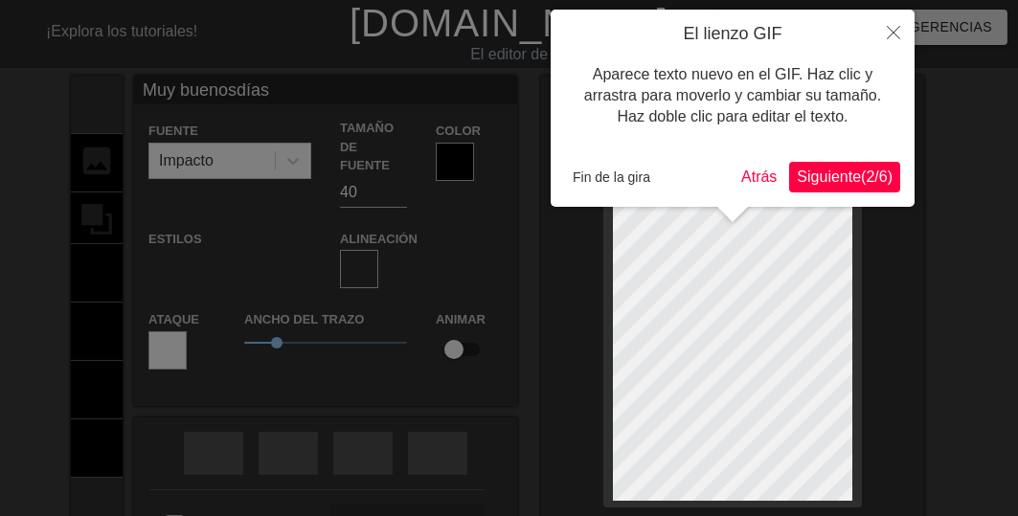
scroll to position [3, 2]
type textarea "Muy buenos días"
click at [582, 178] on font "Fin de la gira" at bounding box center [611, 176] width 78 height 15
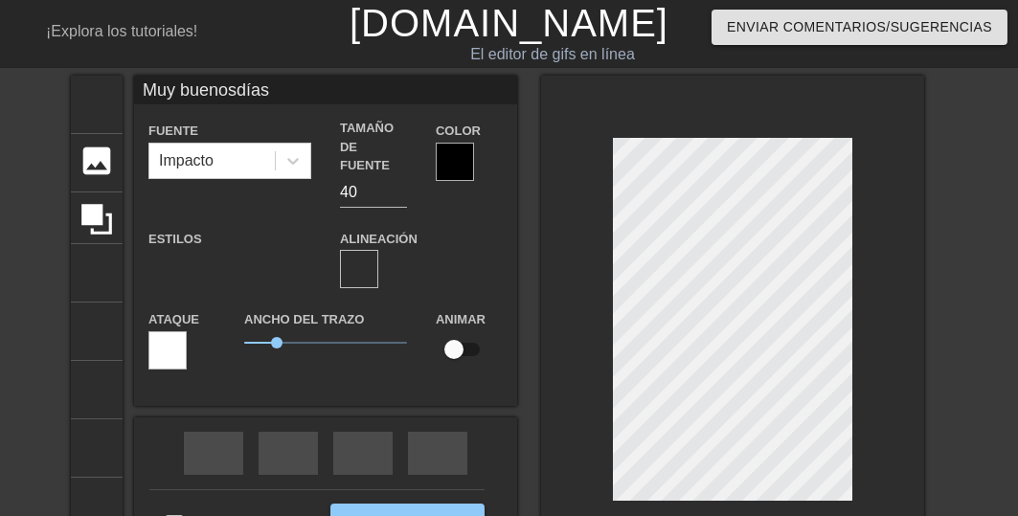
type input "Muy buenosdías"
type textarea "Muy buenos días"
type input "Muy buenosdías"
type textarea "Muy buenos días"
type input "Muy buenosdías"
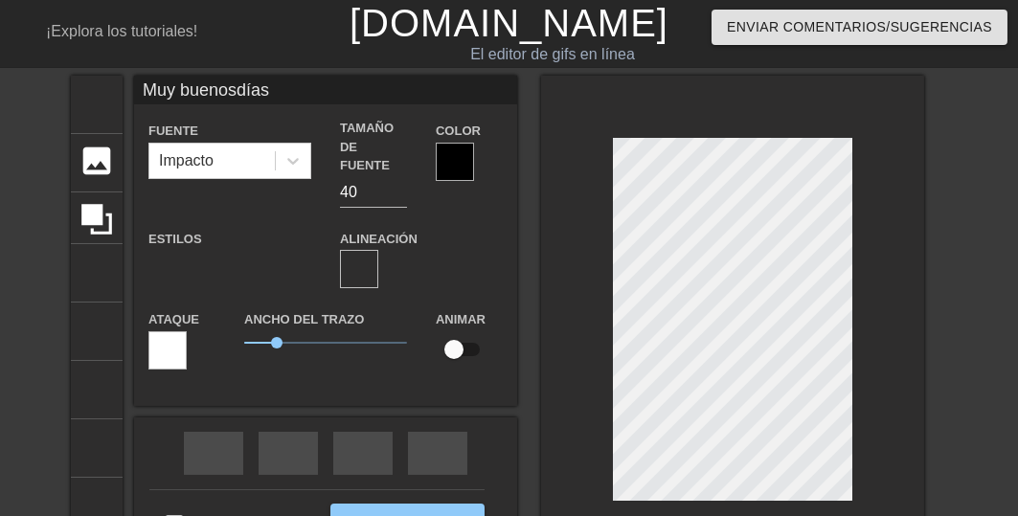
type textarea "Muy buenos días"
type input "Muy buenosdías"
type textarea "Muy buenos días"
type input "Muy buenosdías"
type textarea "Muy buenos días"
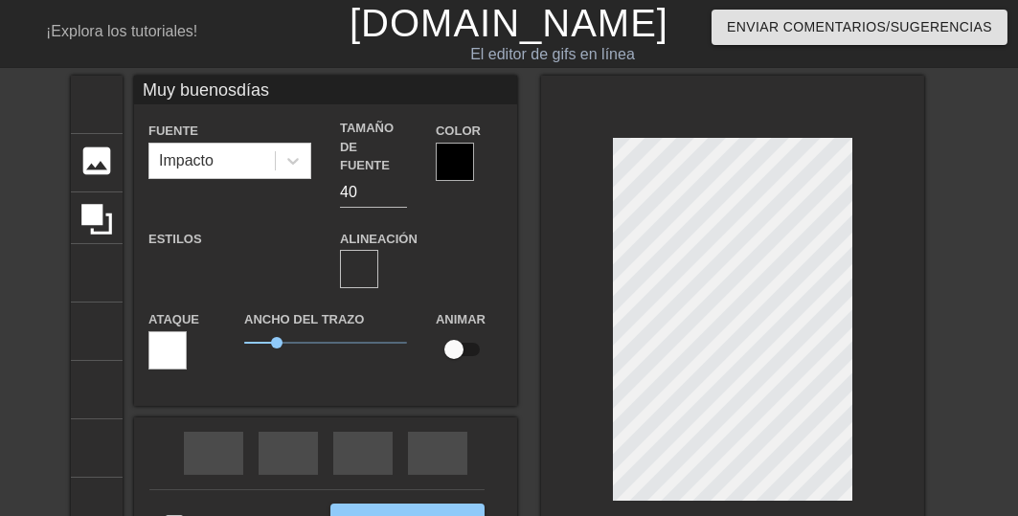
scroll to position [10, 1]
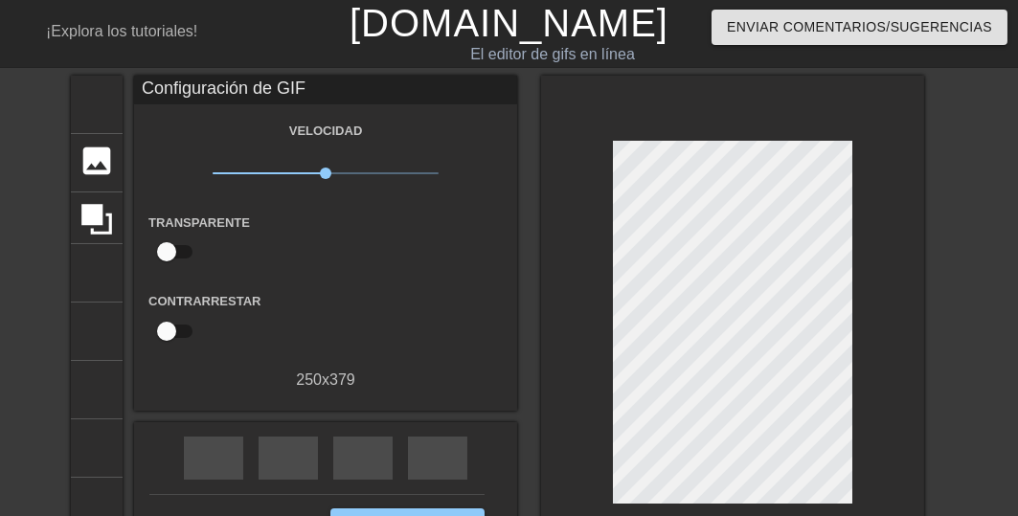
click at [977, 316] on div "título añadir_círculo imagen añadir_círculo cultivo tamaño de la foto seleccion…" at bounding box center [509, 327] width 1018 height 503
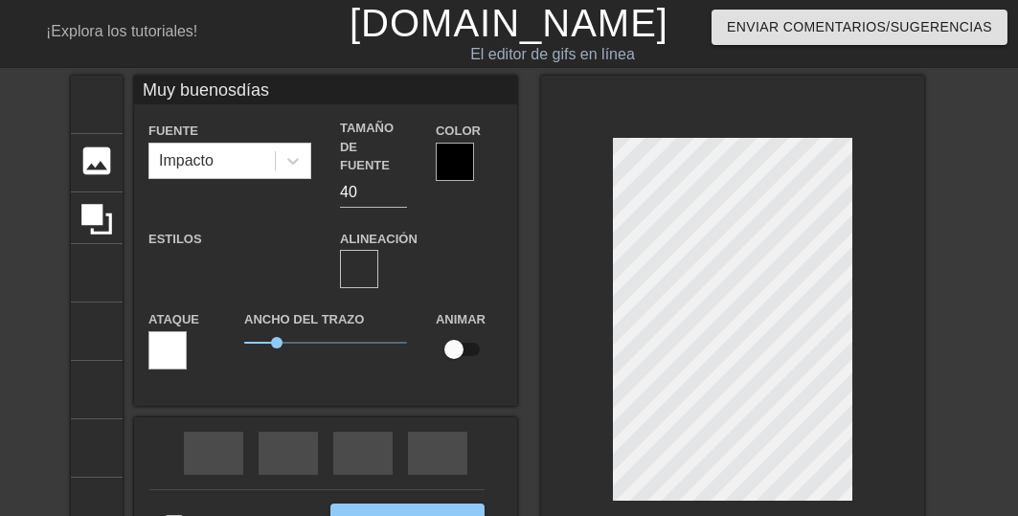
click at [735, 496] on div at bounding box center [732, 325] width 383 height 498
click at [393, 257] on font "formato_alinear_centrar" at bounding box center [650, 268] width 528 height 23
click at [445, 163] on div at bounding box center [455, 162] width 38 height 38
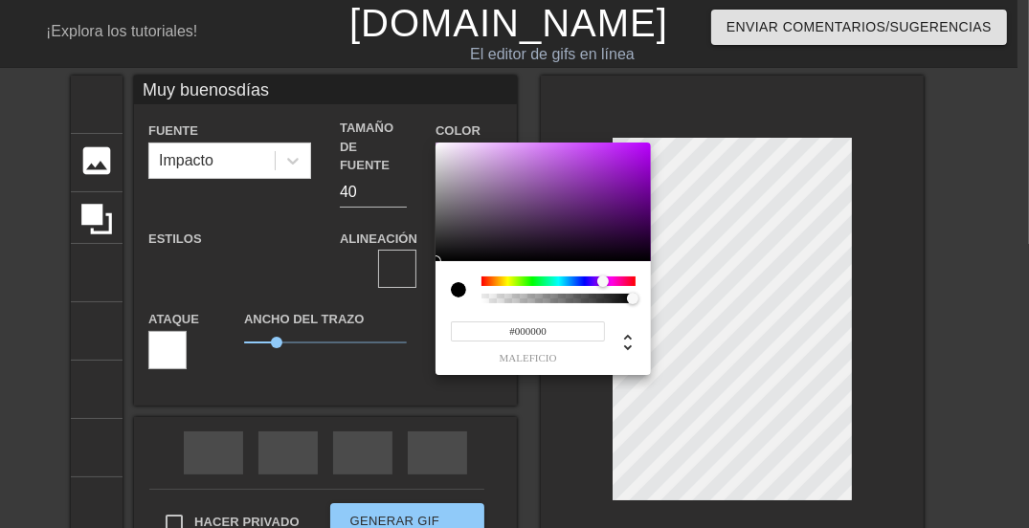
click at [603, 281] on div at bounding box center [558, 282] width 154 height 10
type input "Muy buenosdías"
type input "#671984"
click at [611, 200] on div at bounding box center [543, 202] width 215 height 119
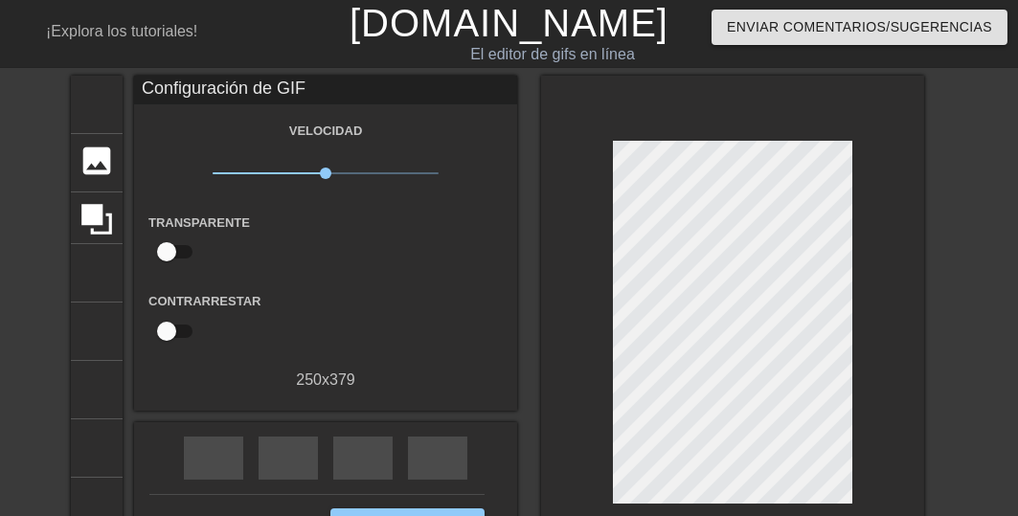
scroll to position [153, 0]
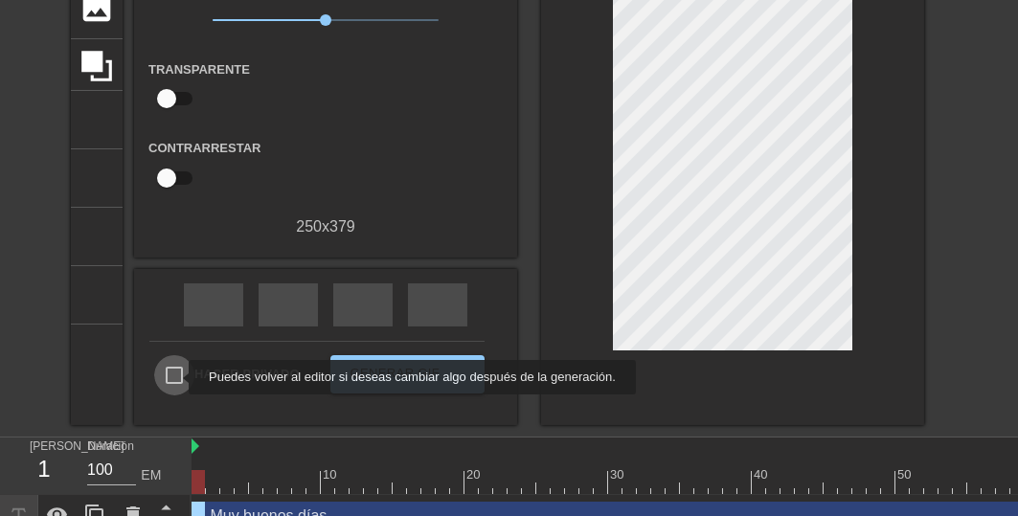
click at [176, 377] on input "Hacer privado" at bounding box center [174, 375] width 40 height 40
checkbox input "true"
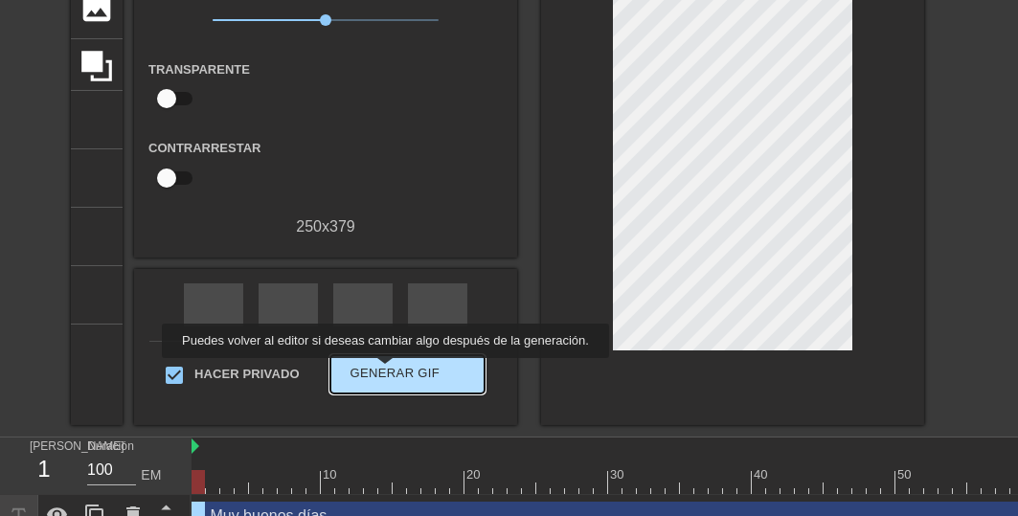
click at [381, 371] on font "Generar GIF" at bounding box center [395, 373] width 90 height 14
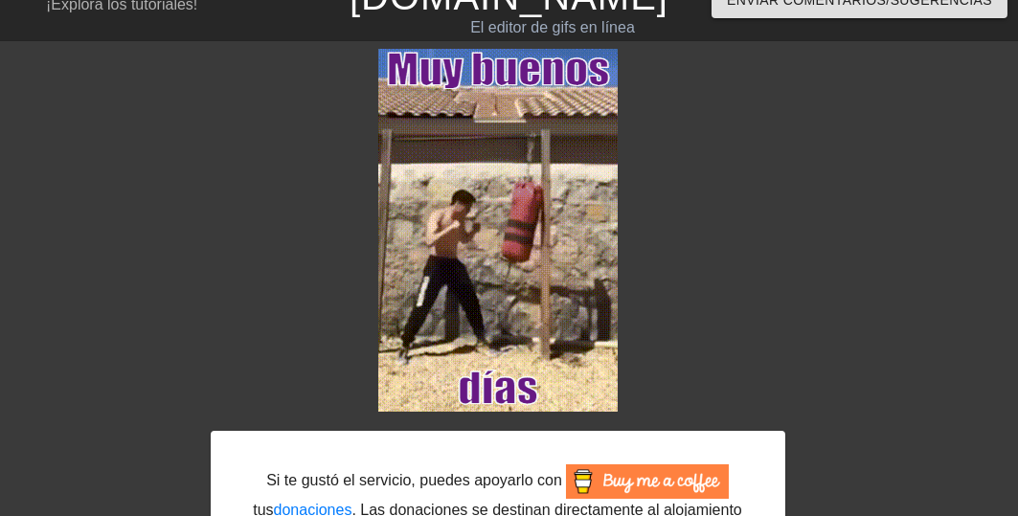
scroll to position [185, 0]
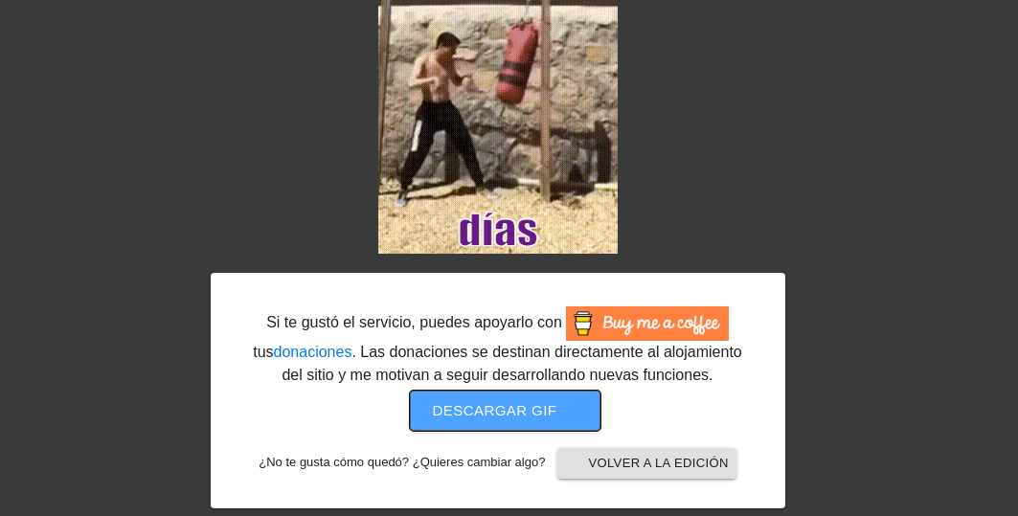
click at [502, 411] on font "Descargar gif" at bounding box center [495, 410] width 124 height 16
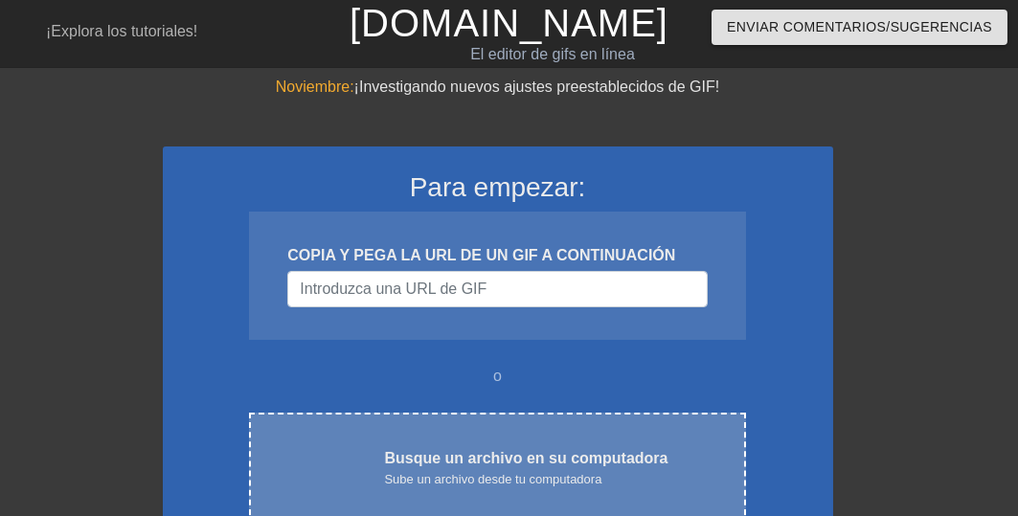
click at [512, 474] on font "Sube un archivo desde tu computadora" at bounding box center [492, 479] width 217 height 14
click at [459, 479] on font "Sube un archivo desde tu computadora" at bounding box center [492, 479] width 217 height 14
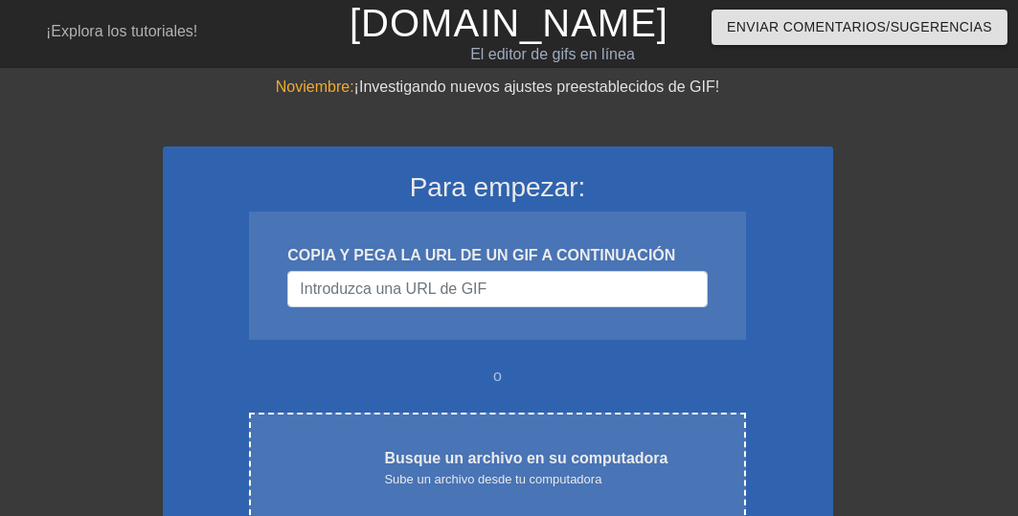
scroll to position [153, 0]
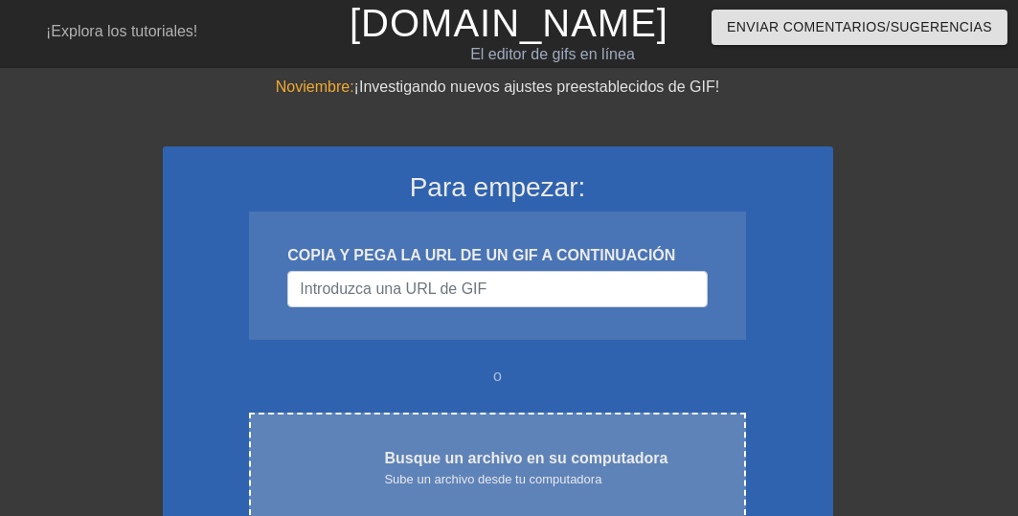
click at [452, 481] on font "Sube un archivo desde tu computadora" at bounding box center [492, 479] width 217 height 14
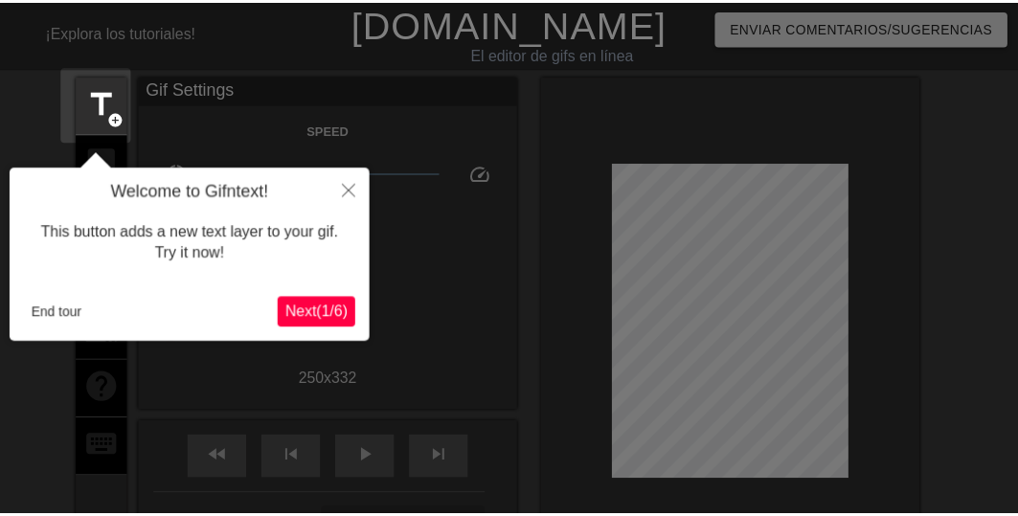
scroll to position [47, 0]
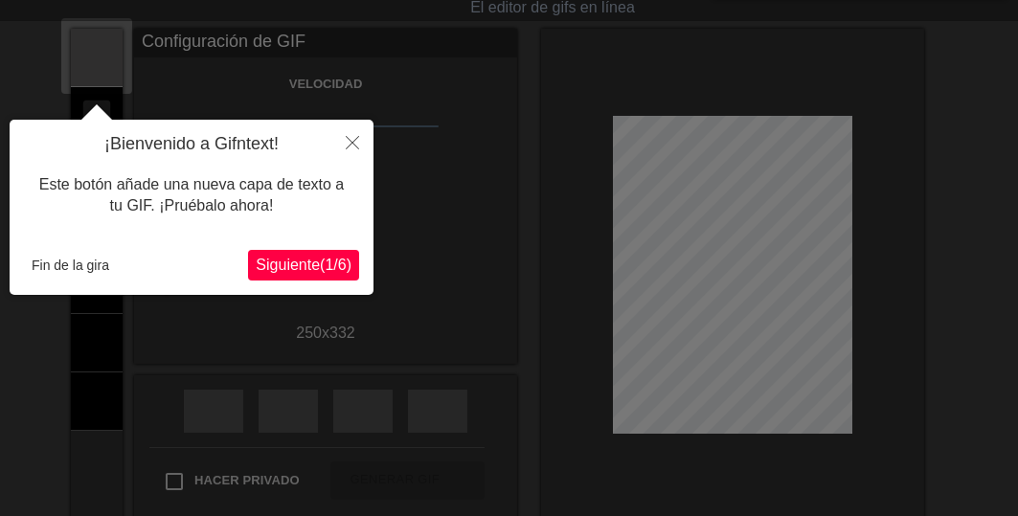
click at [289, 266] on font "Siguiente" at bounding box center [288, 265] width 64 height 16
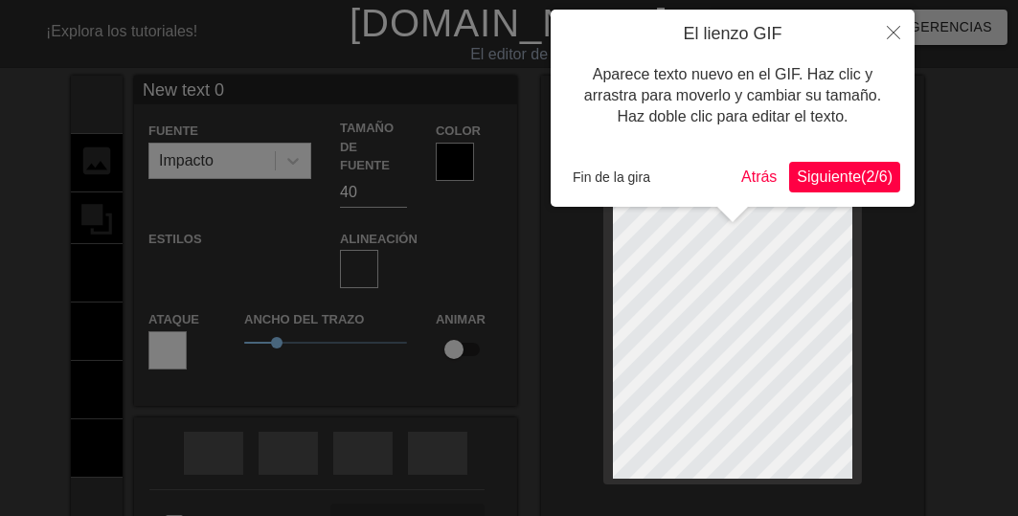
scroll to position [3, 2]
type input "New text"
type textarea "New text"
type input "New text"
type textarea "New text"
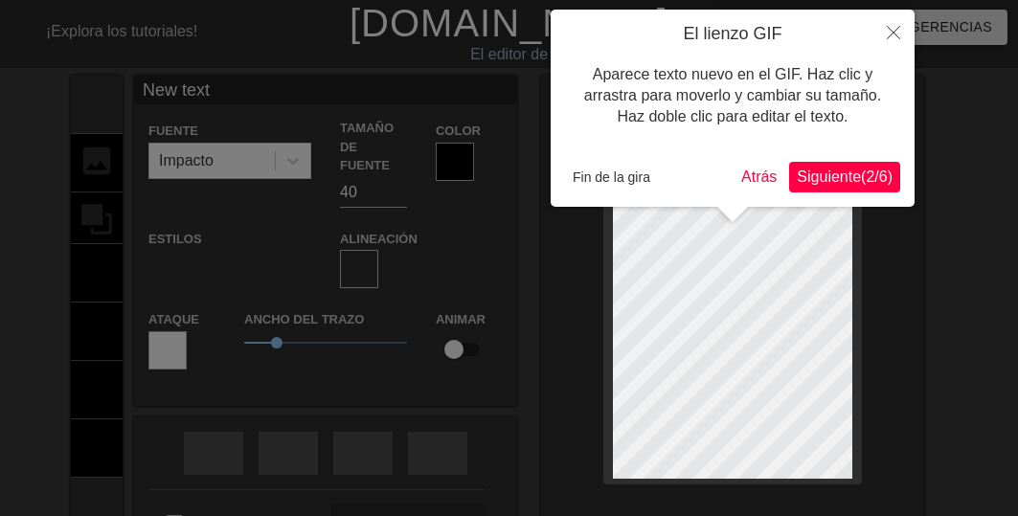
type input "New tex"
type textarea "New tex"
type input "New te"
type textarea "New te"
type input "New t"
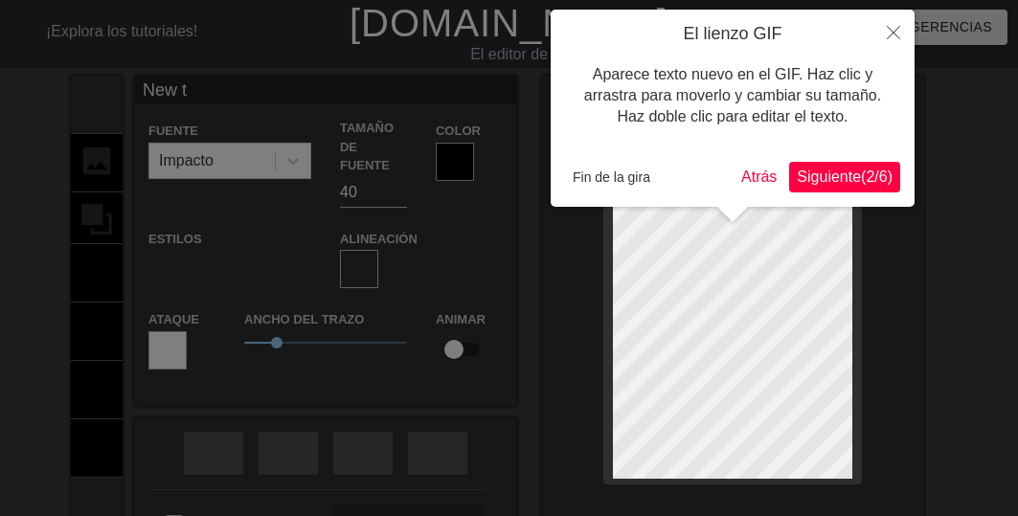
type textarea "New"
type input "New"
type textarea "New"
type input "Ne"
type textarea "Ne"
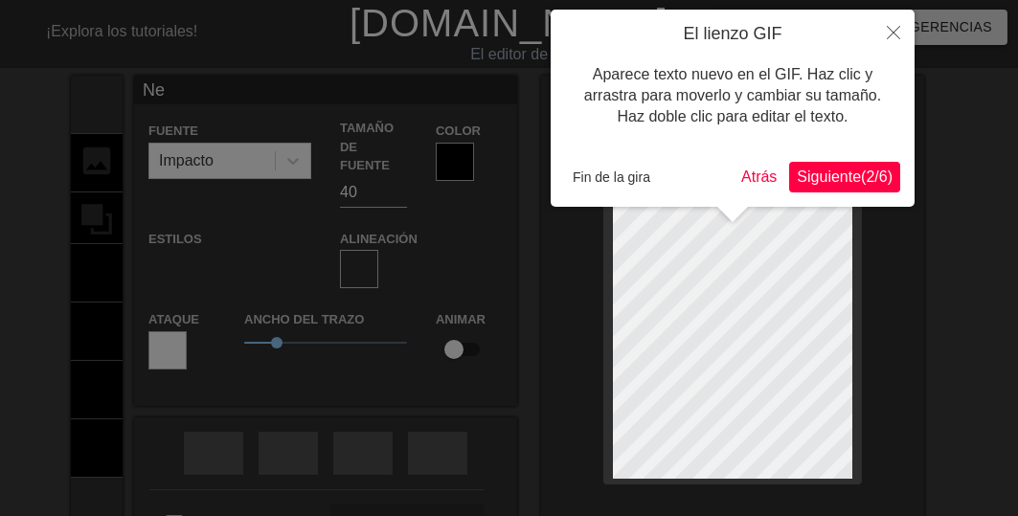
type input "N"
type textarea "N"
type input "B"
type textarea "B"
type input "Bu"
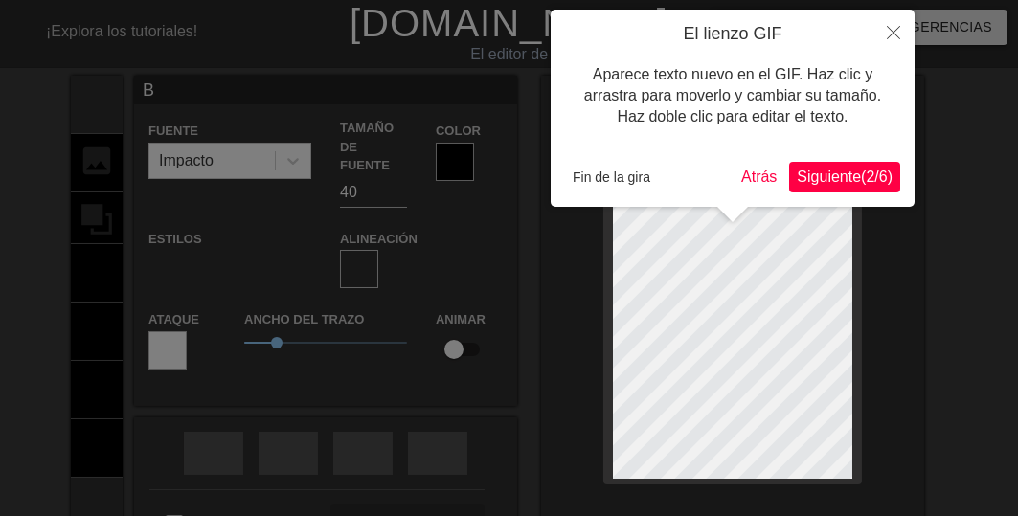
type textarea "Bu"
type input "Bue"
type textarea "Bue"
type input "Buen"
type textarea "Buen"
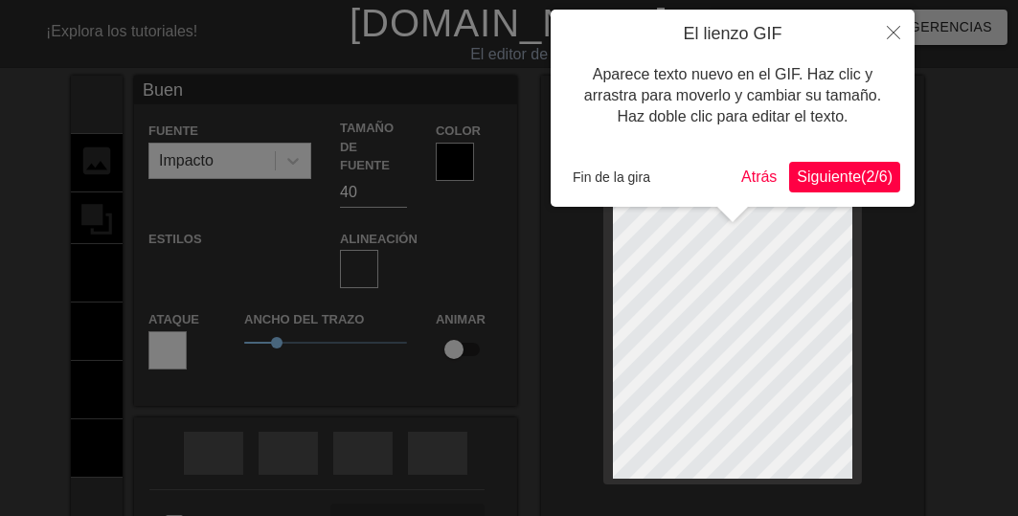
scroll to position [3, 3]
type input "Buenç"
type textarea "Buenç"
type input "Buen"
type textarea "Buenó"
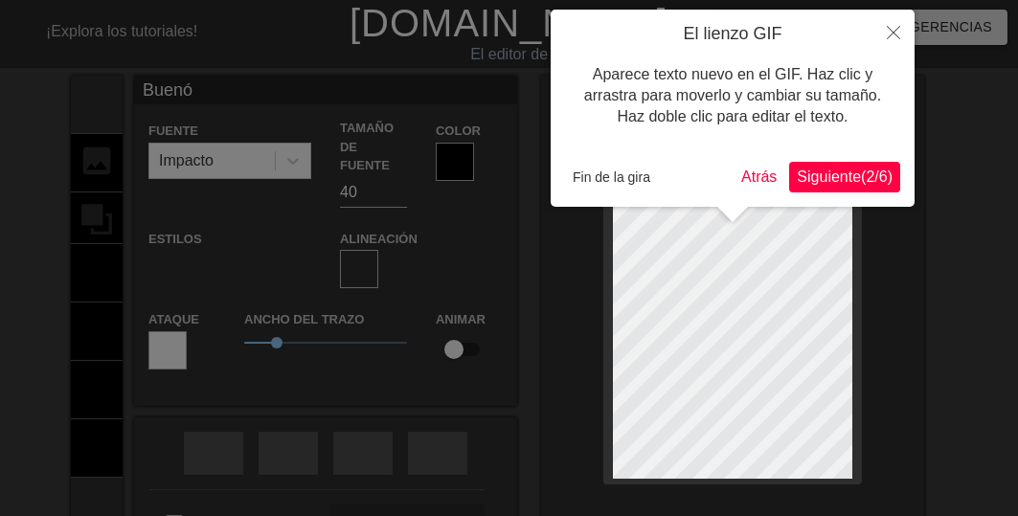
type input "Buen"
type textarea "Buen"
type input "Buení"
type textarea "Buení"
type input "Buenís"
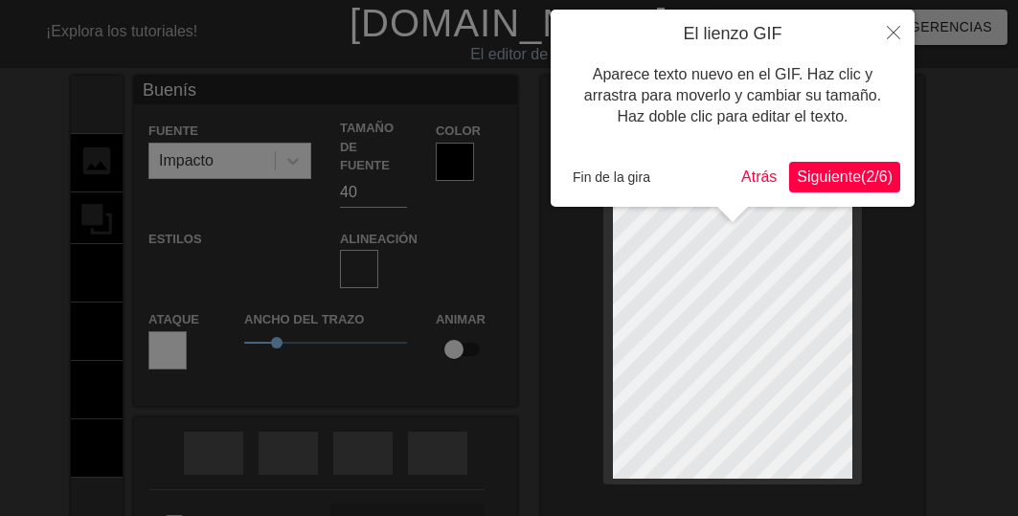
type textarea "Buenísi"
type input "Buenísim"
type textarea "Buenísim"
type input "Buenísimo"
type textarea "Buenísimo"
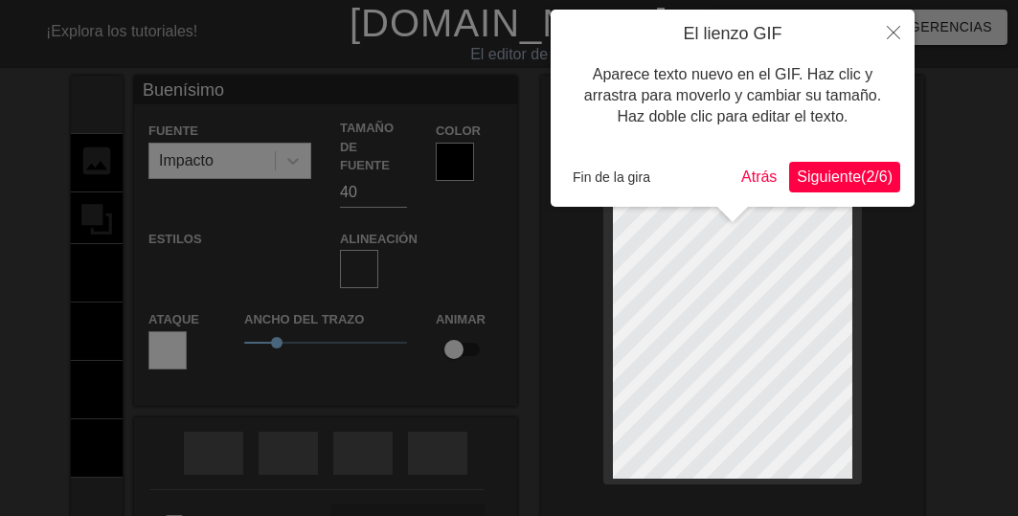
type input "Buenísimos"
type textarea "Buenísimos"
type input "Buenísimos"
type textarea "Buenísimos"
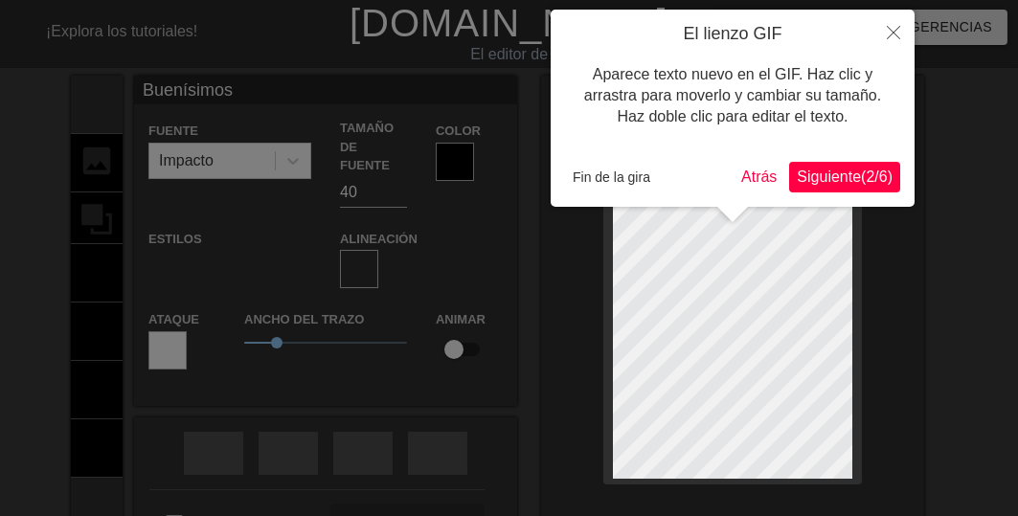
scroll to position [3, 6]
type input "Buenísimos d"
type textarea "Buenísimos d"
type input "Buenísimos dí"
type textarea "Buenísimos dí"
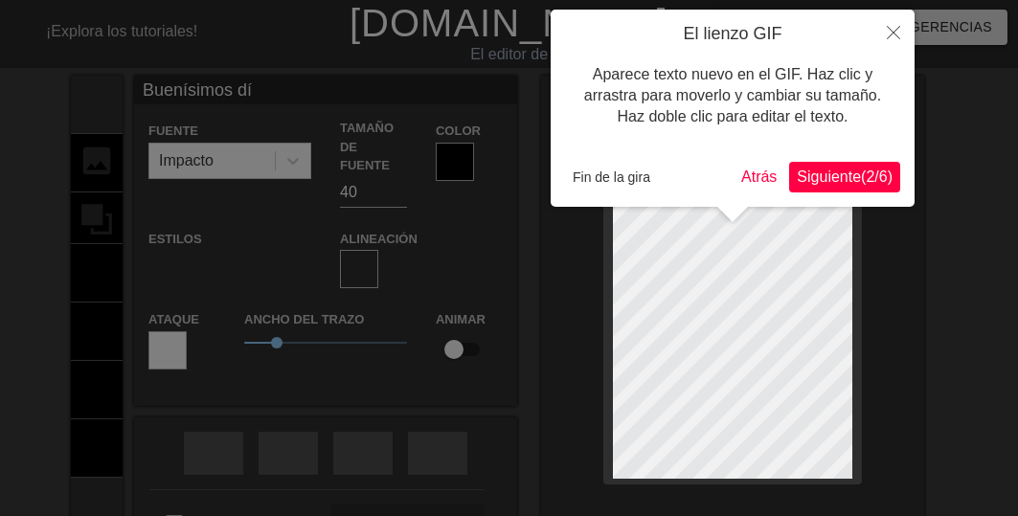
type input "Buenísimos día"
type textarea "Buenísimos día"
type input "Buenísimos días"
type textarea "Buenísimos días"
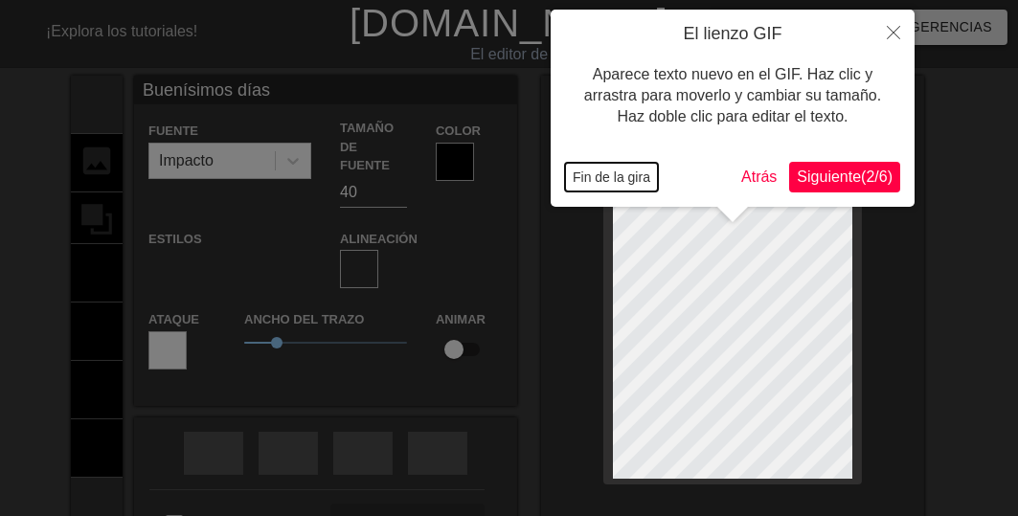
click at [583, 176] on font "Fin de la gira" at bounding box center [611, 176] width 78 height 15
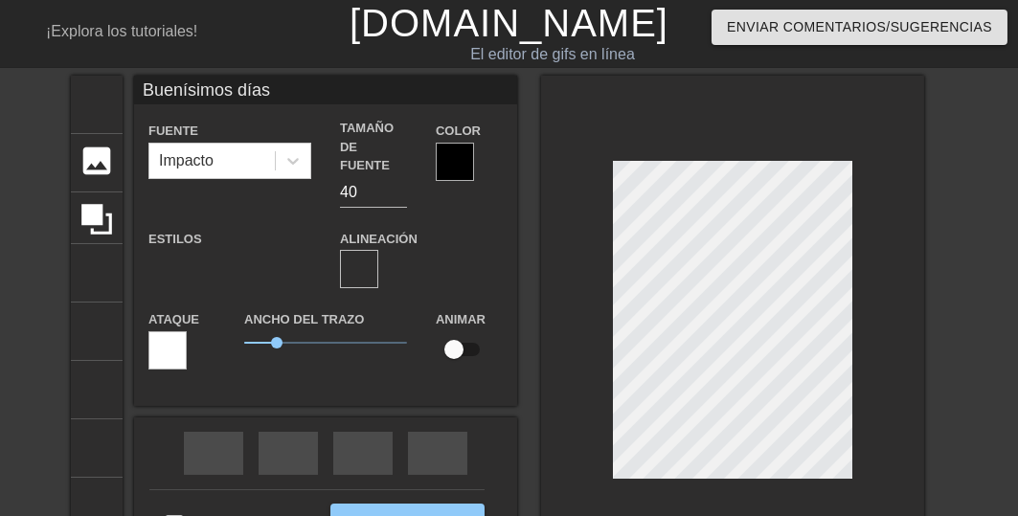
type input "Buenísimos días"
type textarea "Buenísimos días"
click at [392, 257] on font "formato_alinear_centrar" at bounding box center [650, 268] width 528 height 23
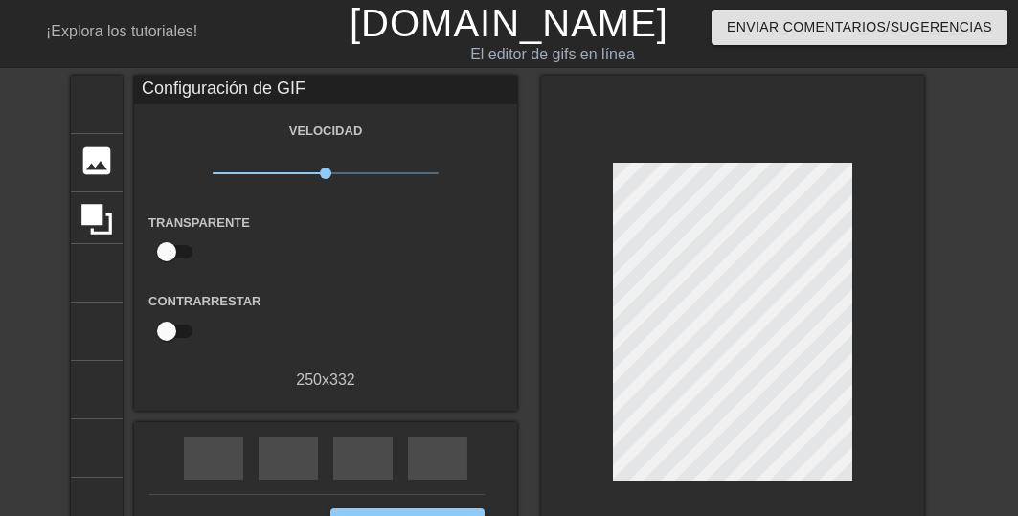
drag, startPoint x: 1000, startPoint y: 360, endPoint x: 856, endPoint y: 362, distance: 144.6
click at [992, 359] on div "título añadir_círculo imagen añadir_círculo cultivo tamaño de la foto seleccion…" at bounding box center [509, 327] width 1018 height 503
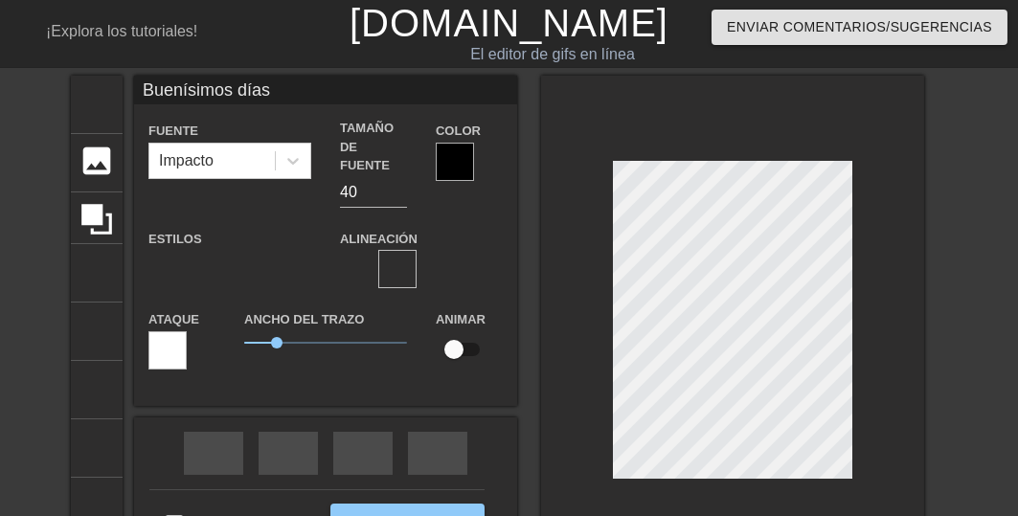
click at [458, 156] on div at bounding box center [455, 162] width 38 height 38
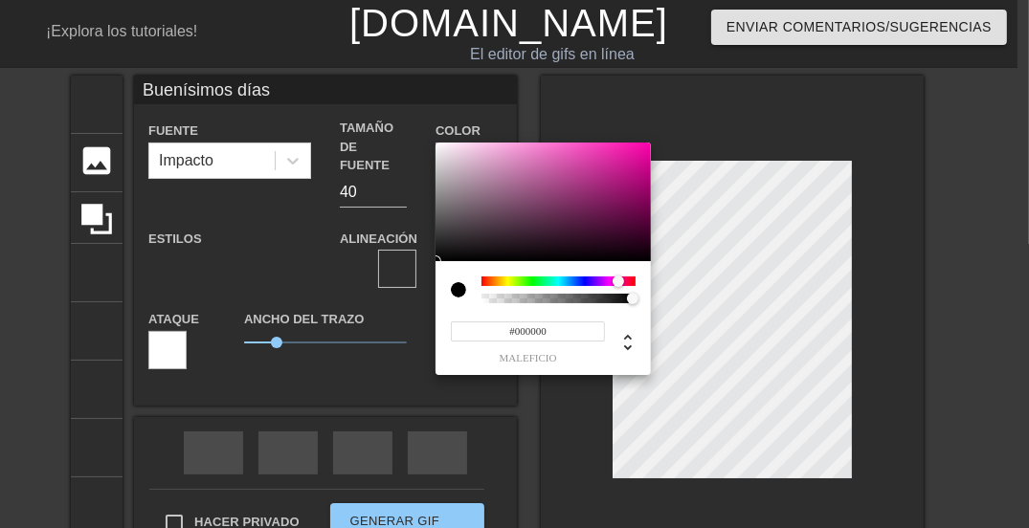
click at [618, 281] on div at bounding box center [558, 282] width 154 height 10
type input "Buenísimos días"
type input "#8E1868"
click at [615, 195] on div at bounding box center [543, 202] width 215 height 119
type input "Buenísimos días"
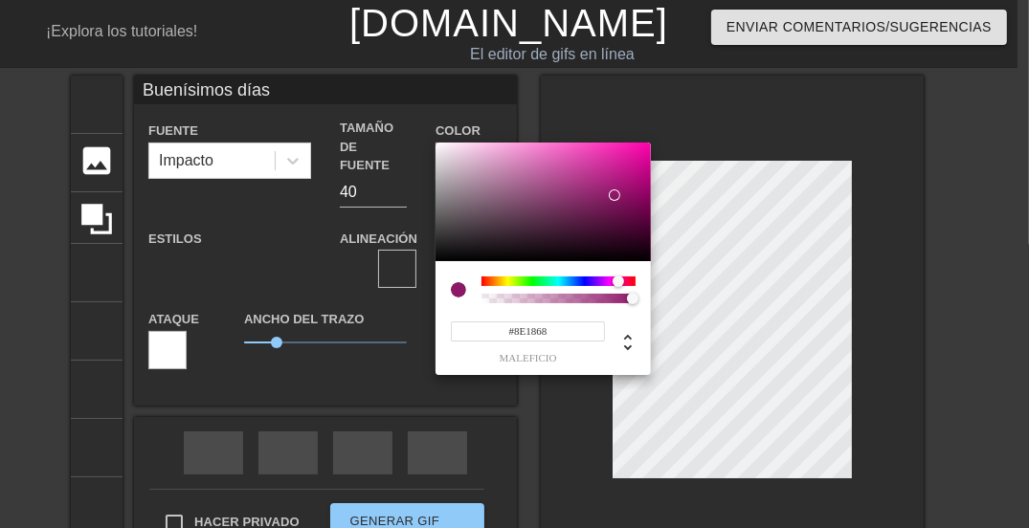
type input "#8E2518"
click at [484, 280] on div at bounding box center [558, 282] width 154 height 10
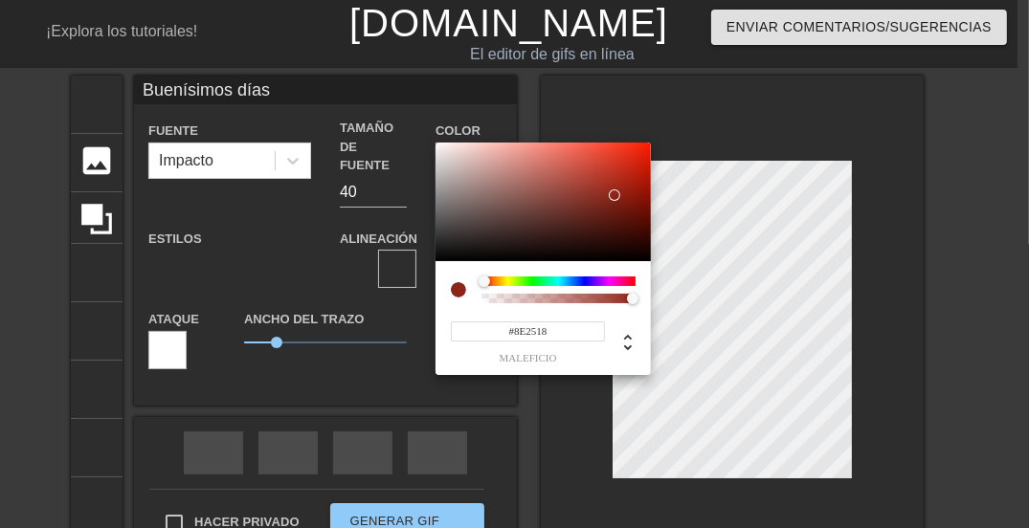
type input "Buenísimos días"
type input "#8E4C18"
click at [493, 280] on div at bounding box center [489, 282] width 11 height 11
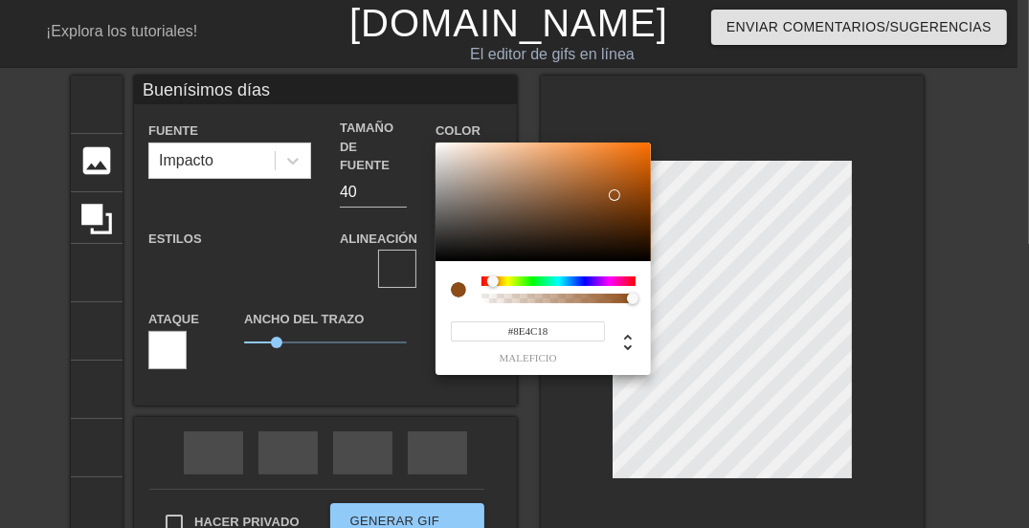
type input "Buenísimos días"
type input "#898E18"
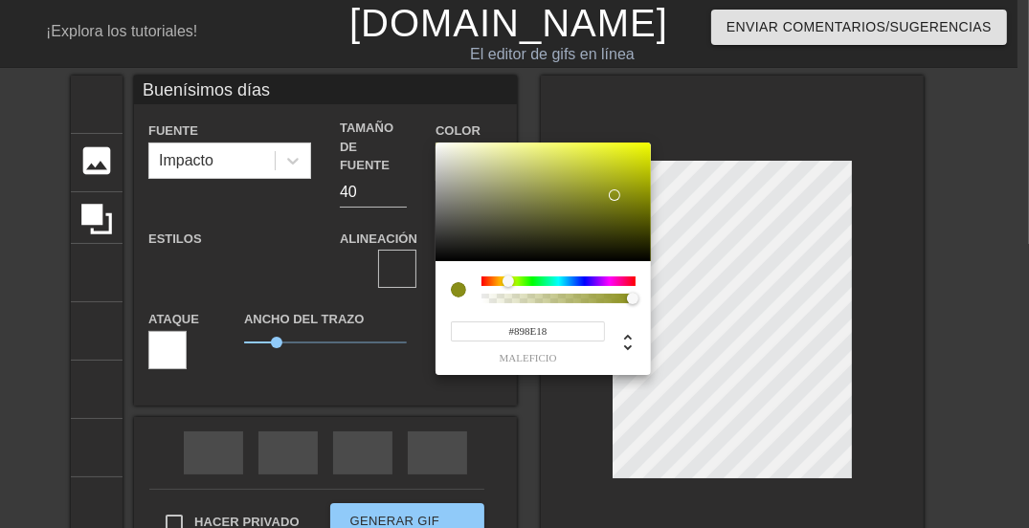
click at [508, 280] on div at bounding box center [558, 282] width 154 height 10
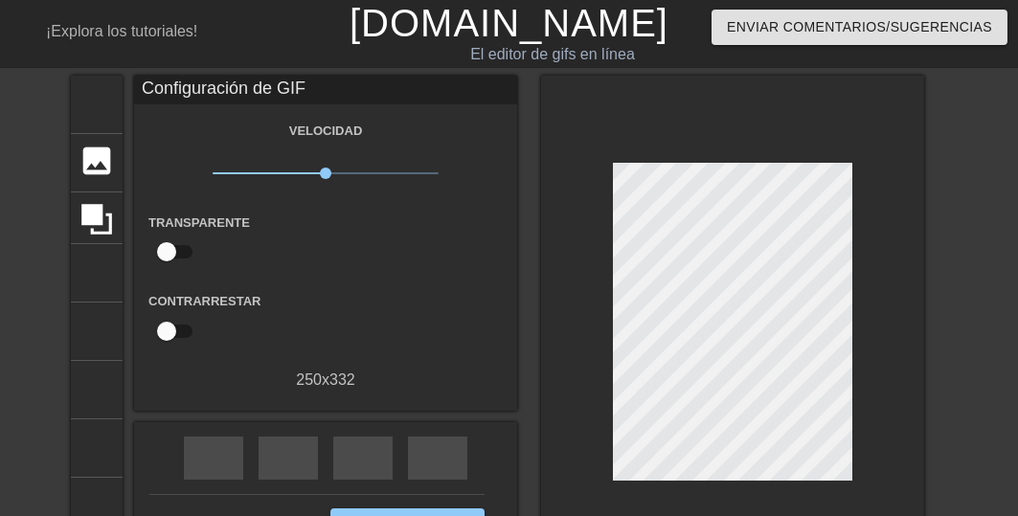
scroll to position [77, 0]
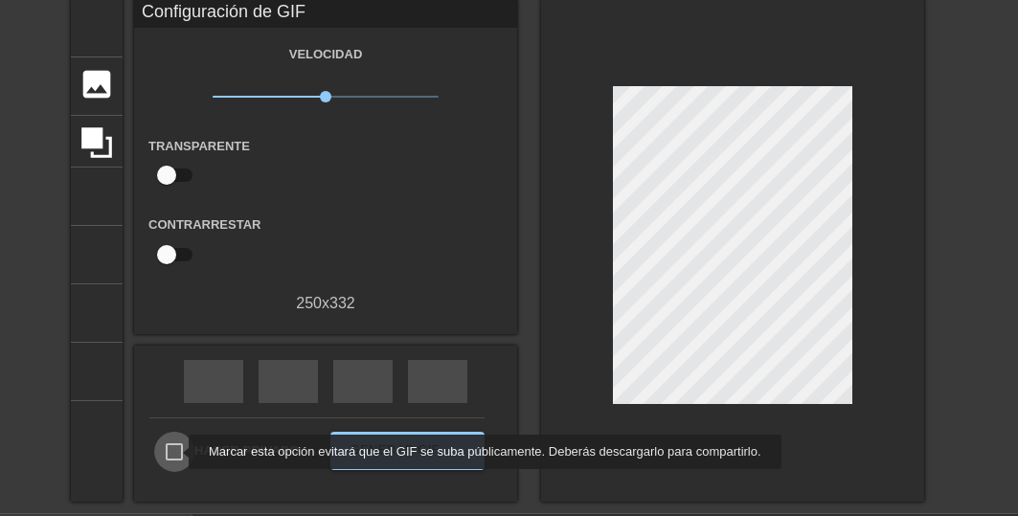
click at [176, 452] on input "Hacer privado" at bounding box center [174, 452] width 40 height 40
checkbox input "true"
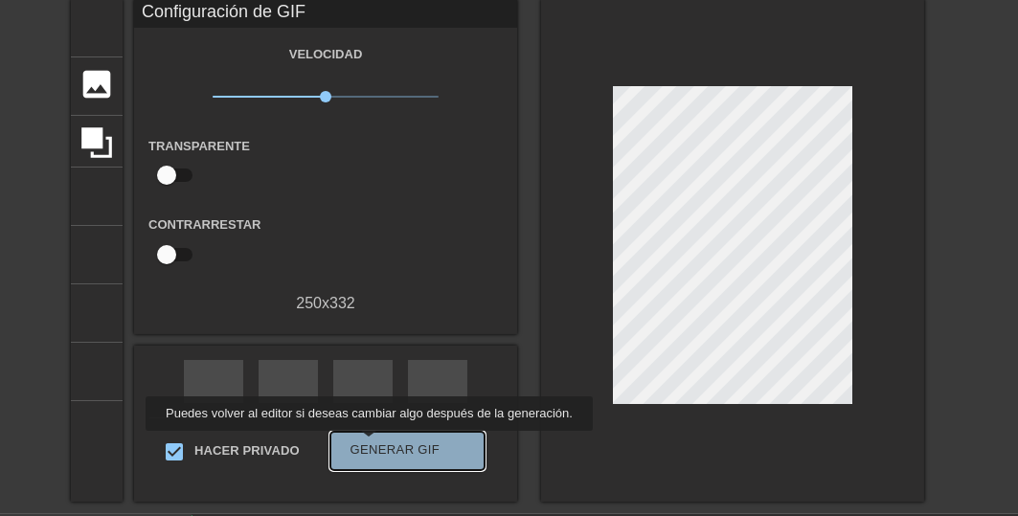
click at [365, 444] on font "Generar GIF" at bounding box center [395, 449] width 90 height 14
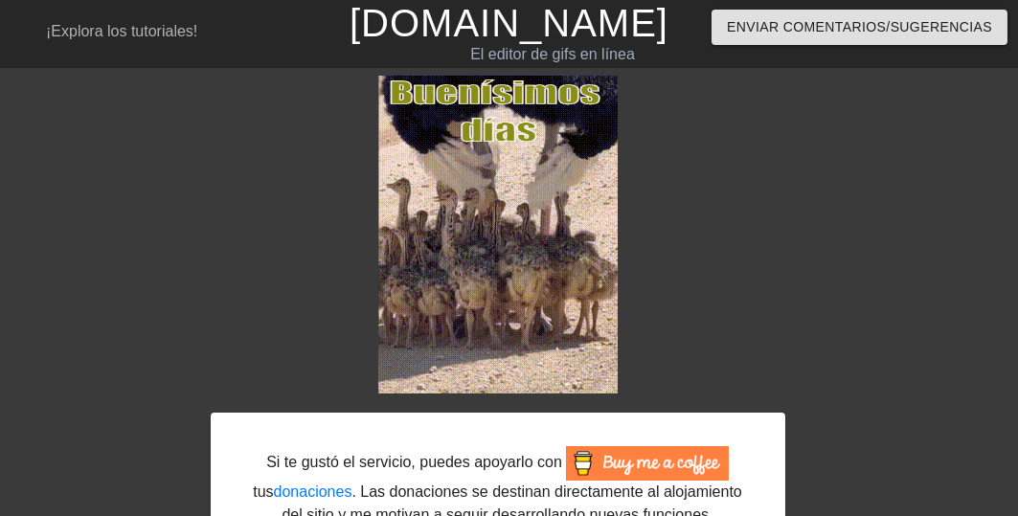
scroll to position [140, 0]
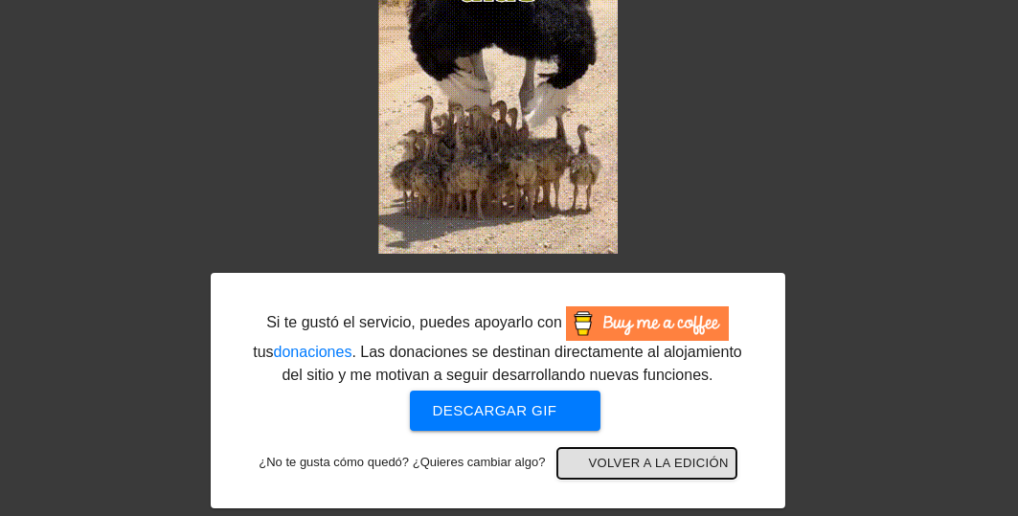
click at [620, 459] on font "Volver a la edición" at bounding box center [658, 463] width 140 height 14
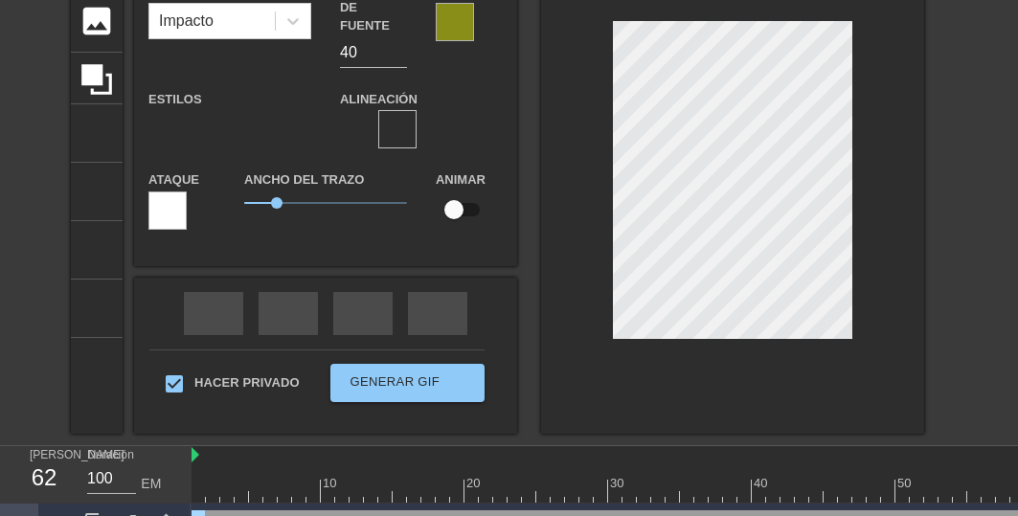
click at [852, 165] on div at bounding box center [732, 185] width 383 height 498
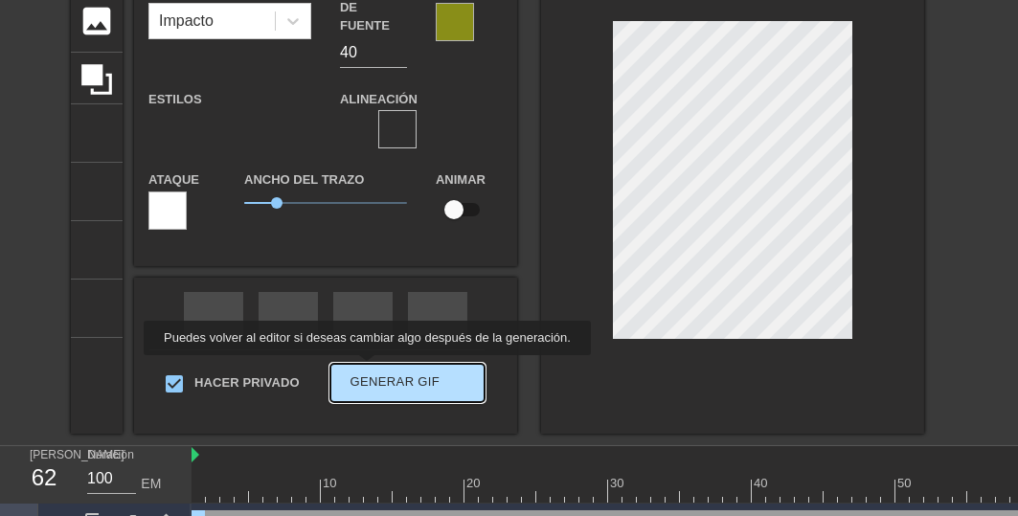
click at [363, 369] on button "Generar GIF doble_flecha" at bounding box center [407, 383] width 154 height 38
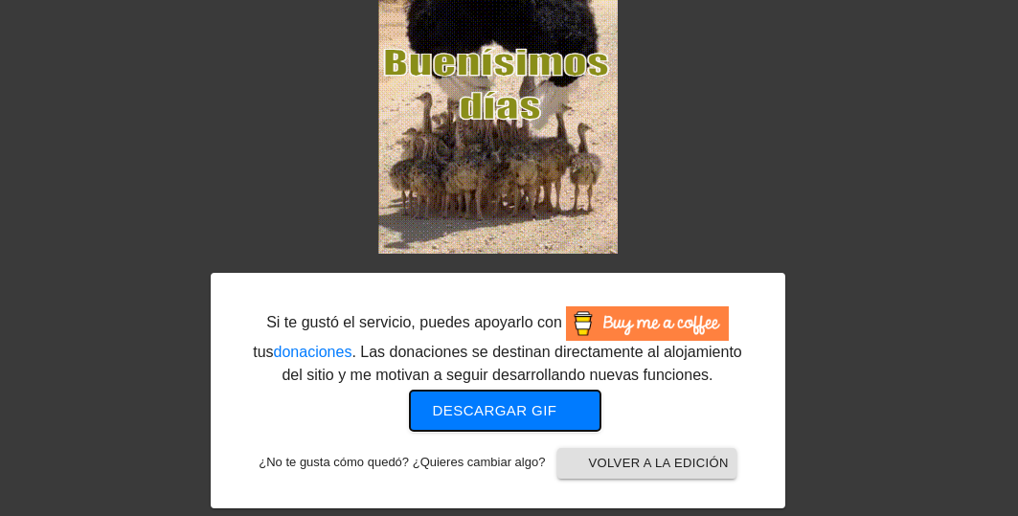
click at [519, 410] on font "Descargar gif" at bounding box center [495, 410] width 124 height 16
